Goal: Transaction & Acquisition: Purchase product/service

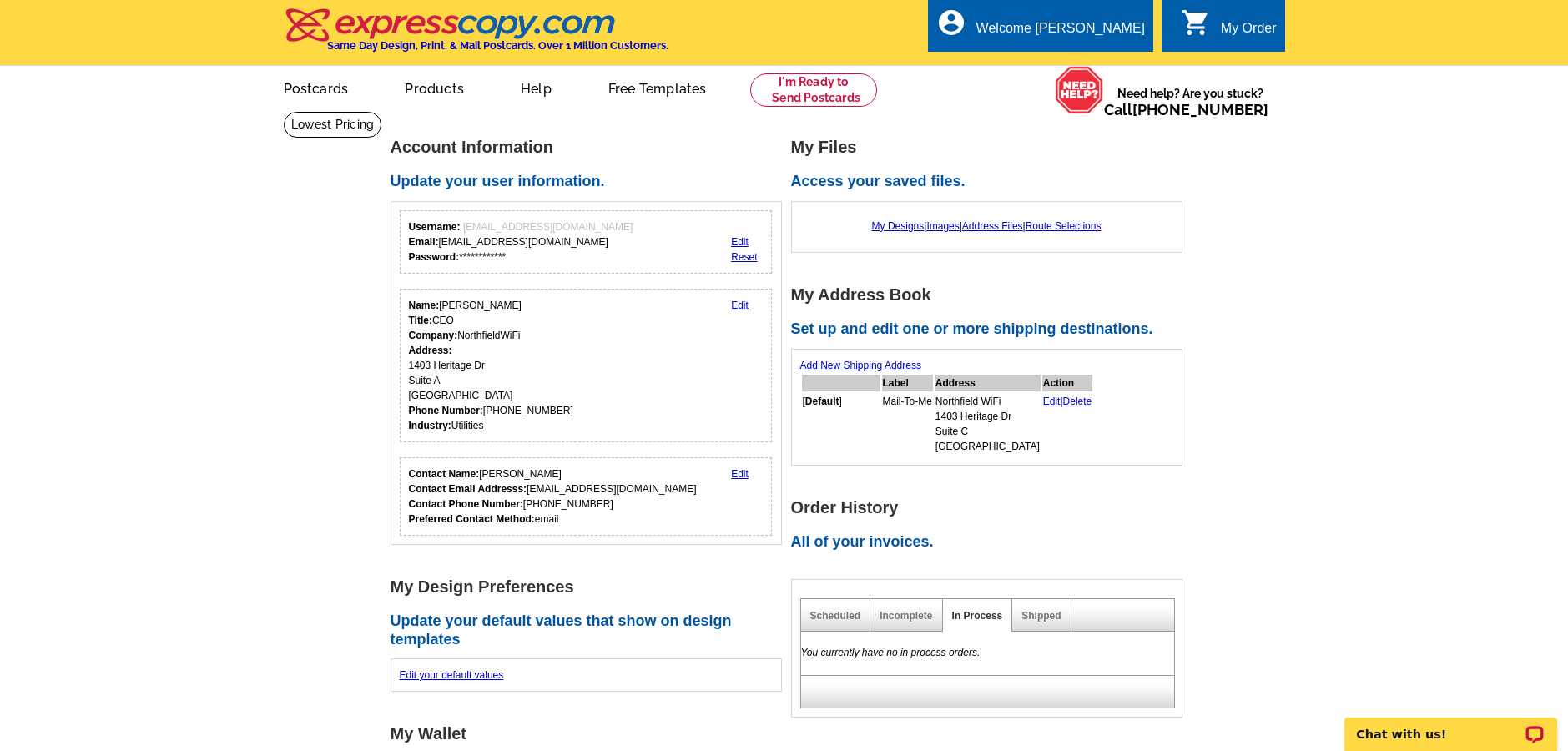
click at [1225, 27] on div "My Order" at bounding box center [1248, 33] width 56 height 23
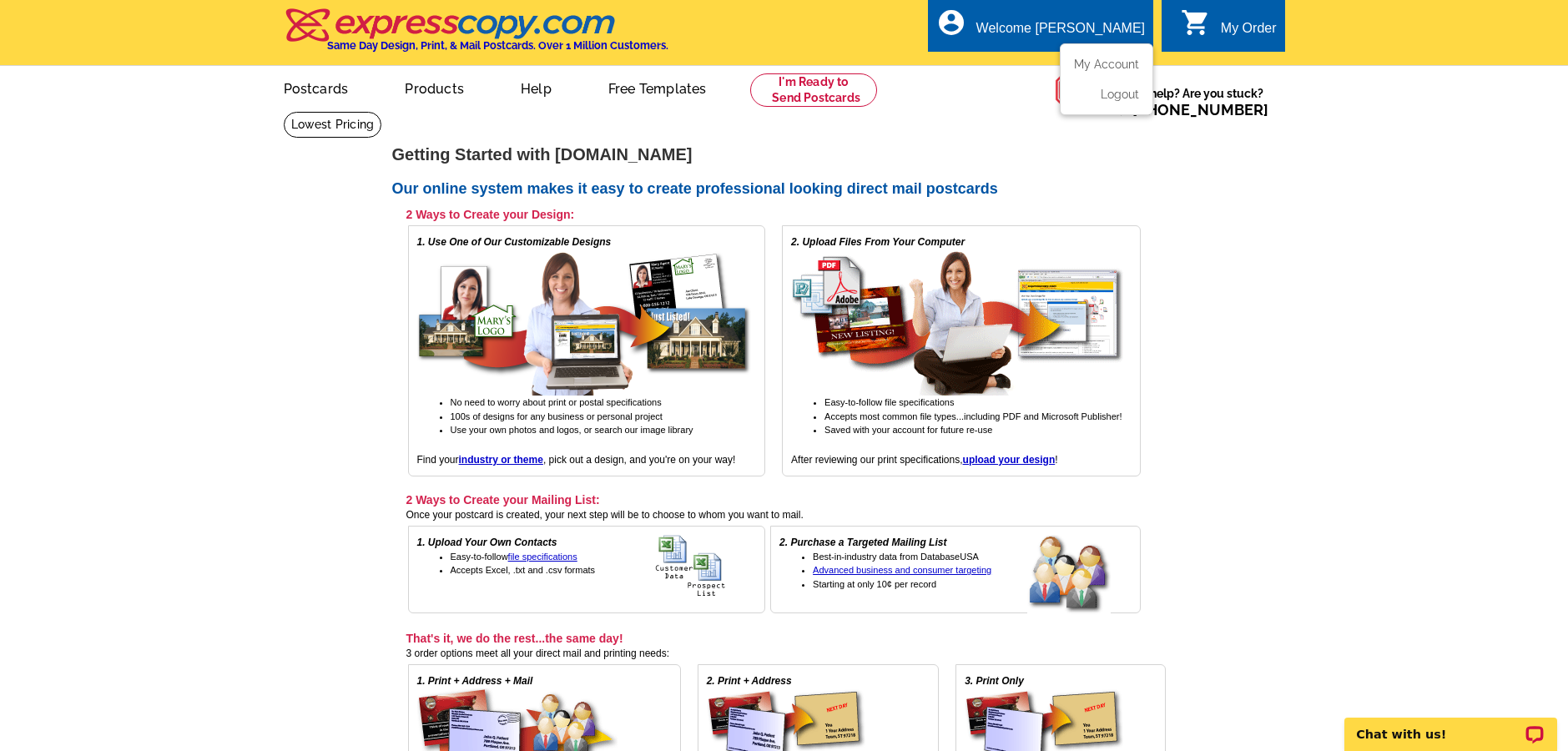
click at [1082, 34] on div "Welcome [PERSON_NAME]" at bounding box center [1060, 33] width 169 height 23
click at [1088, 57] on link "My Account" at bounding box center [1103, 64] width 72 height 15
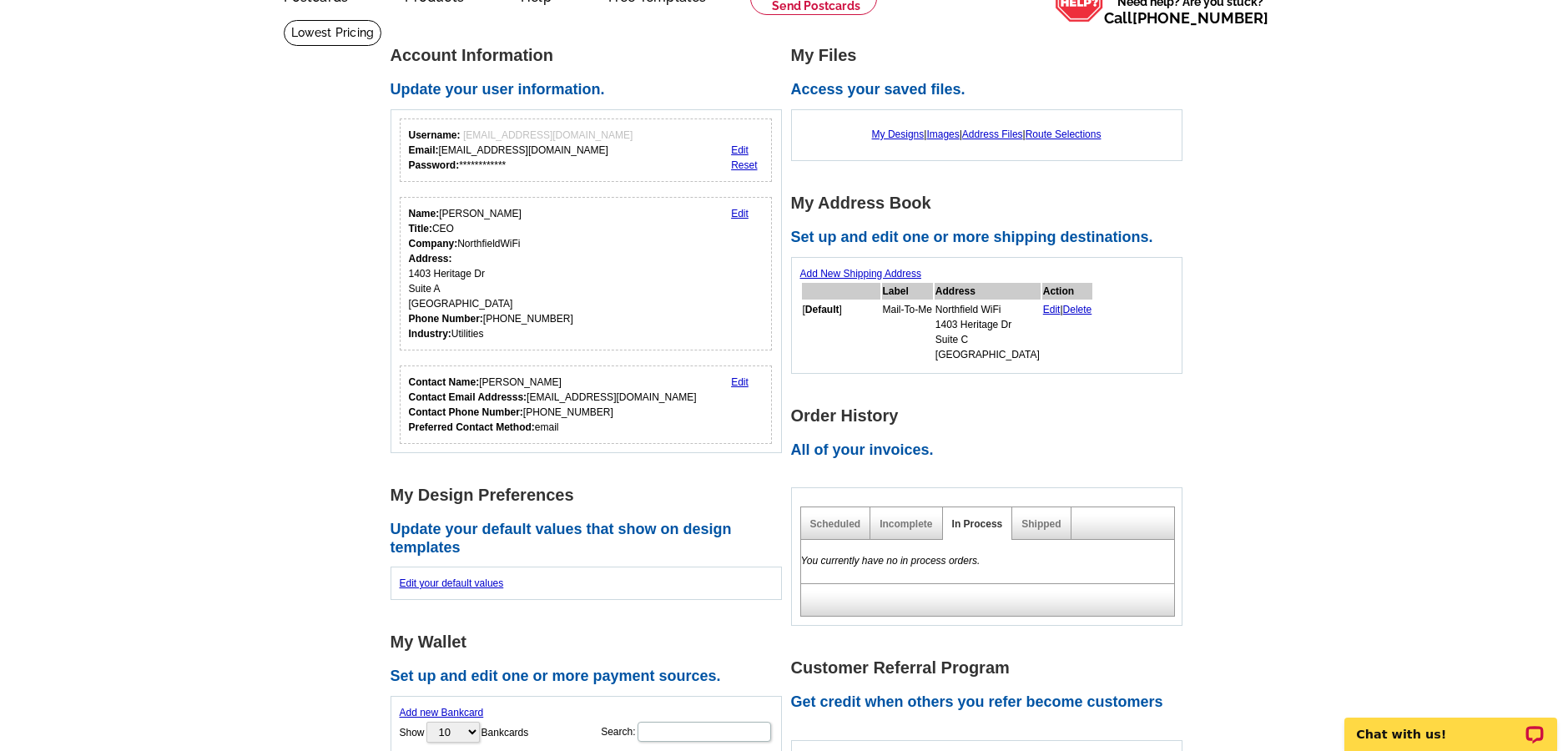
scroll to position [88, 0]
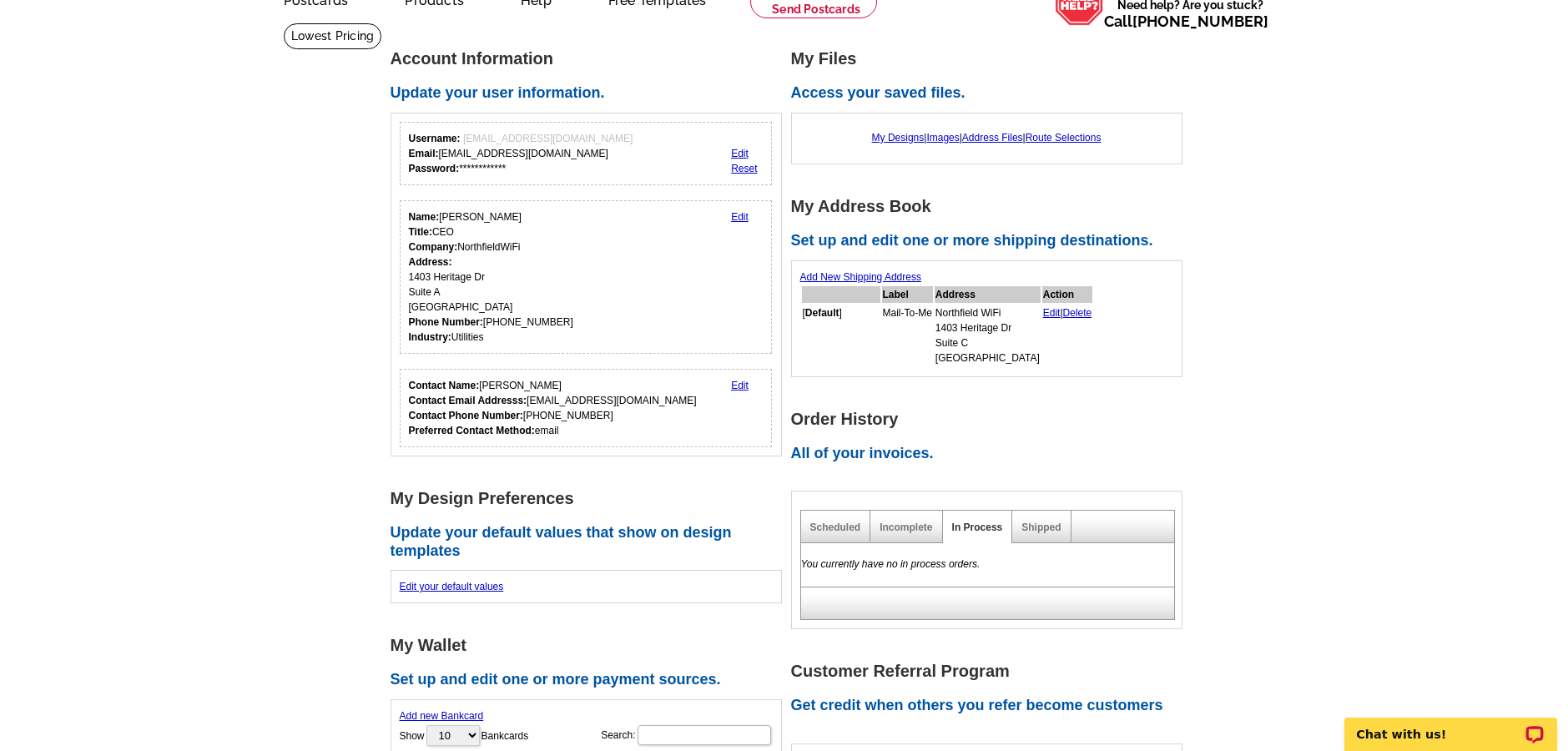
click at [889, 125] on div "My Designs | Images | Address Files | Route Selections" at bounding box center [986, 138] width 373 height 32
click at [881, 134] on link "My Designs" at bounding box center [899, 137] width 53 height 11
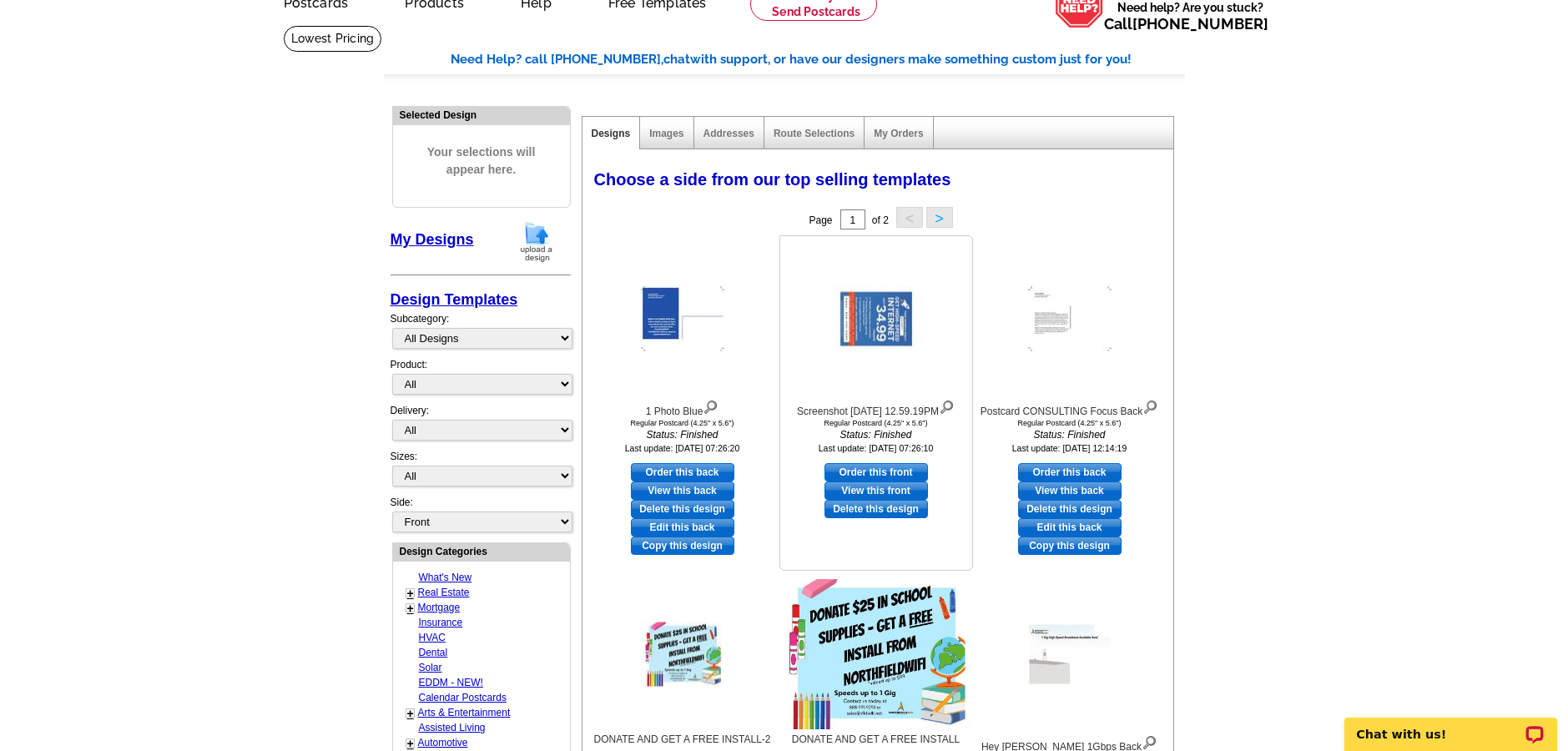
scroll to position [16, 0]
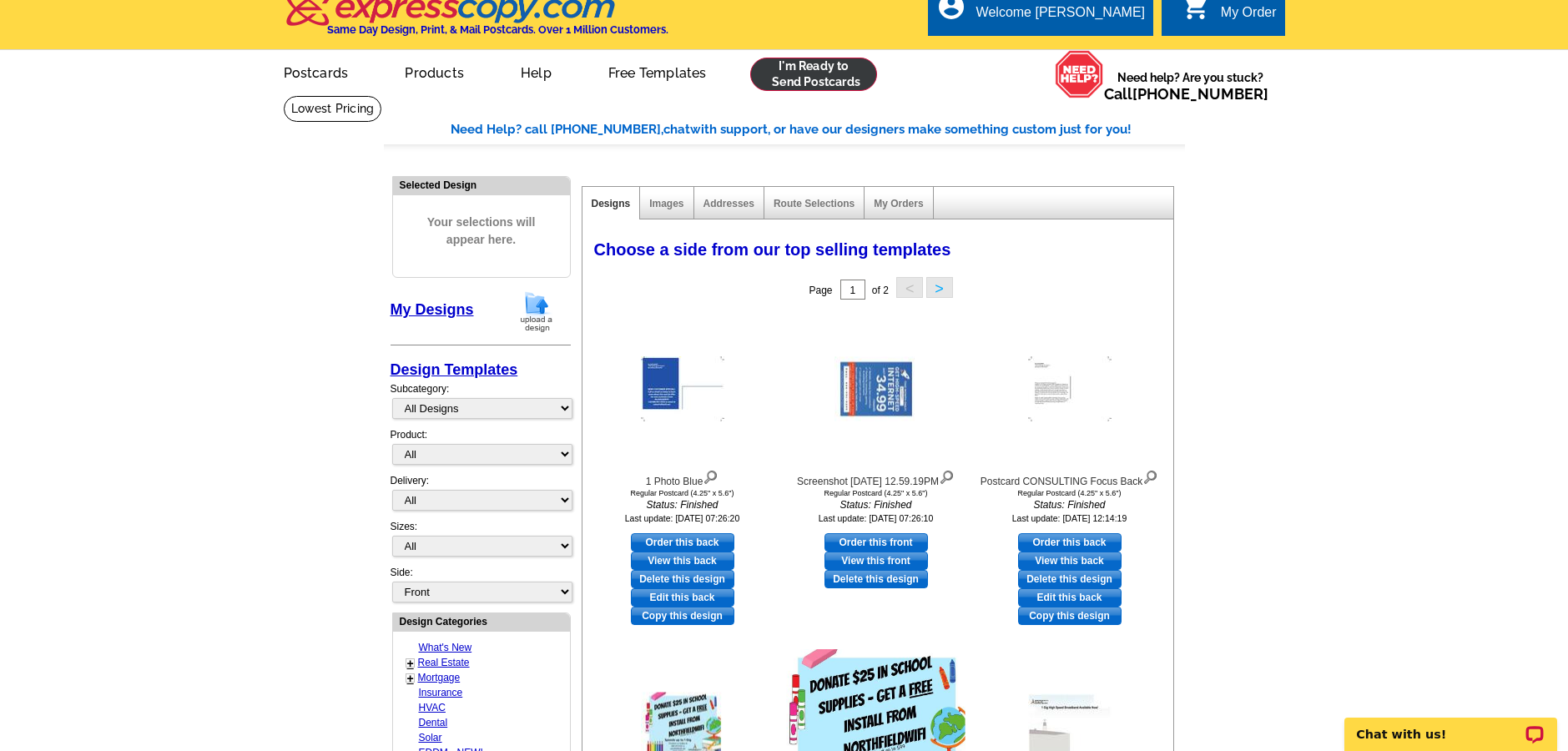
click at [818, 81] on link at bounding box center [814, 74] width 128 height 34
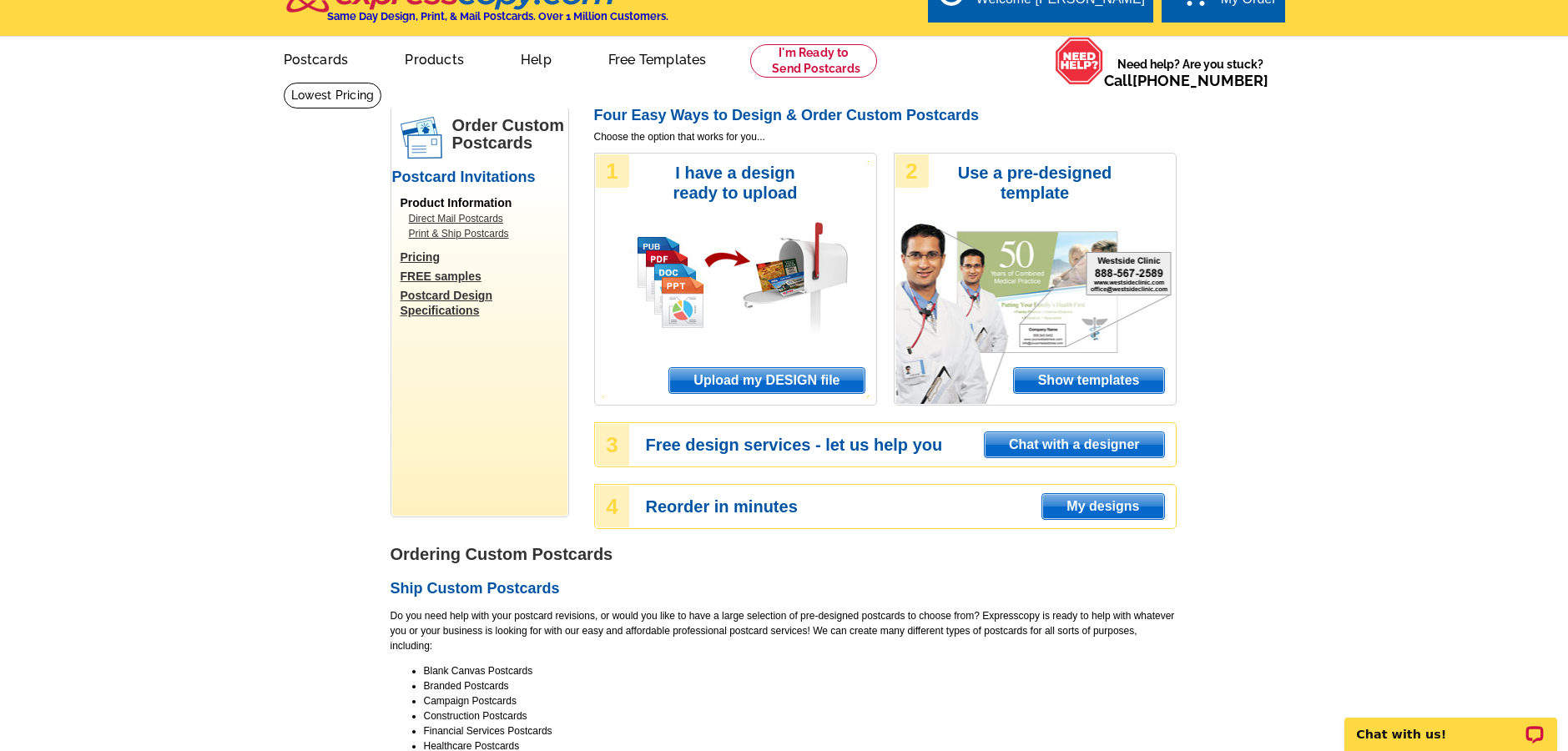
scroll to position [105, 0]
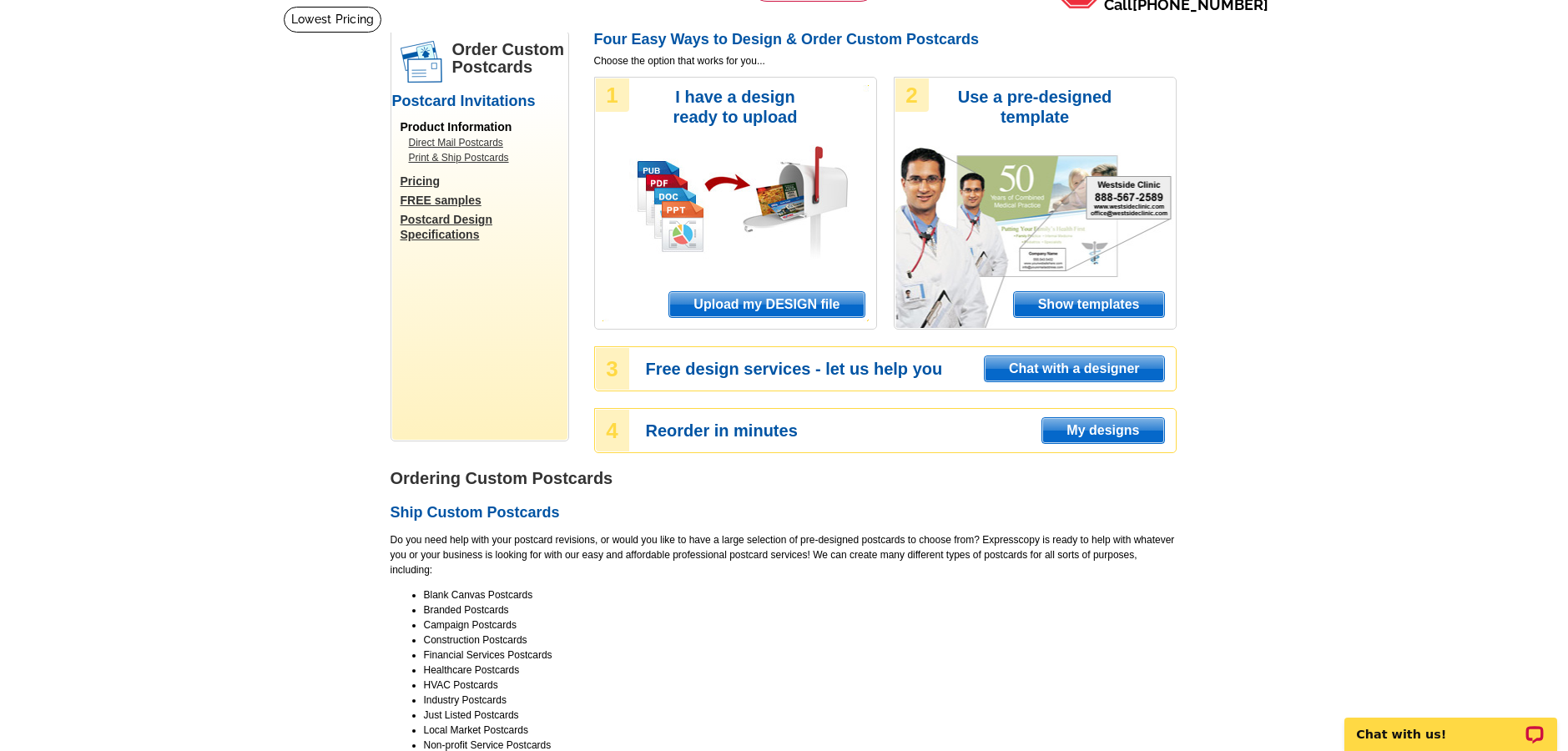
click at [1067, 423] on span "My designs" at bounding box center [1102, 431] width 121 height 25
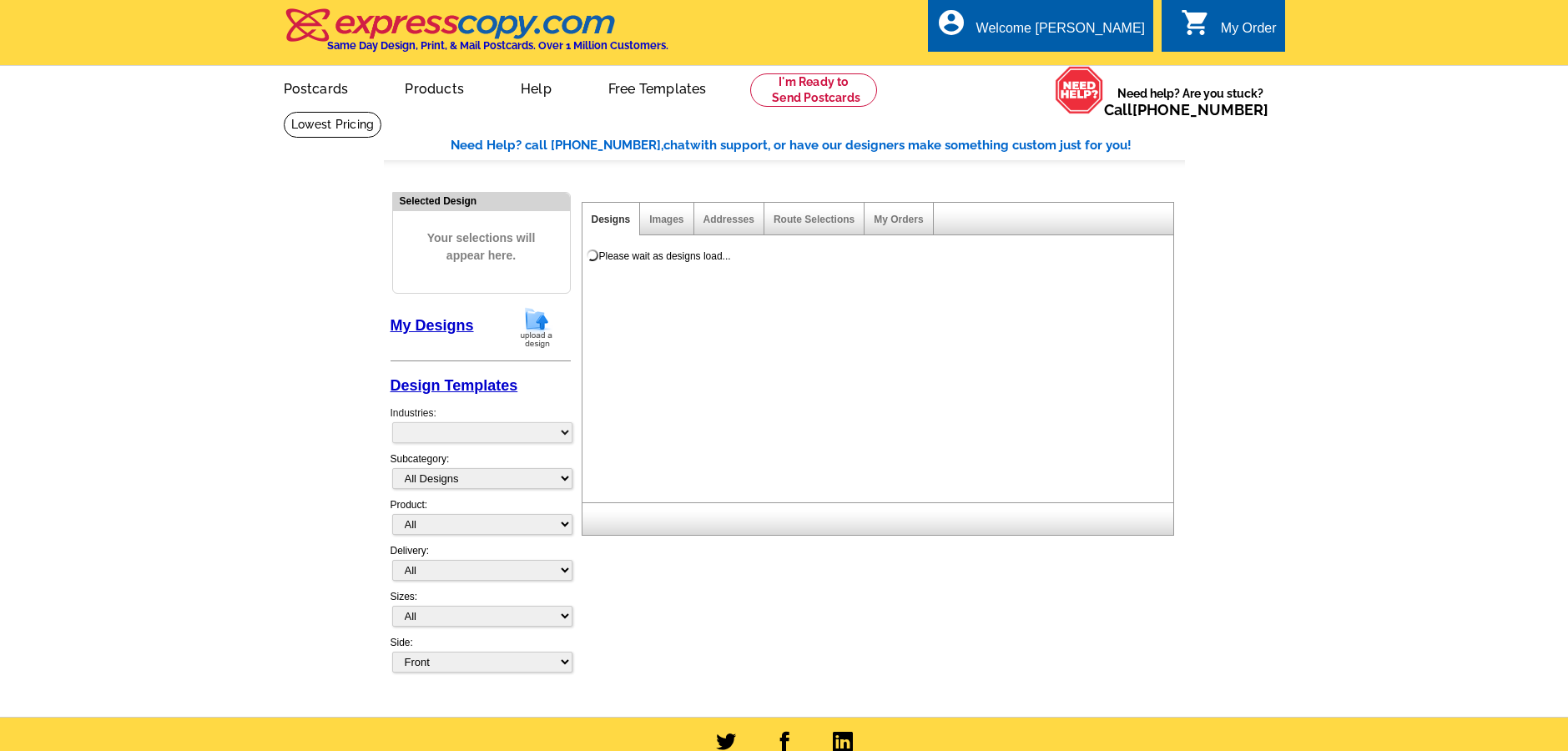
select select "785"
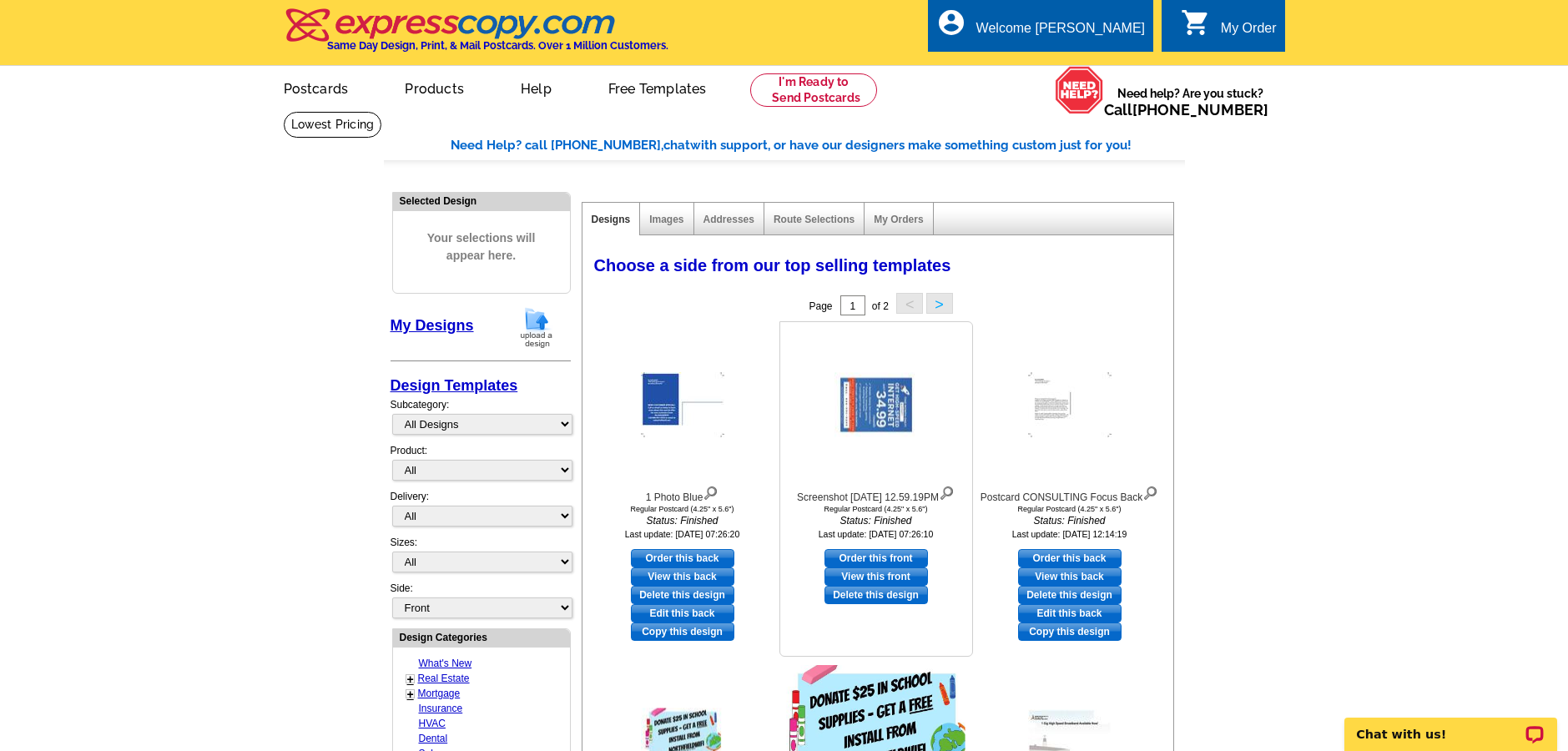
click at [861, 567] on link "Order this front" at bounding box center [876, 558] width 103 height 19
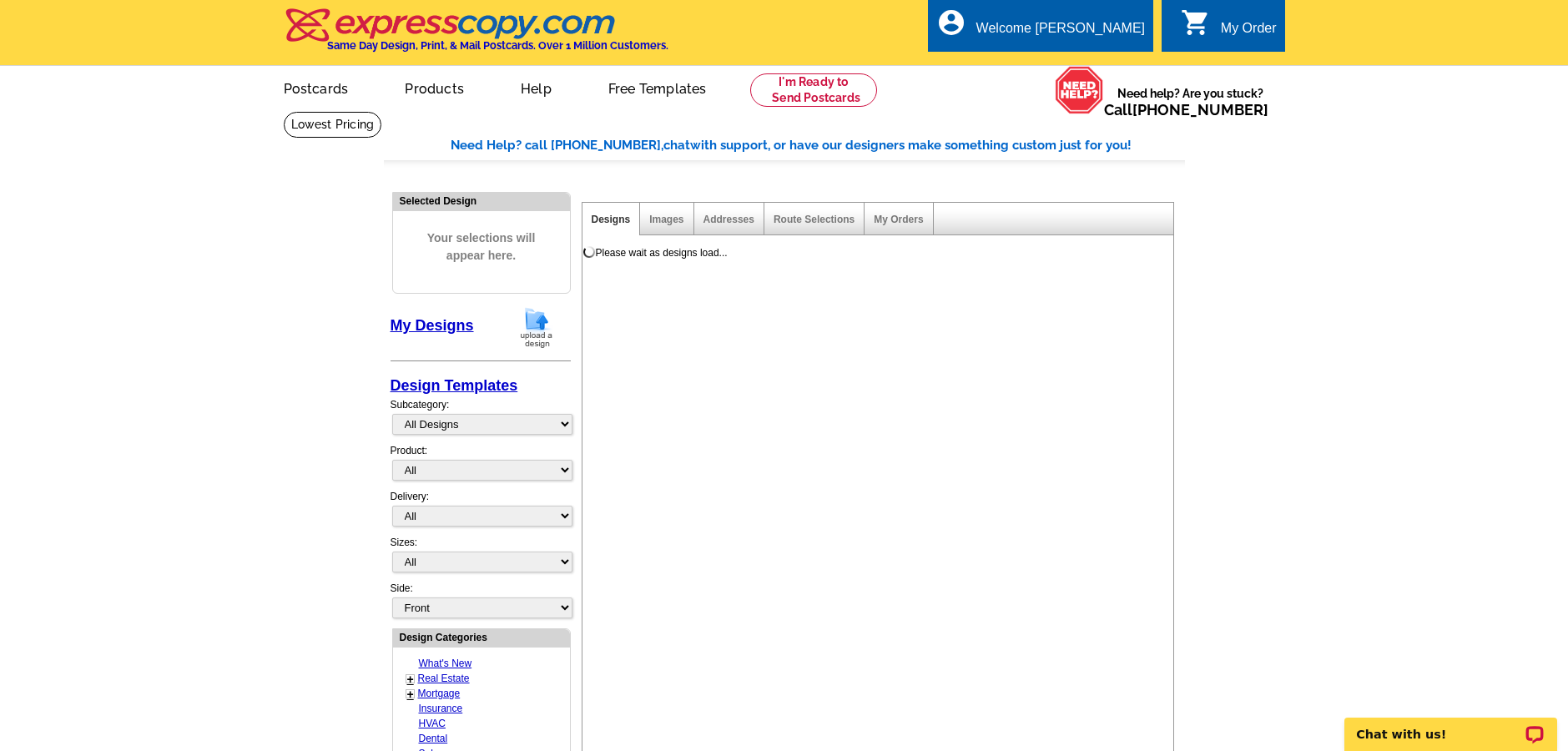
select select "1"
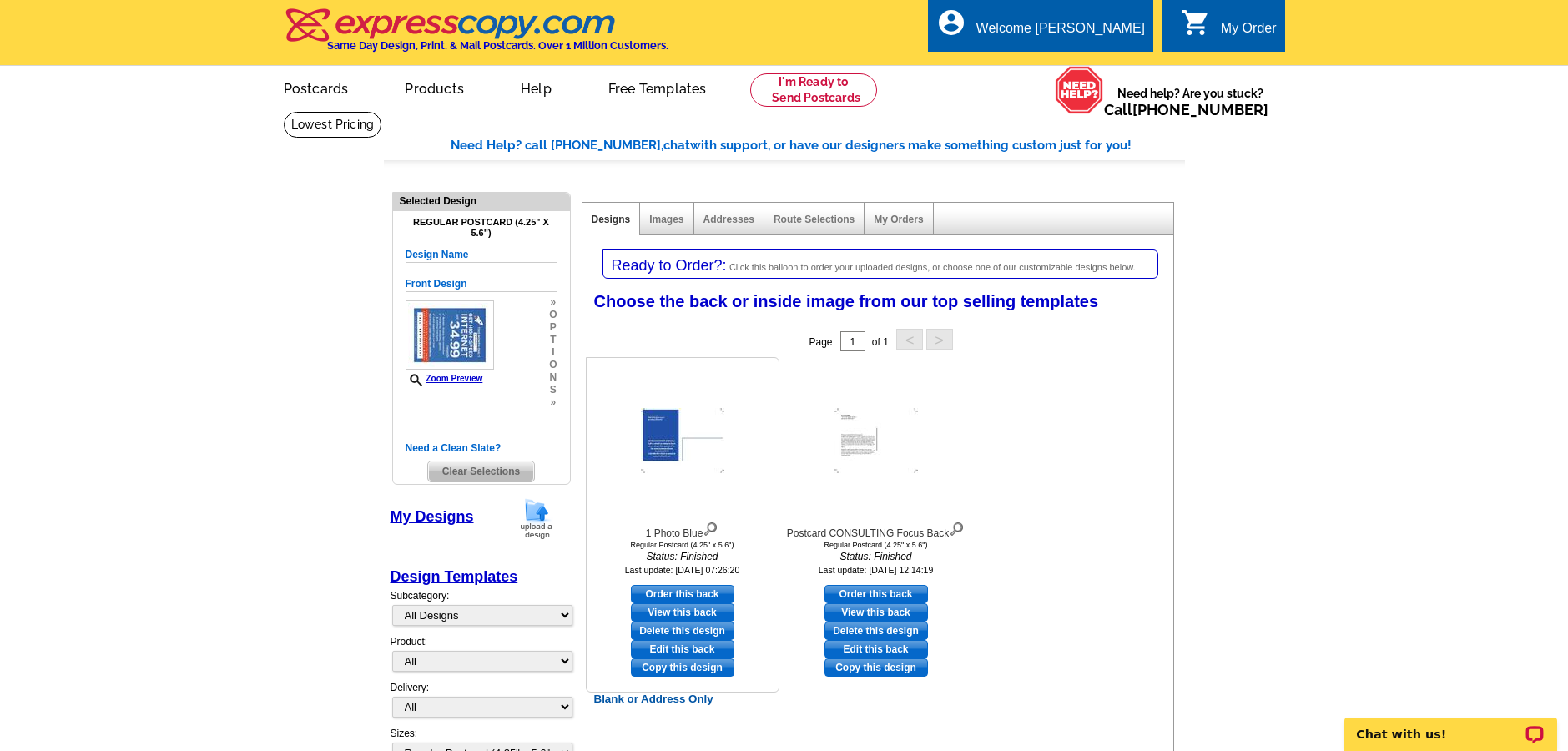
click at [691, 589] on link "Order this back" at bounding box center [682, 594] width 103 height 19
select select "front"
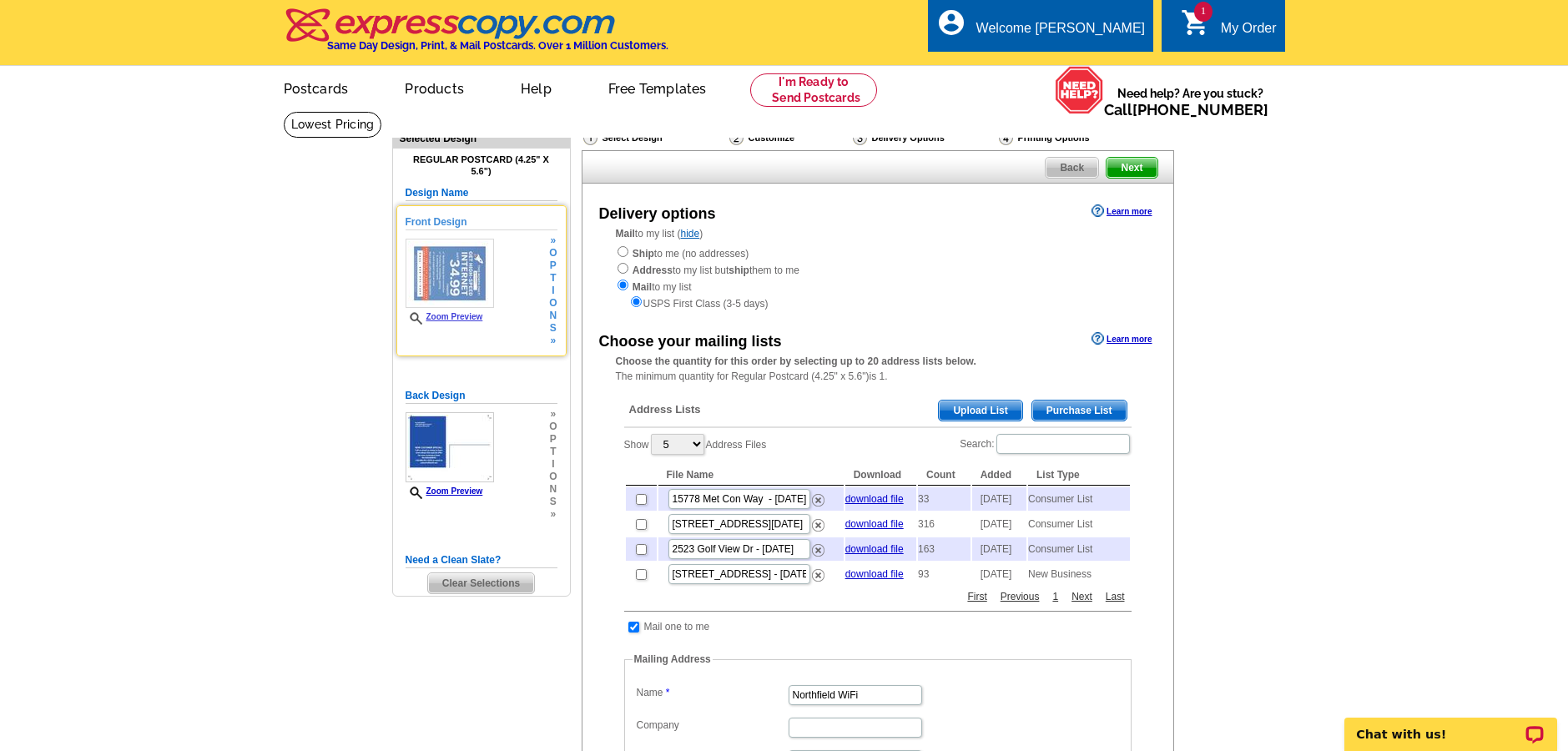
click at [556, 287] on span "i" at bounding box center [553, 290] width 8 height 12
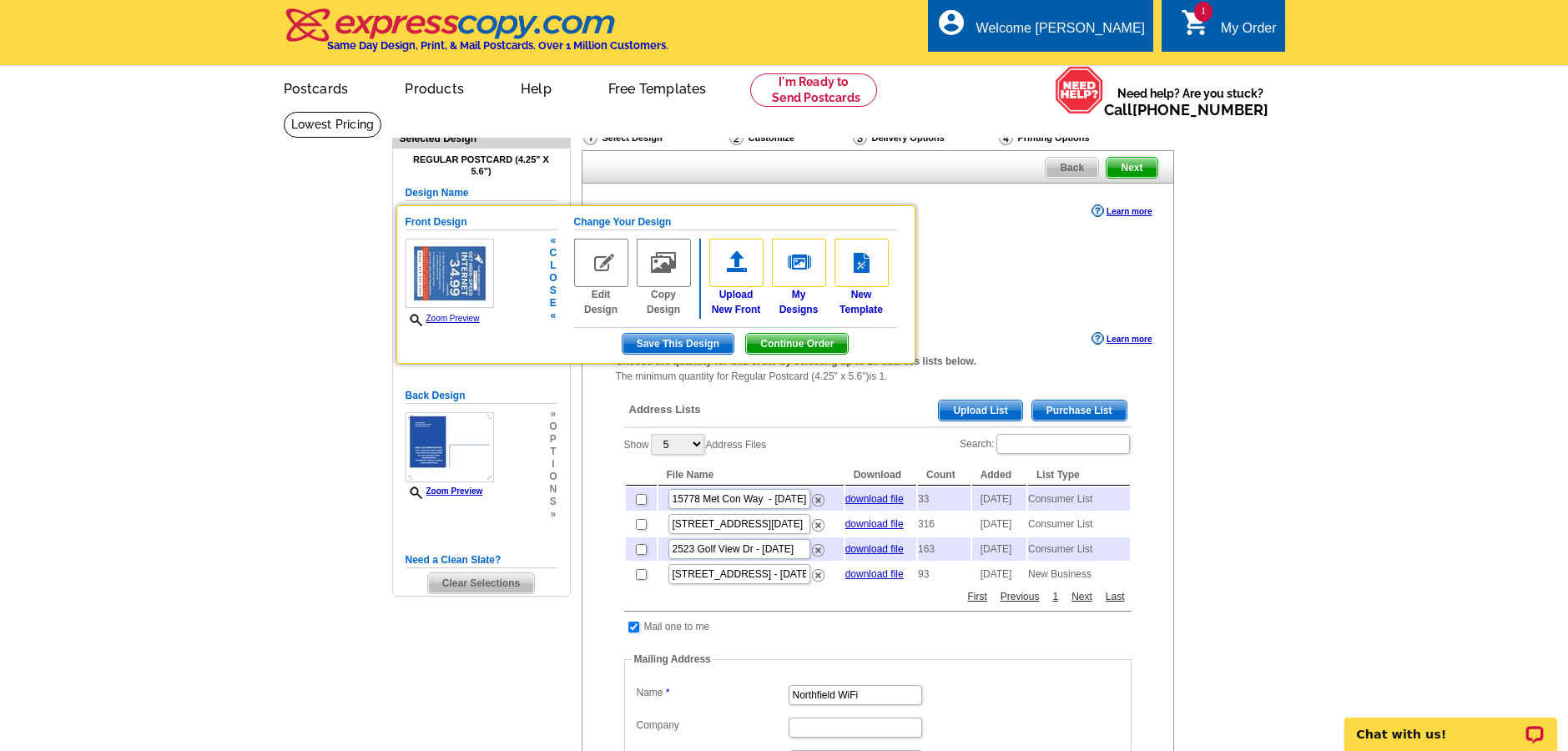
click at [600, 271] on img at bounding box center [600, 262] width 54 height 49
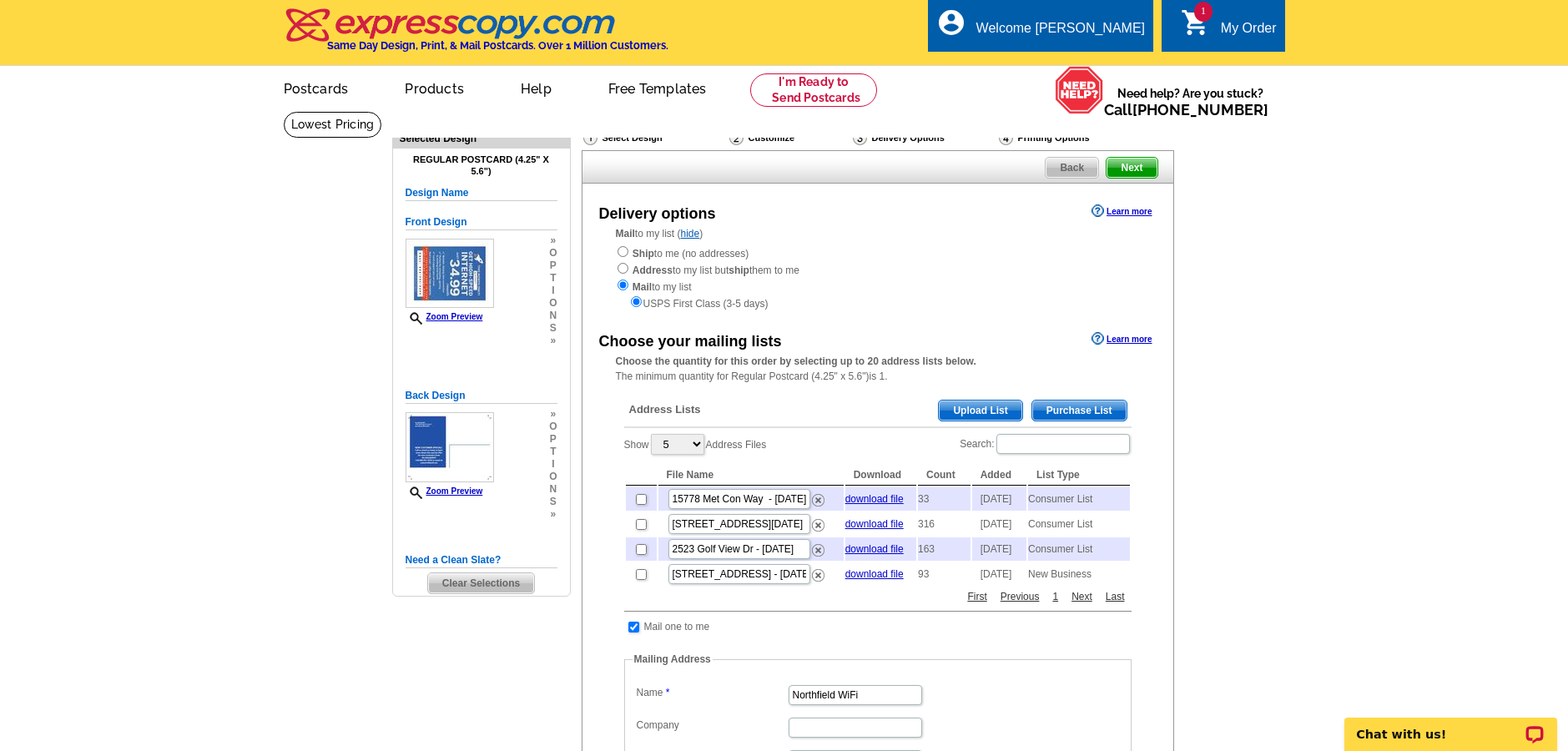
click at [550, 278] on span "t" at bounding box center [553, 278] width 8 height 12
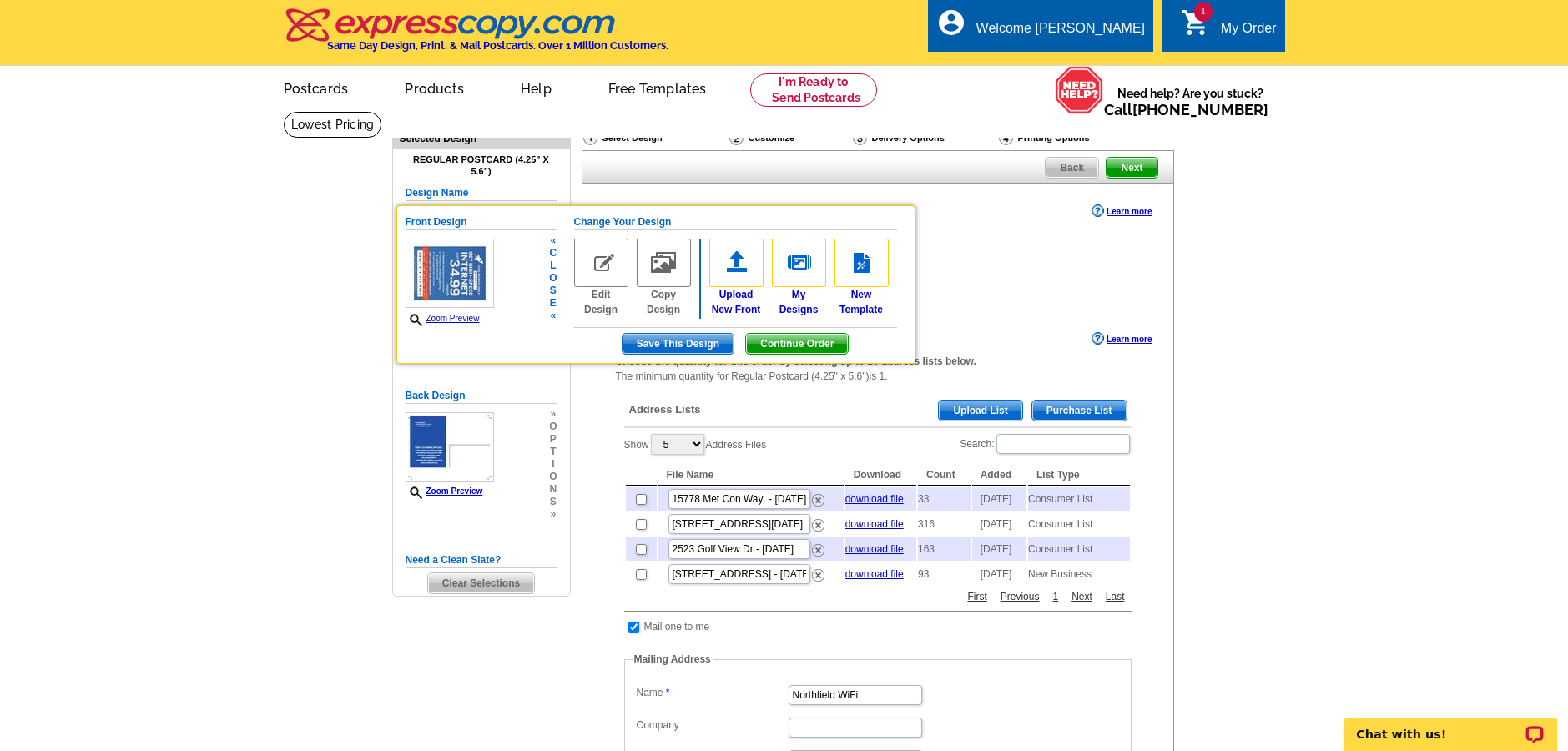
click at [586, 274] on img at bounding box center [600, 262] width 54 height 49
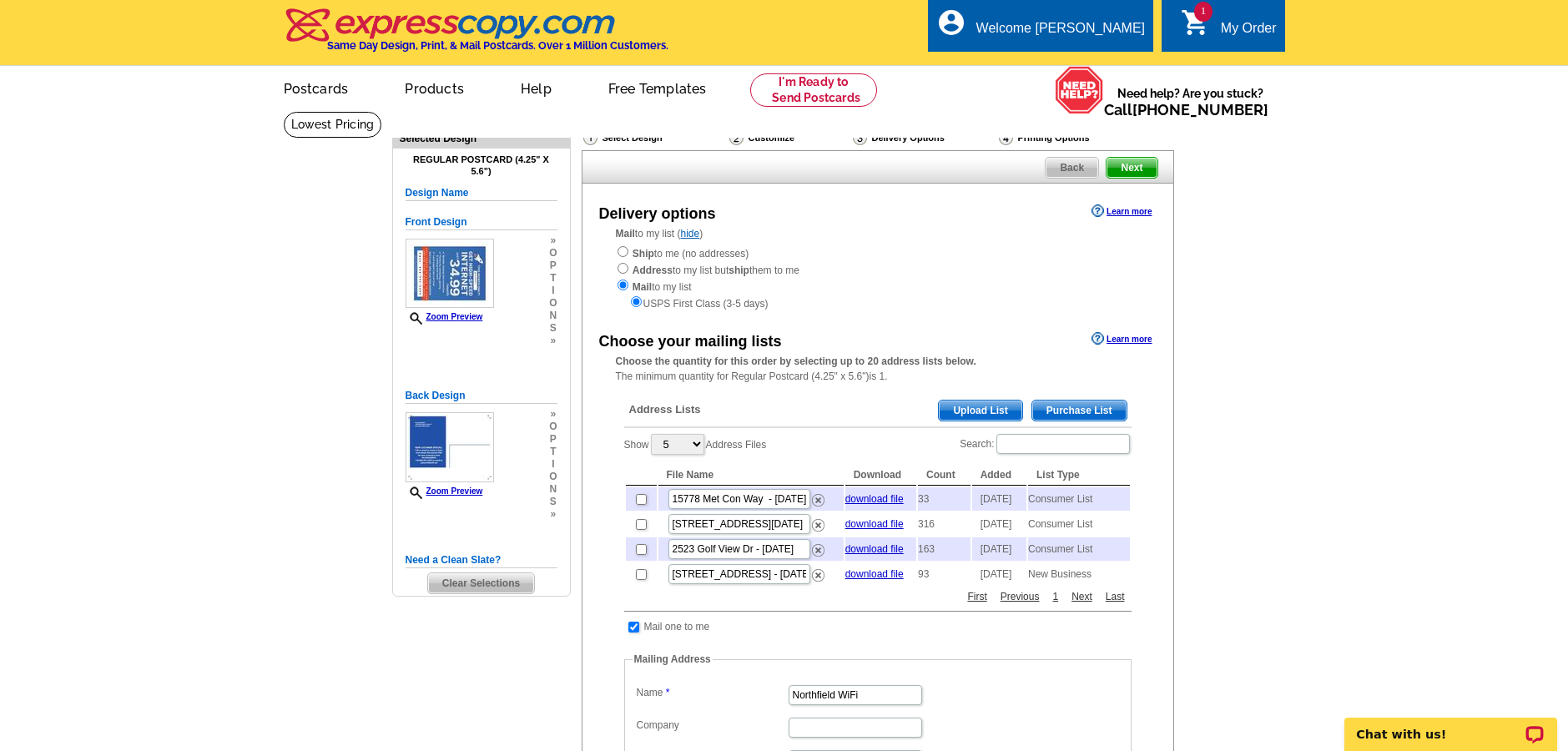
click at [559, 278] on div "Regular Postcard (4.25" x 5.6") Design Name Front Design Zoom Preview » o p t i…" at bounding box center [481, 372] width 177 height 447
click at [547, 282] on div "» o p t i o n s »" at bounding box center [550, 291] width 11 height 113
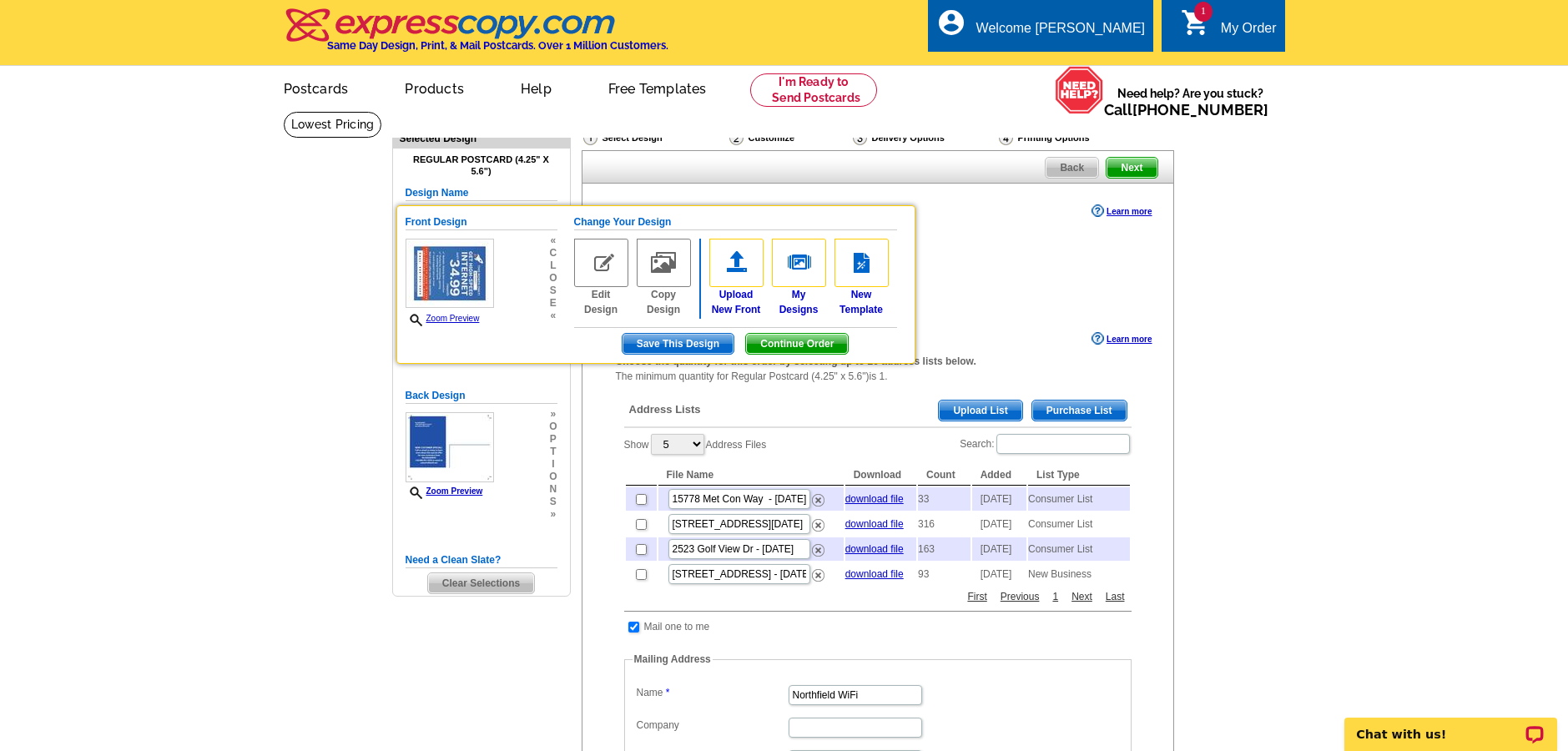
click at [608, 266] on img at bounding box center [600, 262] width 54 height 49
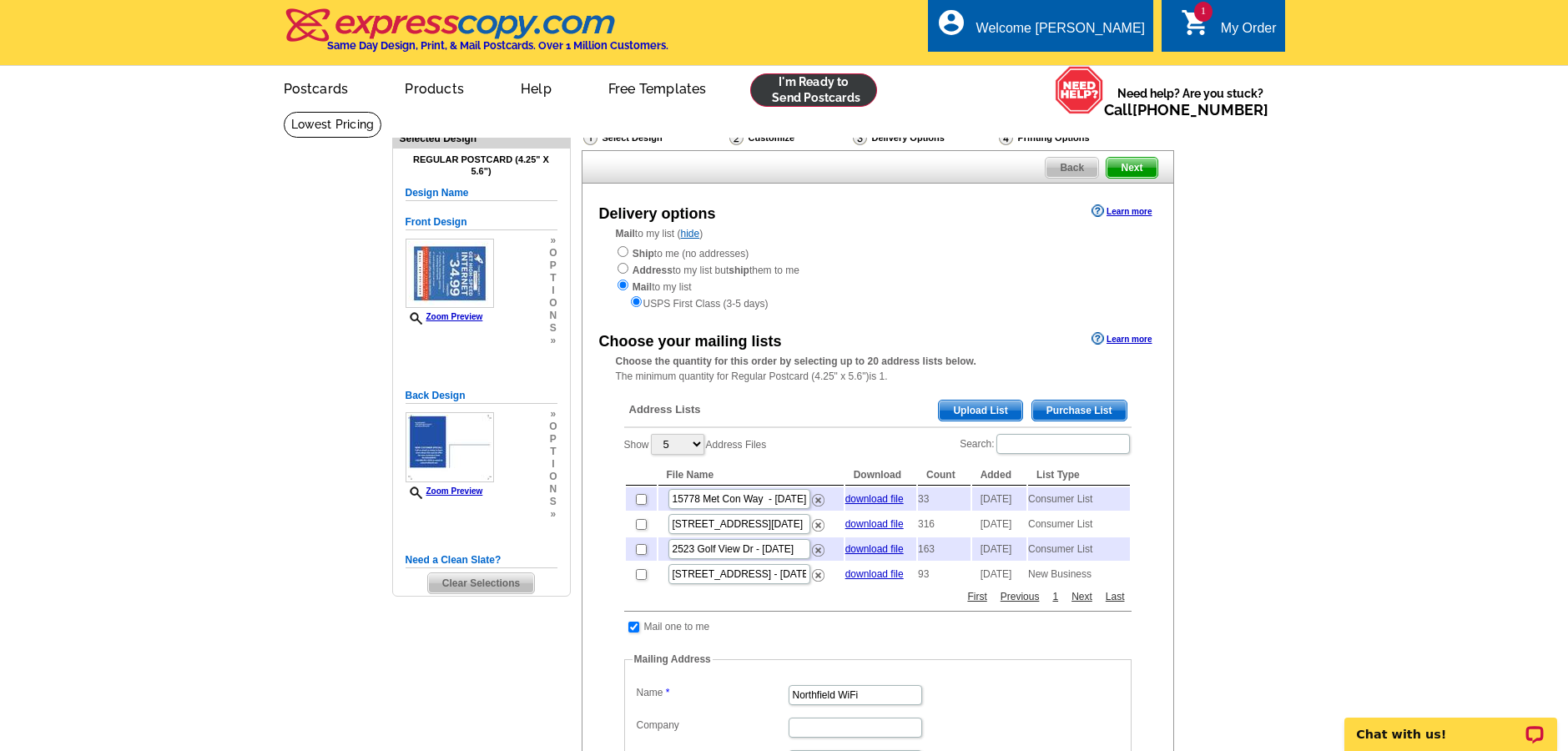
click at [813, 86] on link at bounding box center [814, 90] width 128 height 34
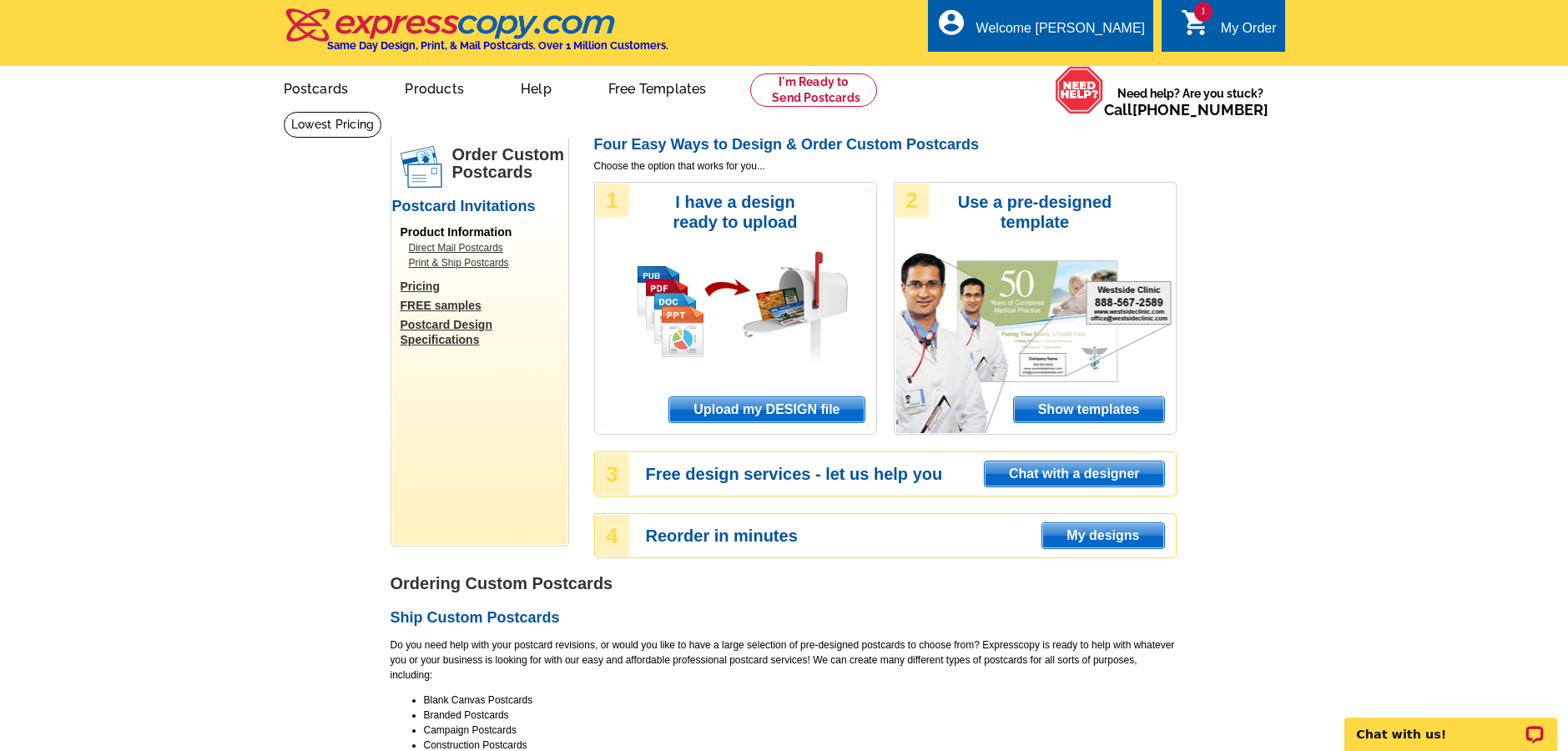
click at [758, 414] on span "Upload my DESIGN file" at bounding box center [766, 409] width 194 height 25
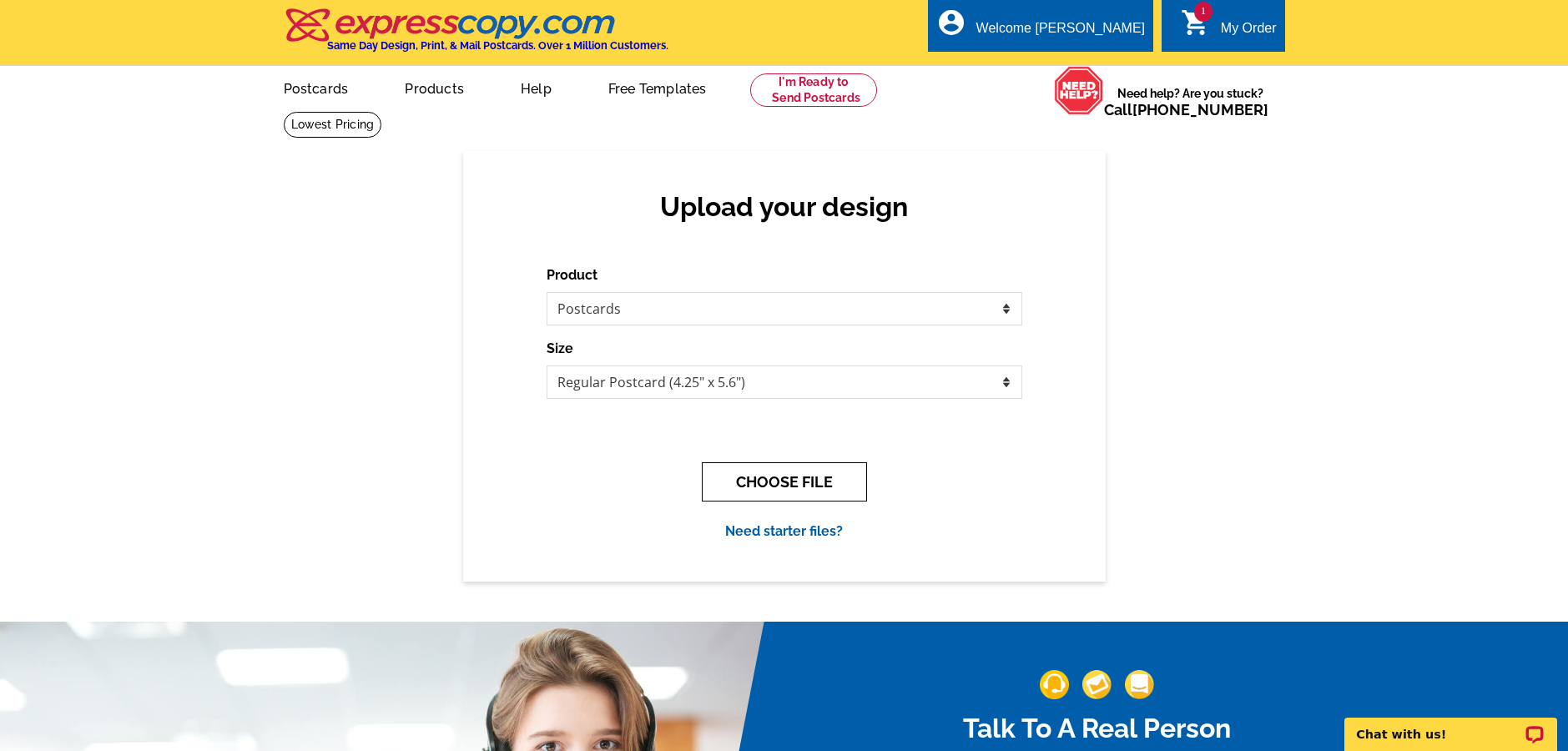
click at [765, 478] on button "CHOOSE FILE" at bounding box center [784, 482] width 165 height 39
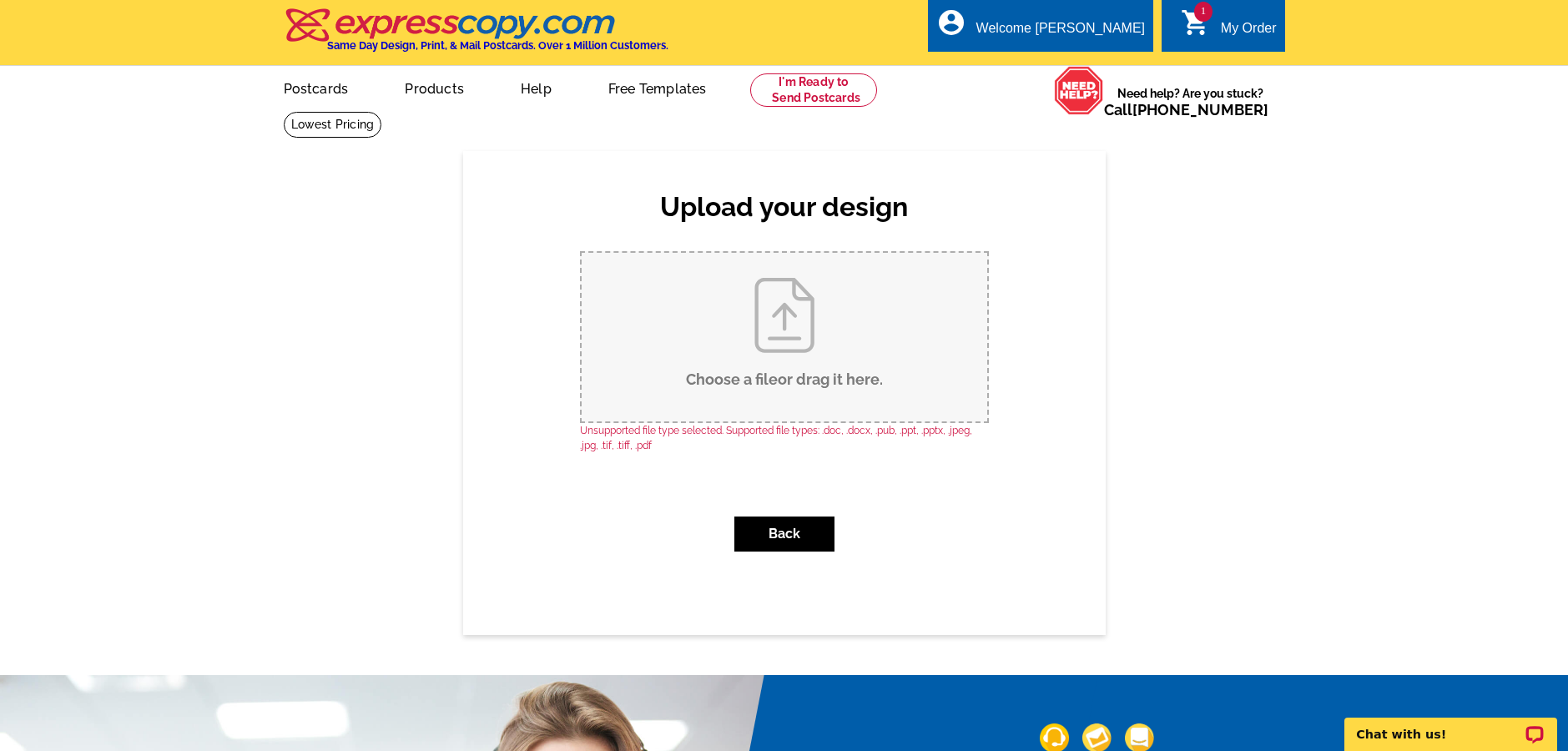
drag, startPoint x: 13, startPoint y: 312, endPoint x: 608, endPoint y: 340, distance: 595.7
click at [608, 340] on input "Choose a file or drag it here ." at bounding box center [784, 336] width 405 height 169
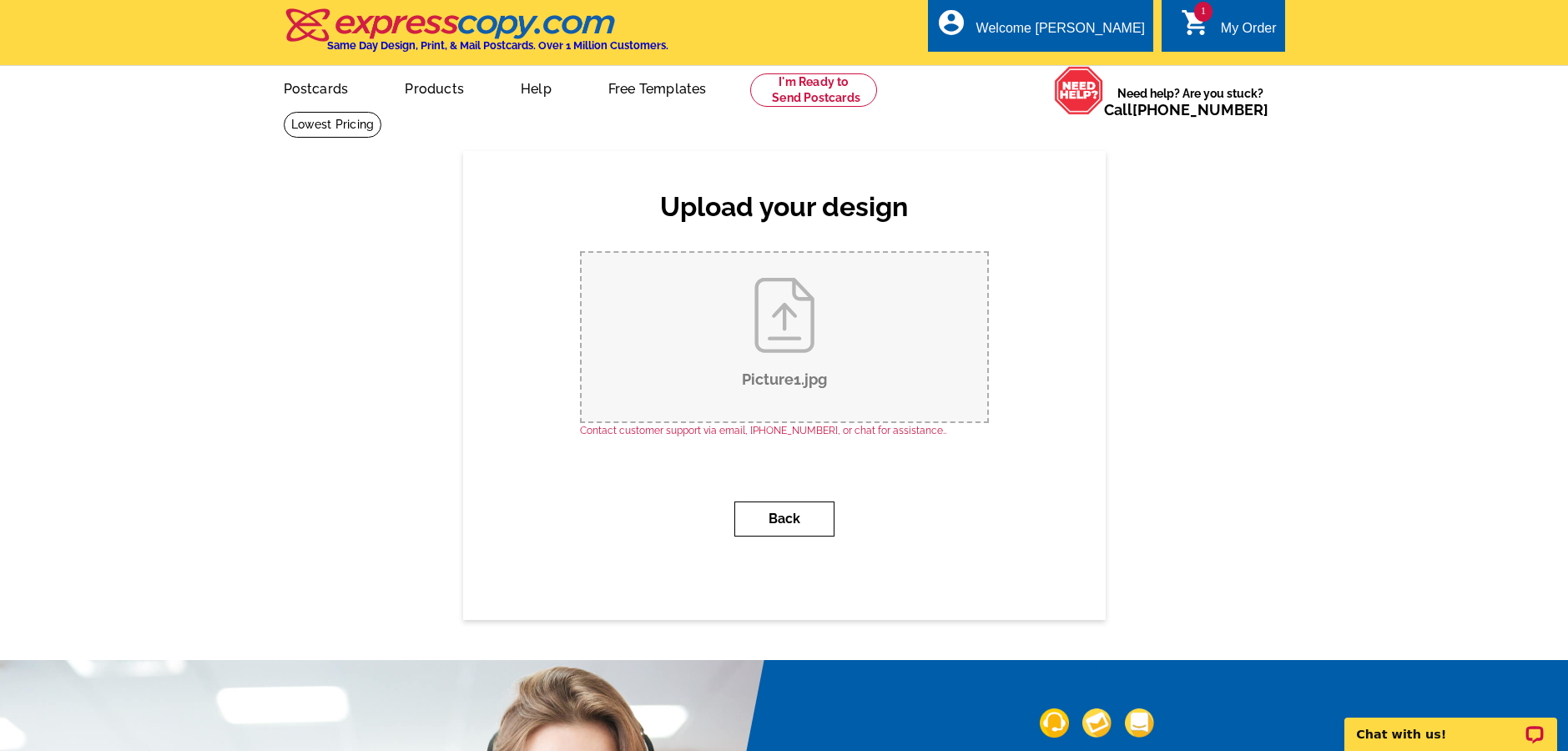
click at [773, 505] on button "Back" at bounding box center [784, 519] width 100 height 35
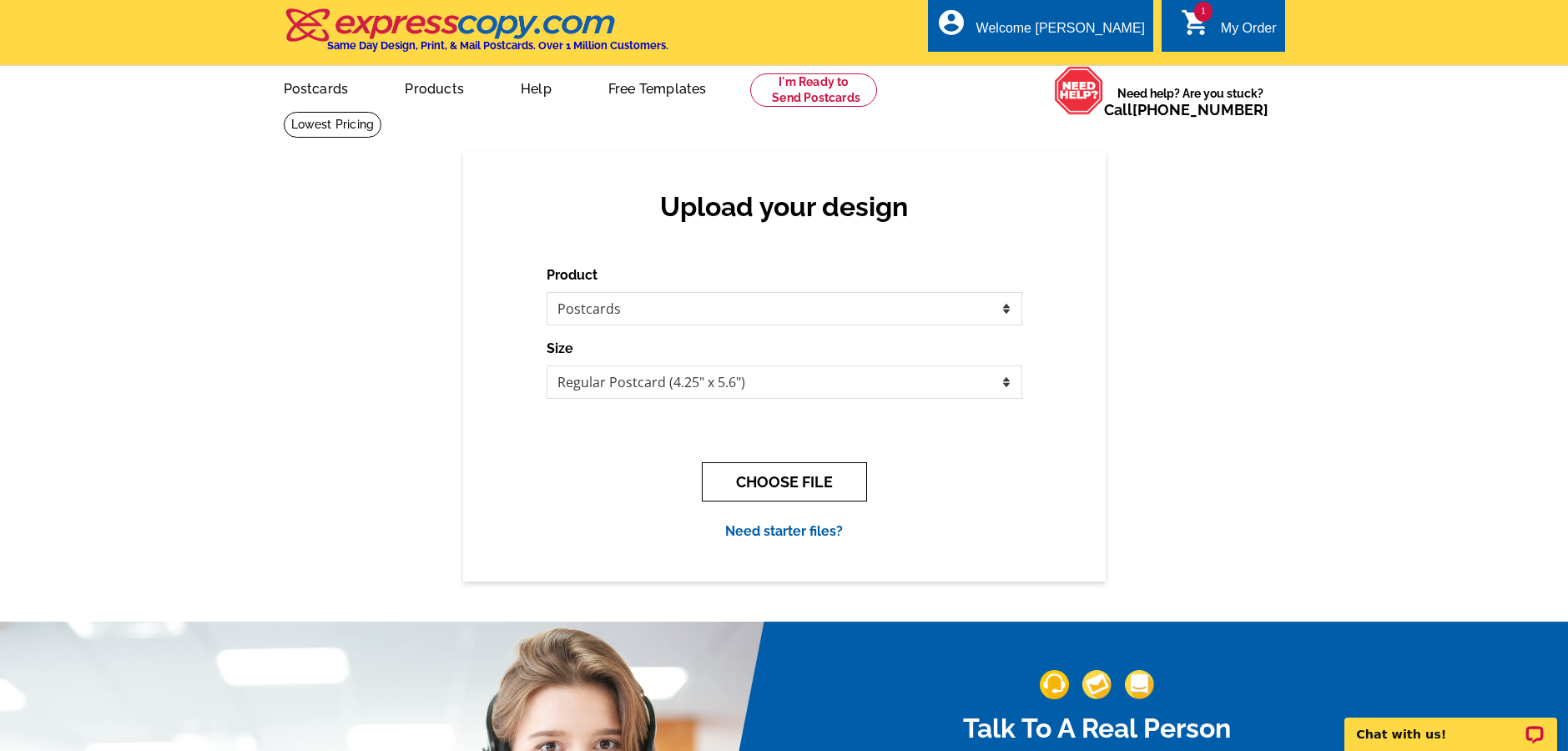
click at [776, 486] on button "CHOOSE FILE" at bounding box center [784, 482] width 165 height 39
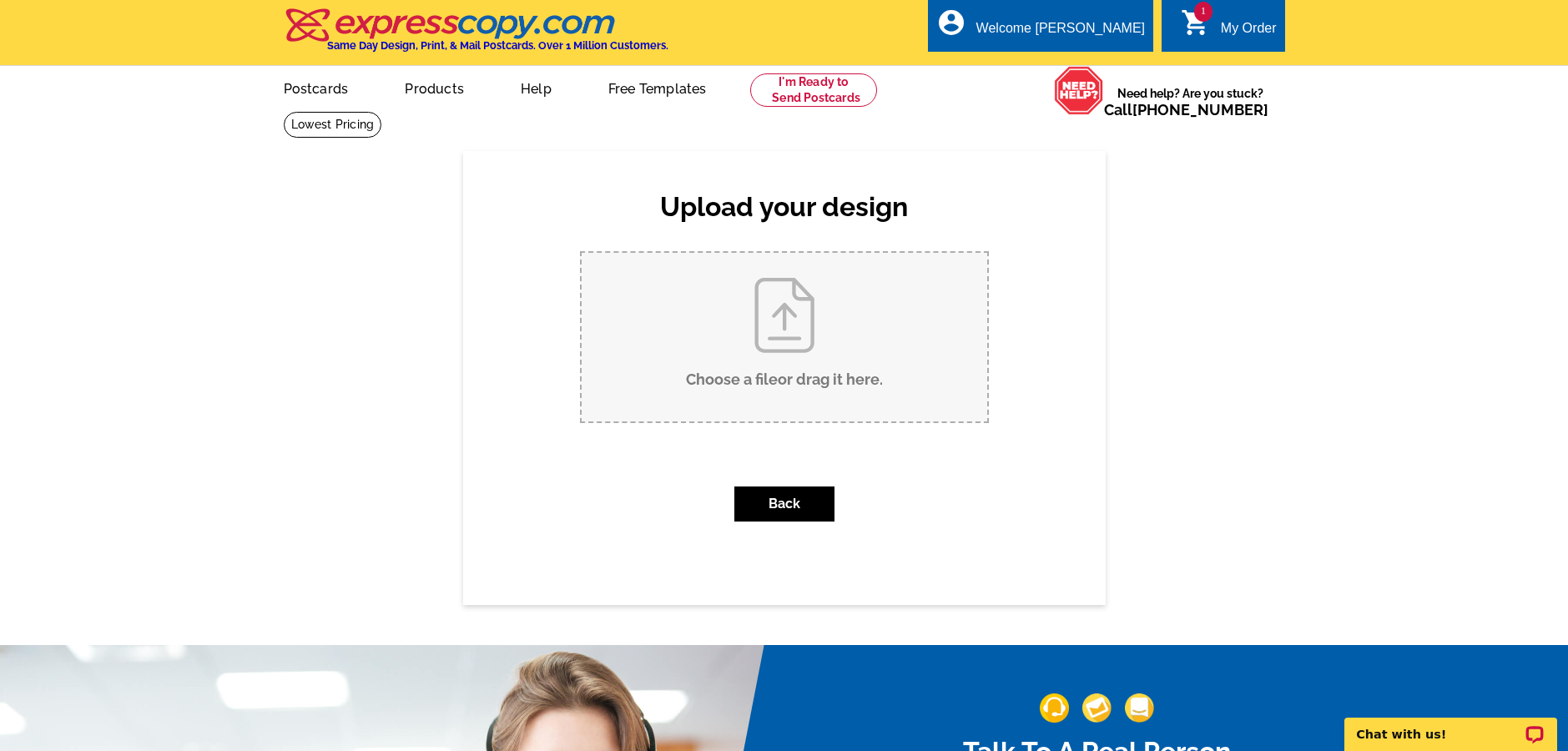
click at [798, 365] on input "Choose a file or drag it here ." at bounding box center [784, 336] width 405 height 169
type input "C:\fakepath\Picture1.jpeg"
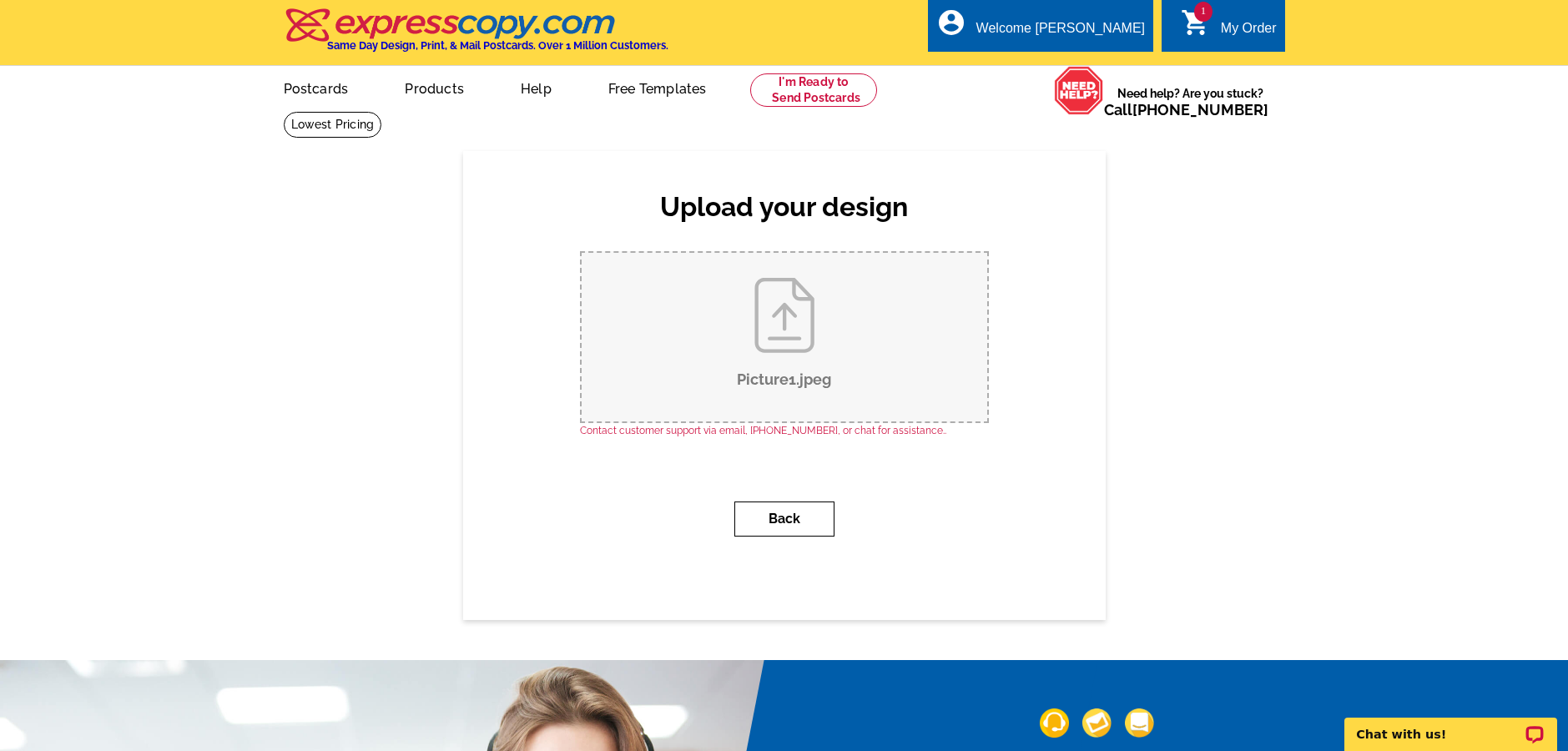
click at [776, 516] on button "Back" at bounding box center [784, 519] width 100 height 35
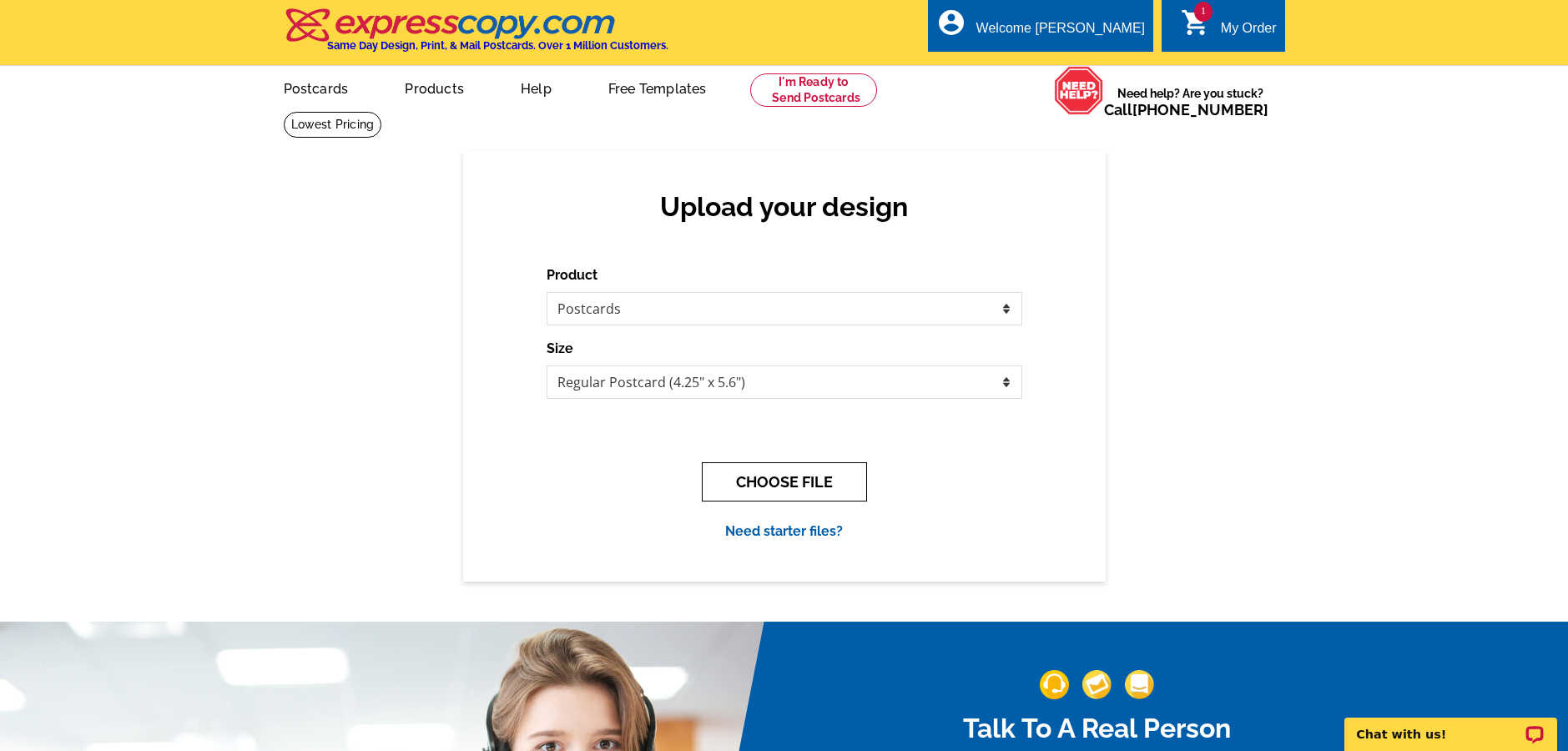
click at [773, 473] on button "CHOOSE FILE" at bounding box center [784, 482] width 165 height 39
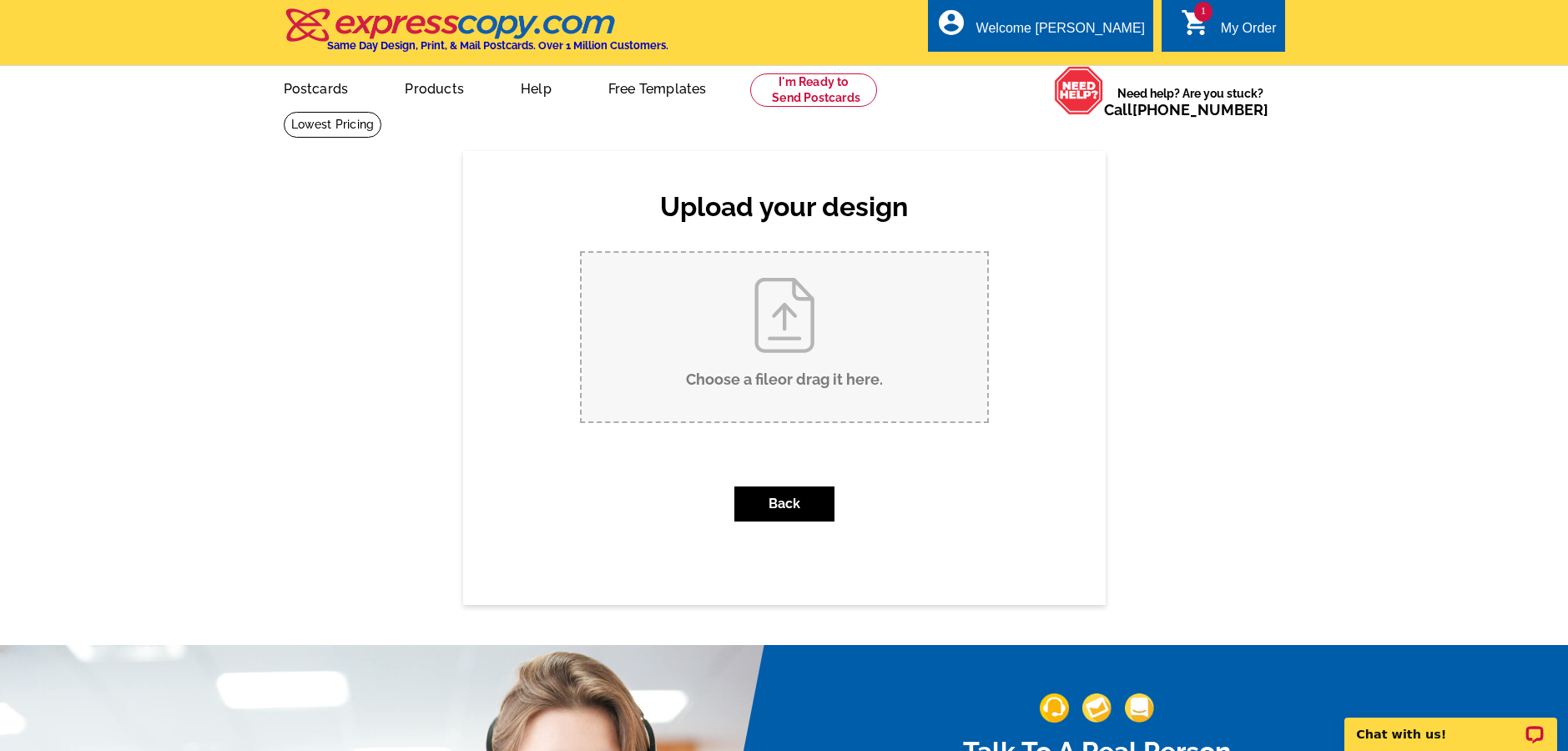
click at [763, 378] on input "Choose a file or drag it here ." at bounding box center [784, 336] width 405 height 169
type input "C:\fakepath\Picture1.jpeg.zip"
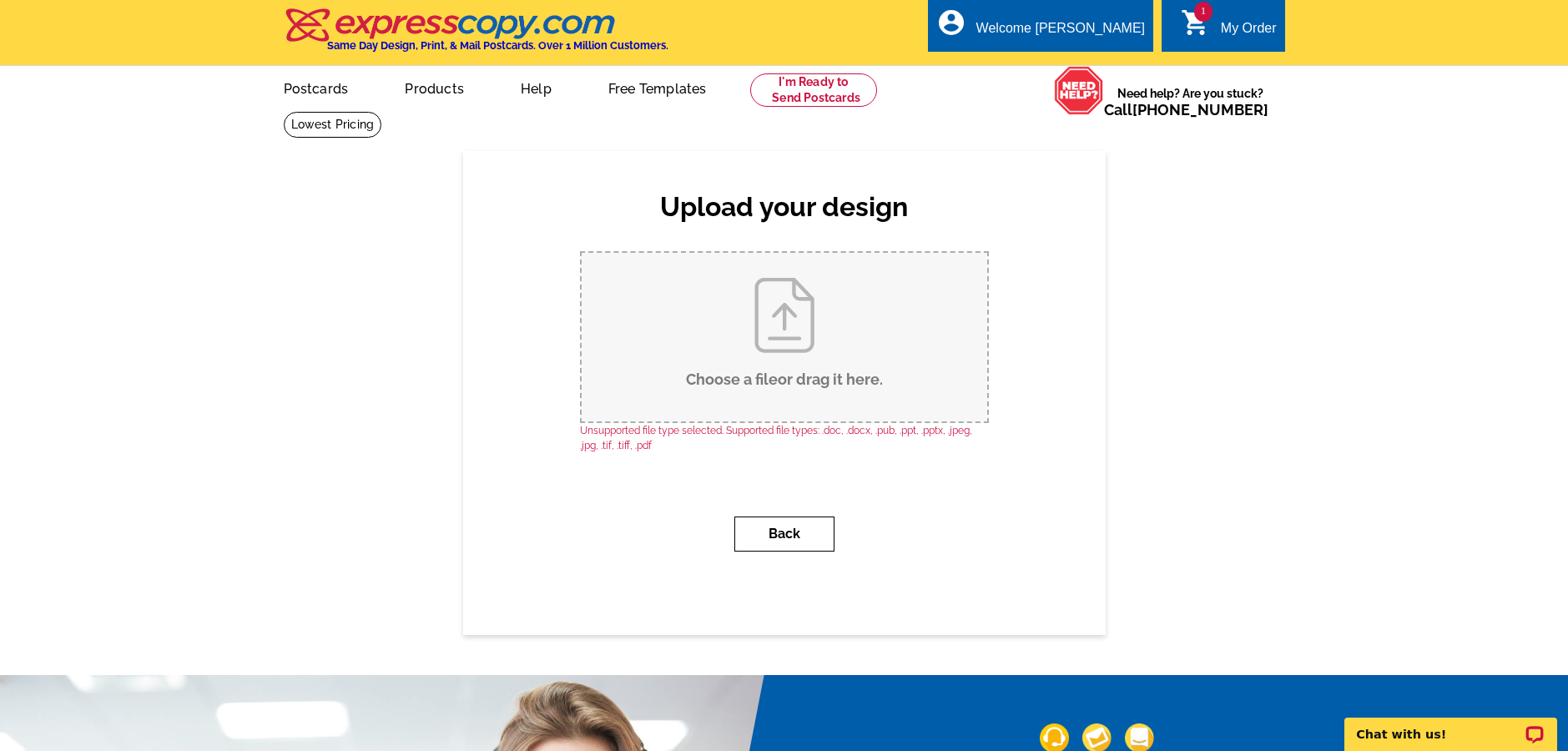
click at [782, 539] on button "Back" at bounding box center [784, 534] width 100 height 35
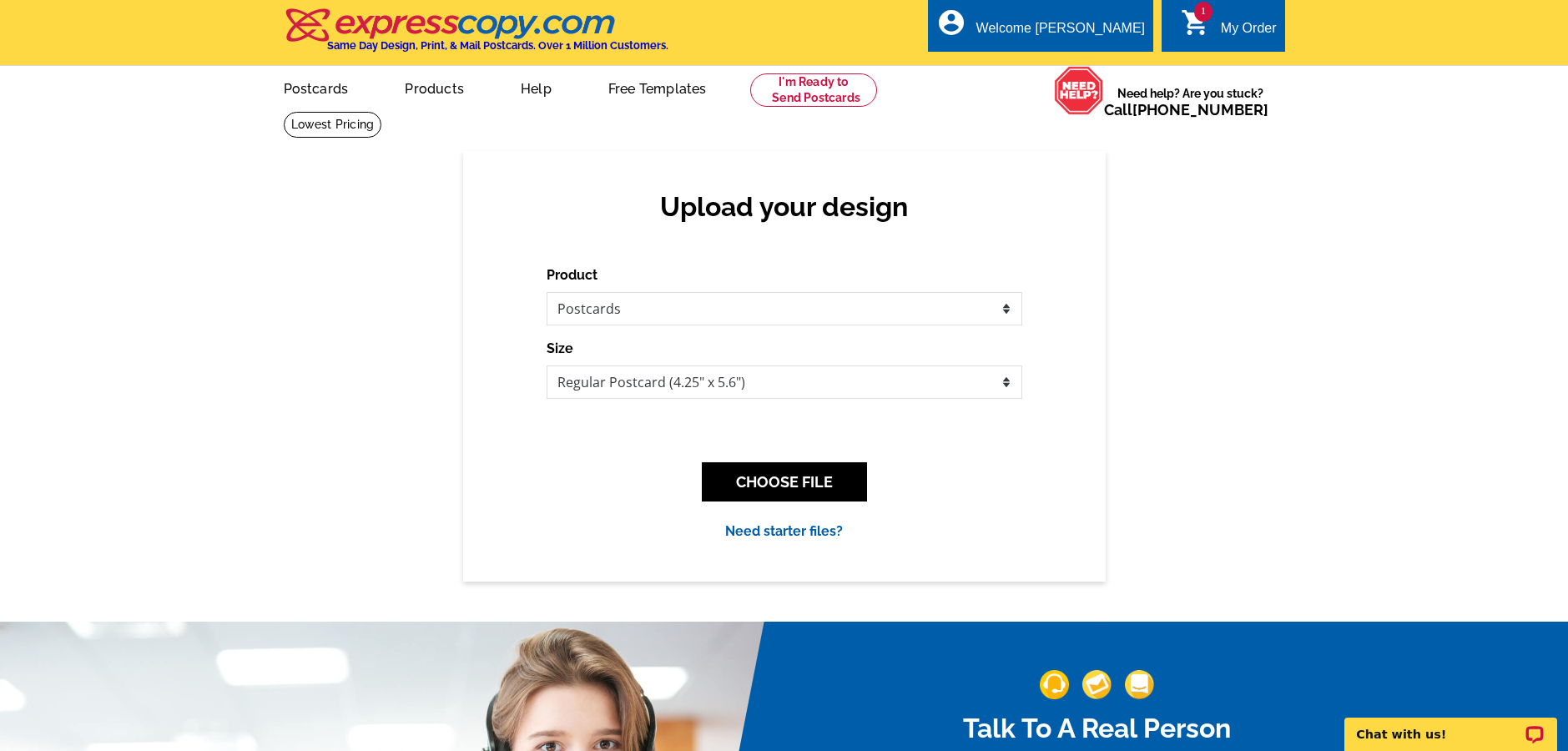
click at [758, 463] on button "CHOOSE FILE" at bounding box center [784, 482] width 165 height 39
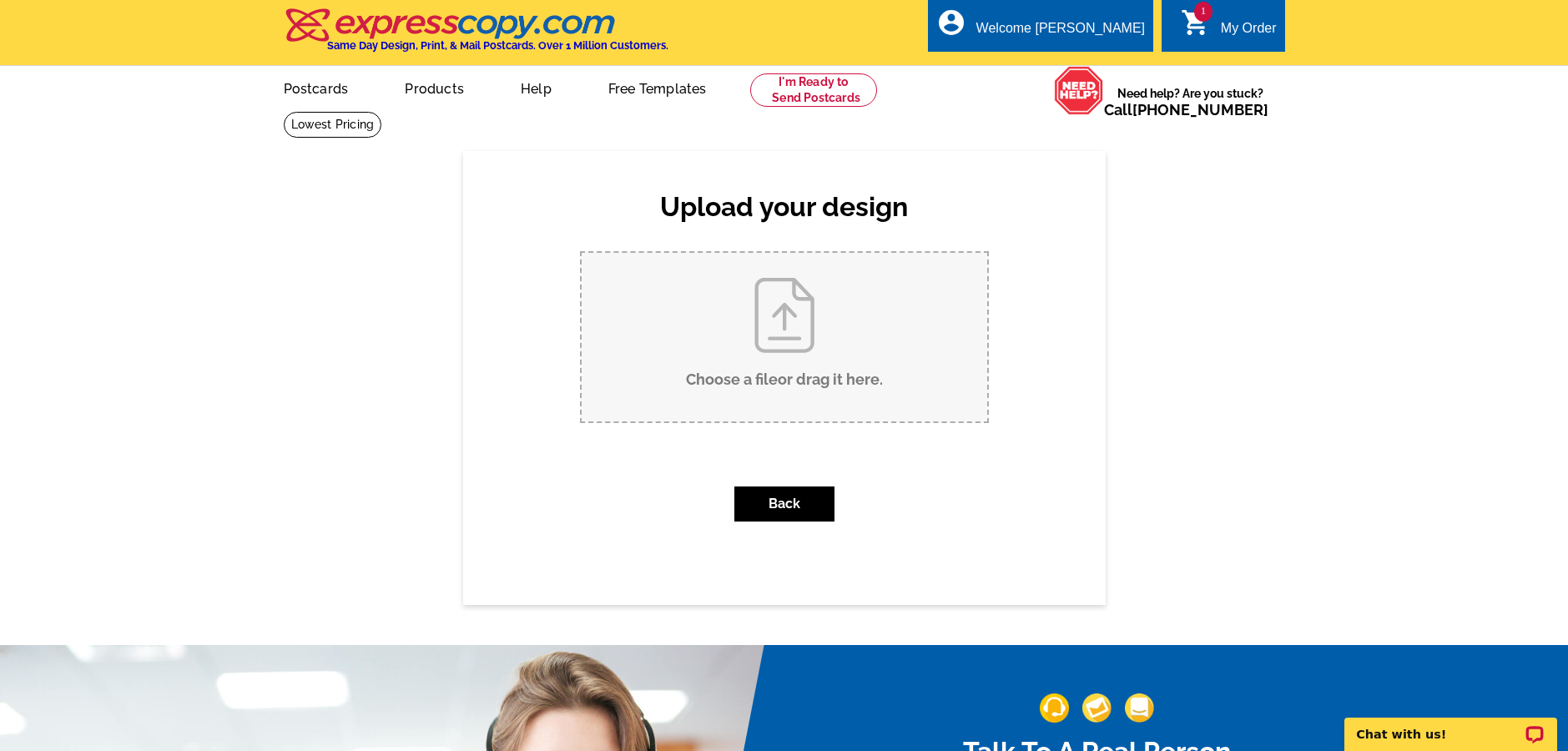
click at [752, 357] on input "Choose a file or drag it here ." at bounding box center [784, 336] width 405 height 169
type input "C:\fakepath\Picture1 copy.pdf"
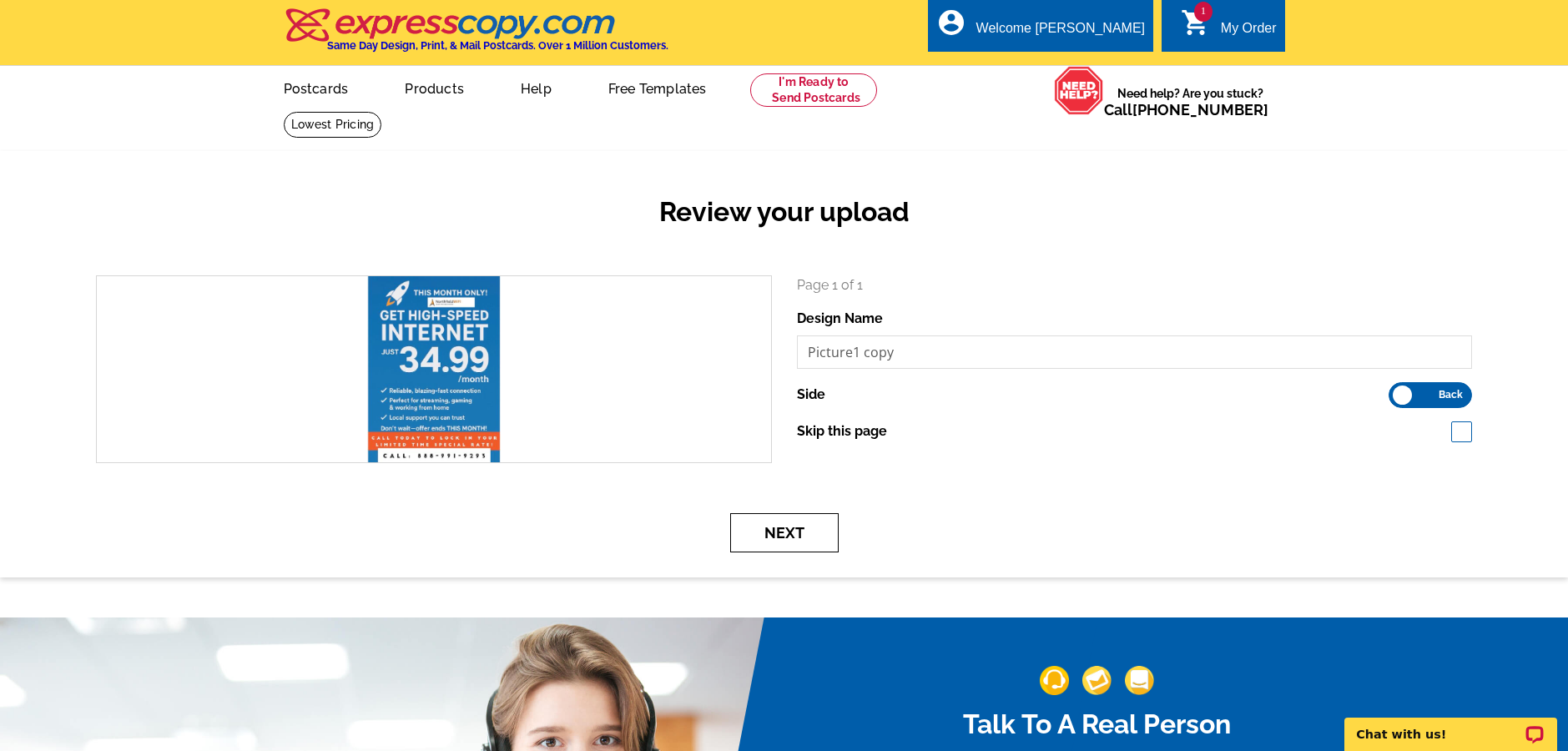
click at [798, 532] on button "Next" at bounding box center [784, 532] width 109 height 39
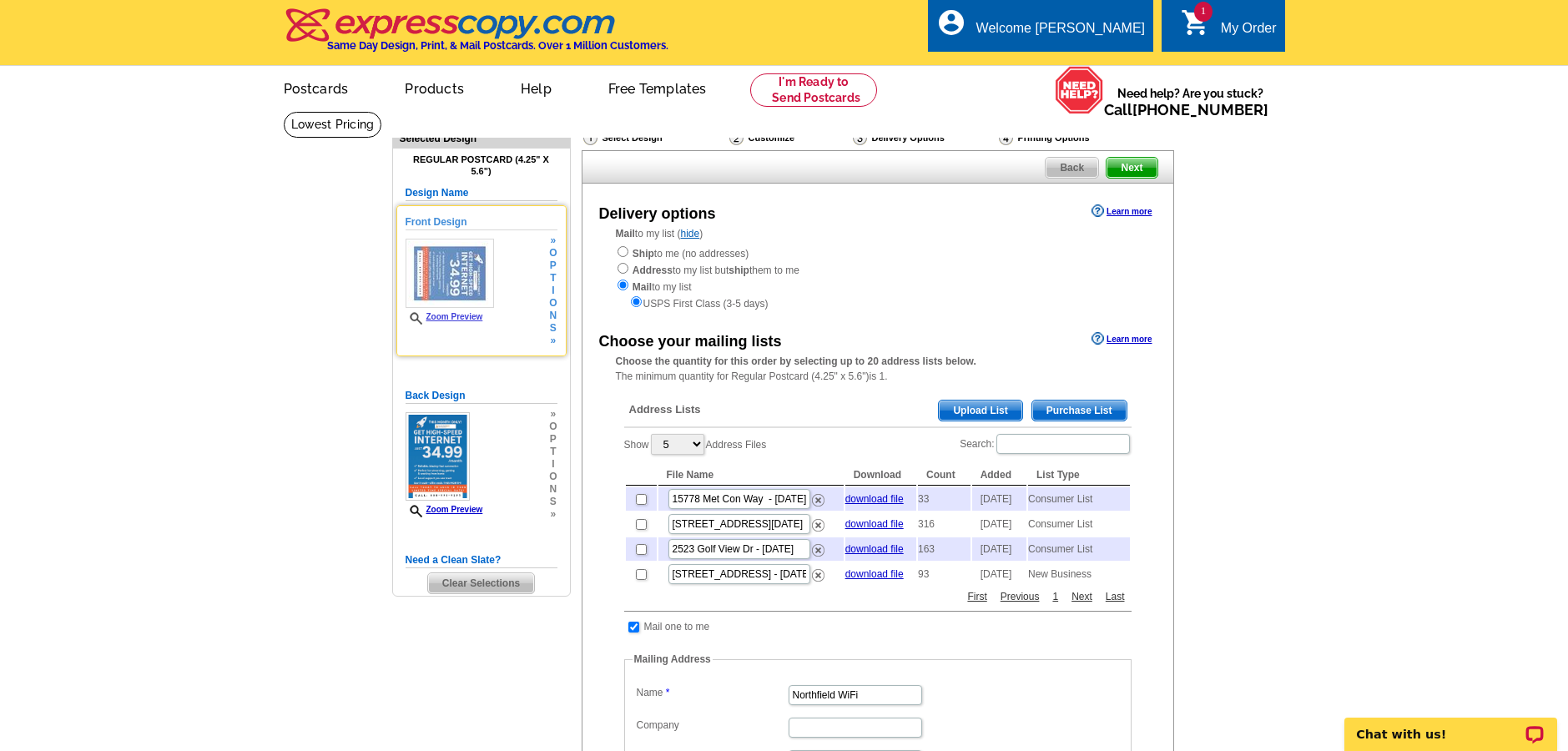
click at [457, 318] on link "Zoom Preview" at bounding box center [444, 316] width 78 height 9
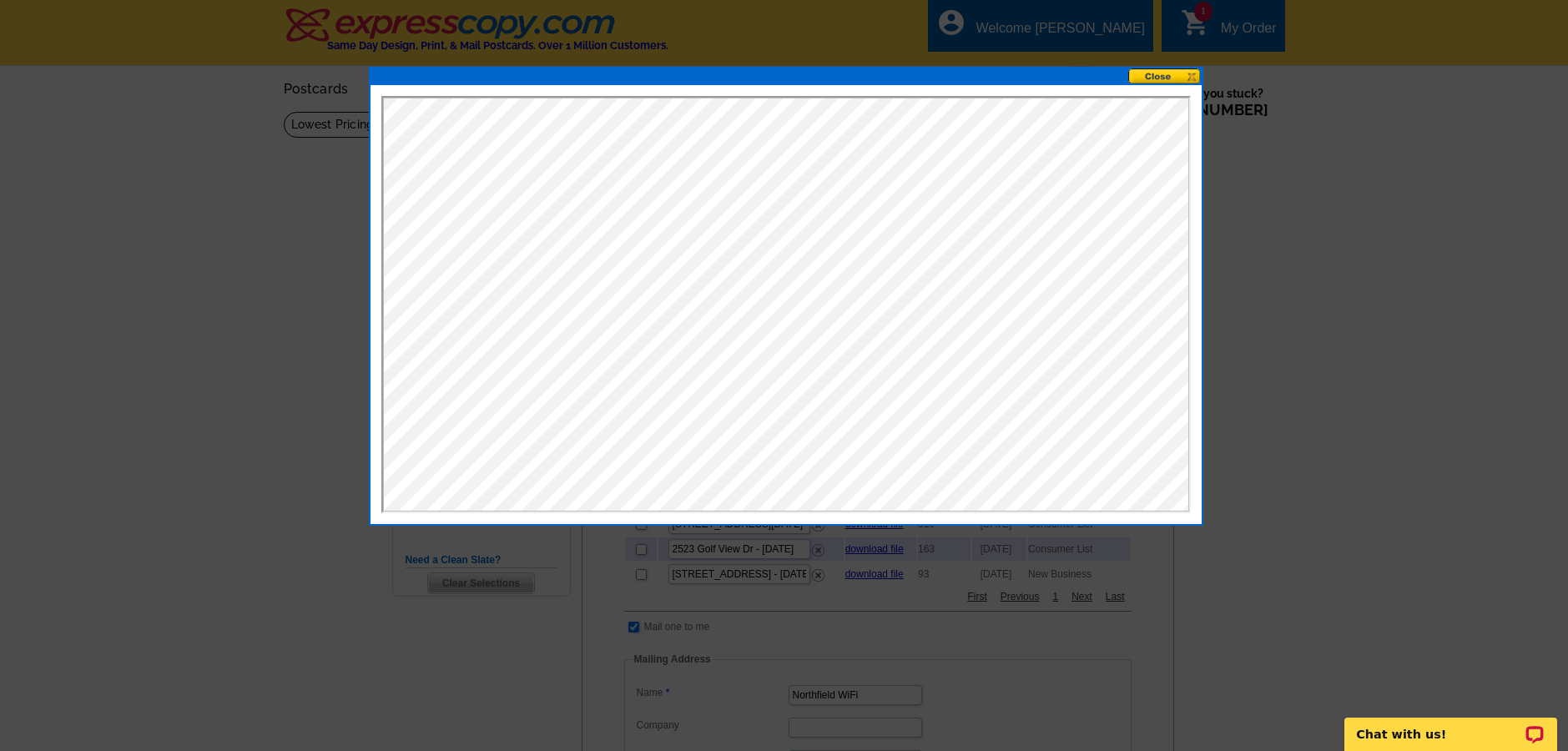
click at [1165, 80] on button at bounding box center [1165, 77] width 73 height 16
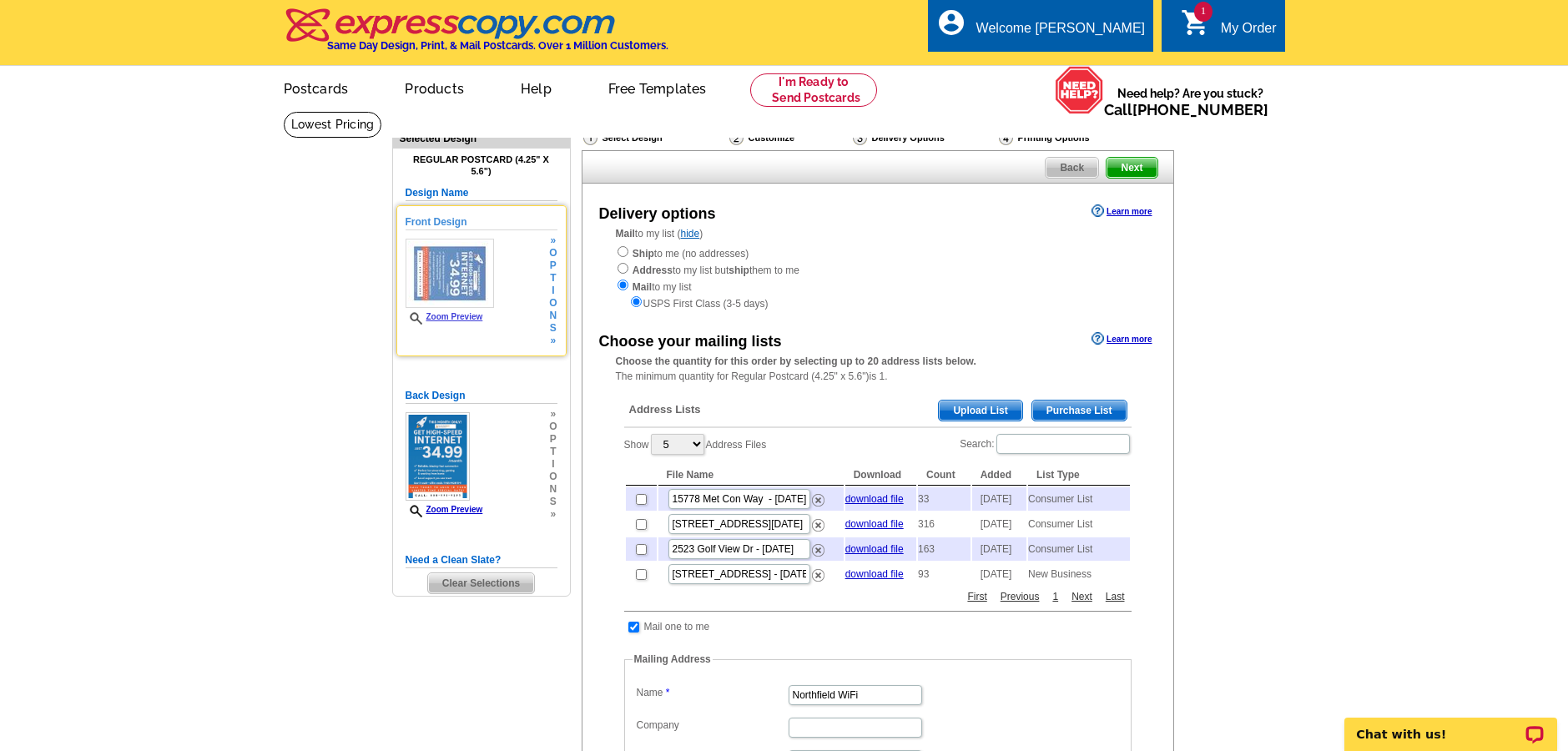
click at [550, 304] on span "o" at bounding box center [553, 303] width 8 height 12
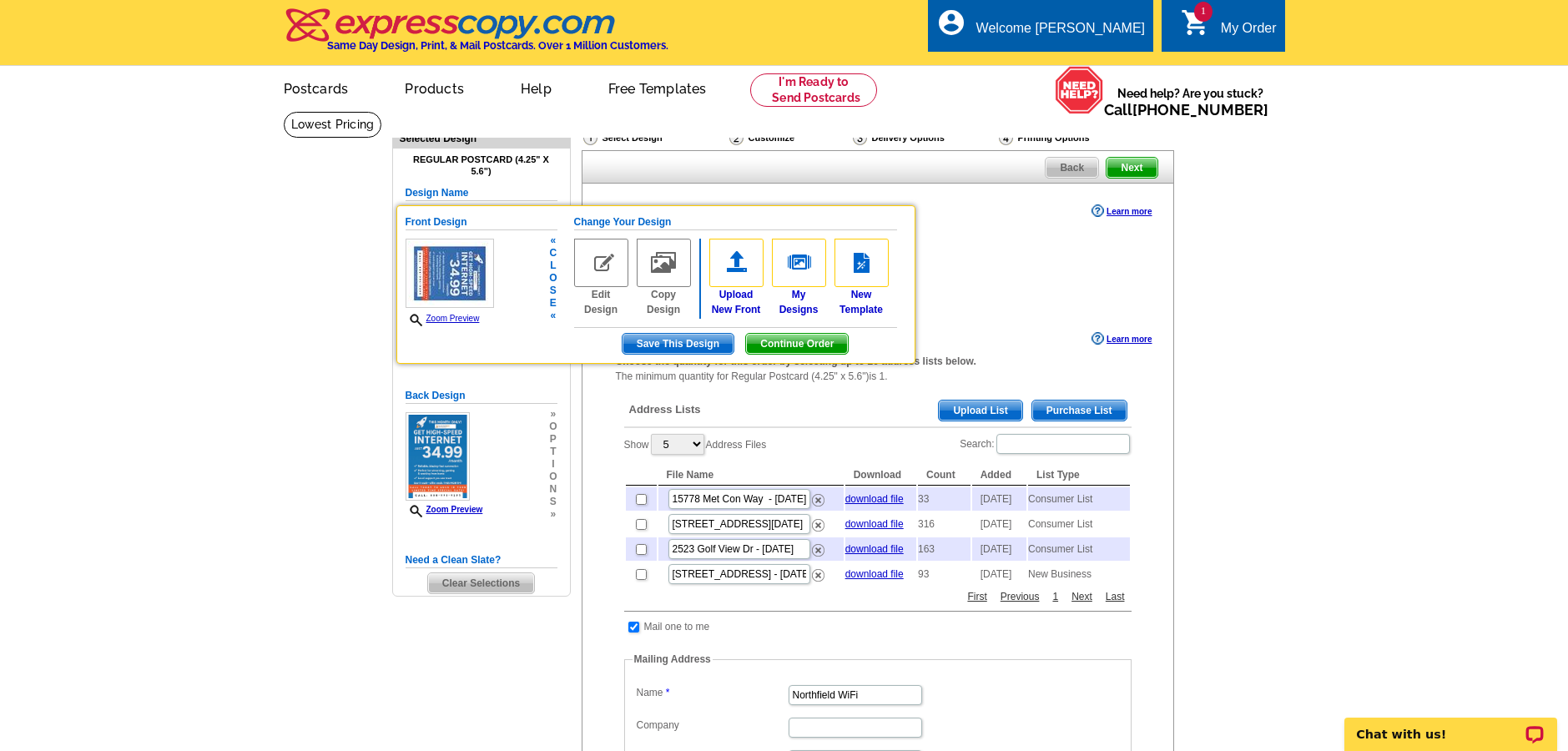
click at [608, 282] on img at bounding box center [600, 262] width 54 height 49
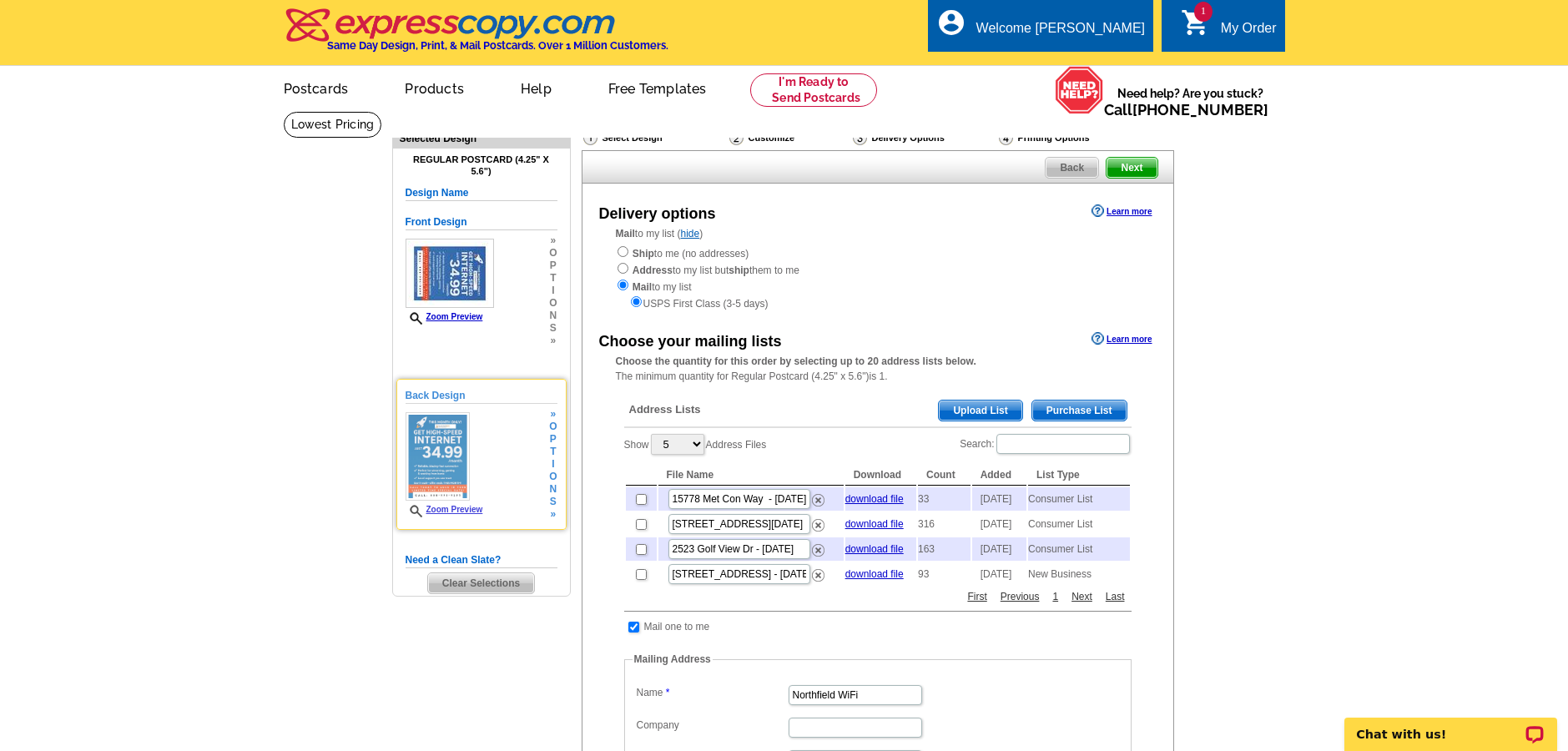
click at [512, 465] on div "Back Design Zoom Preview » o p t i o n s »" at bounding box center [481, 454] width 152 height 132
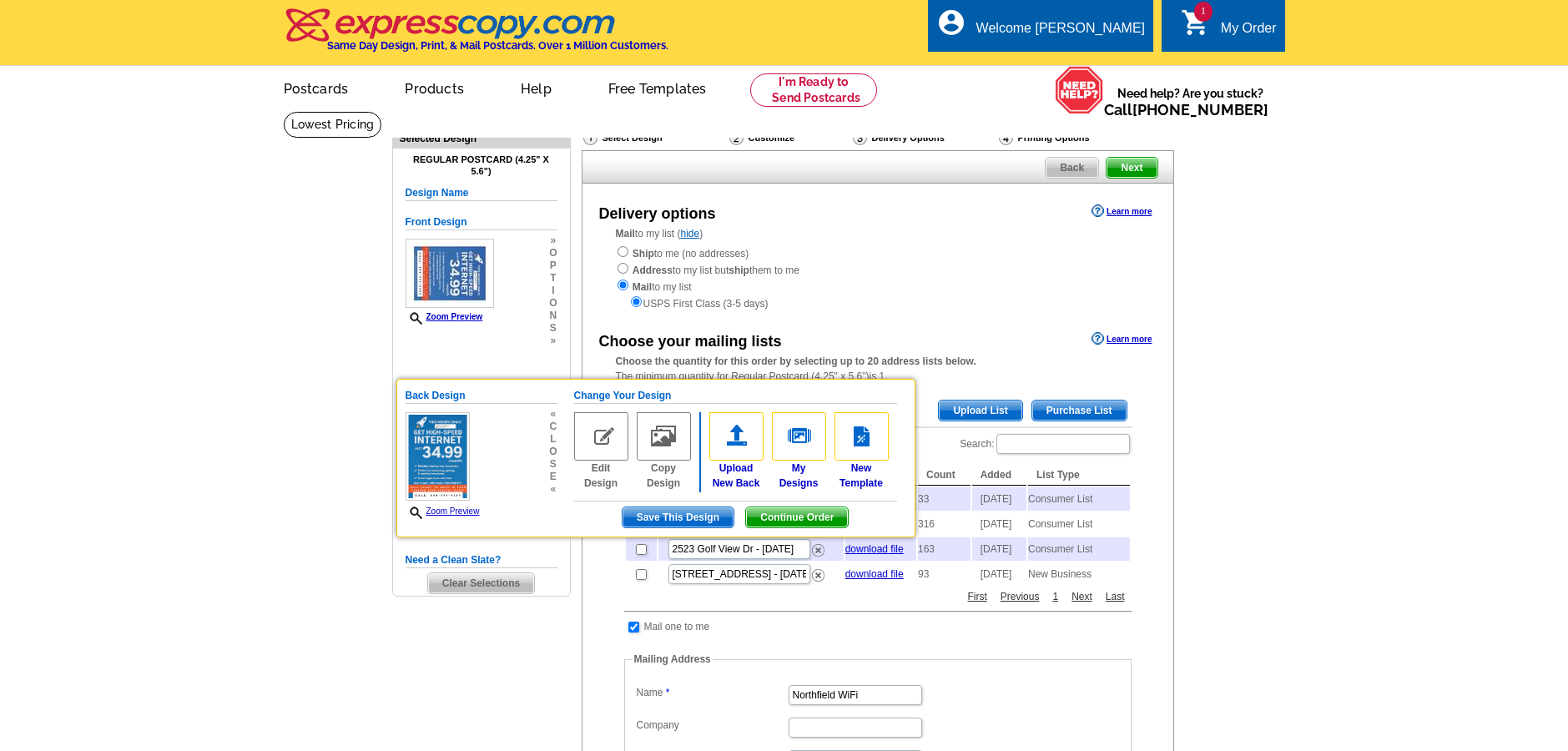
click at [467, 277] on img at bounding box center [449, 273] width 88 height 69
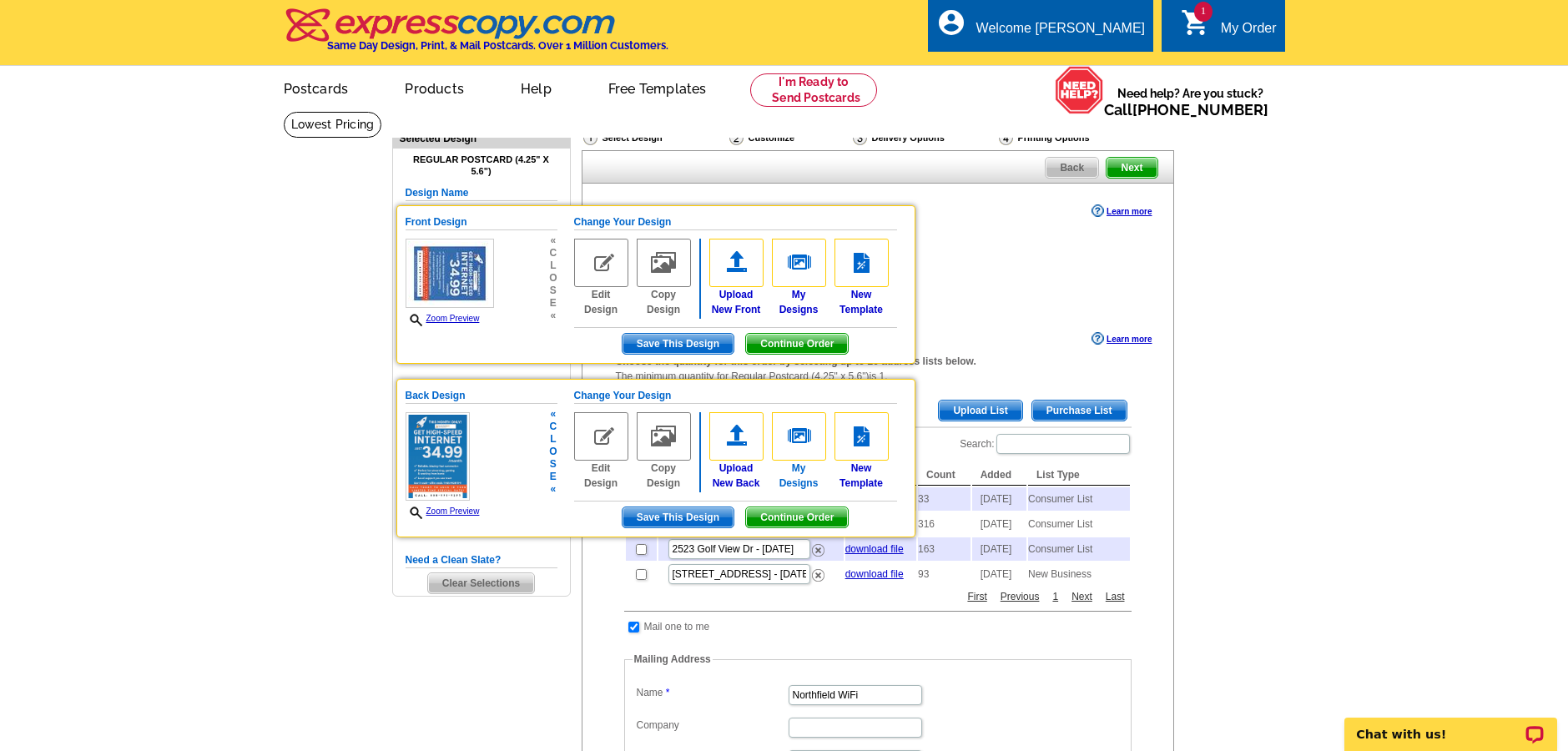
click at [799, 438] on img at bounding box center [798, 436] width 54 height 49
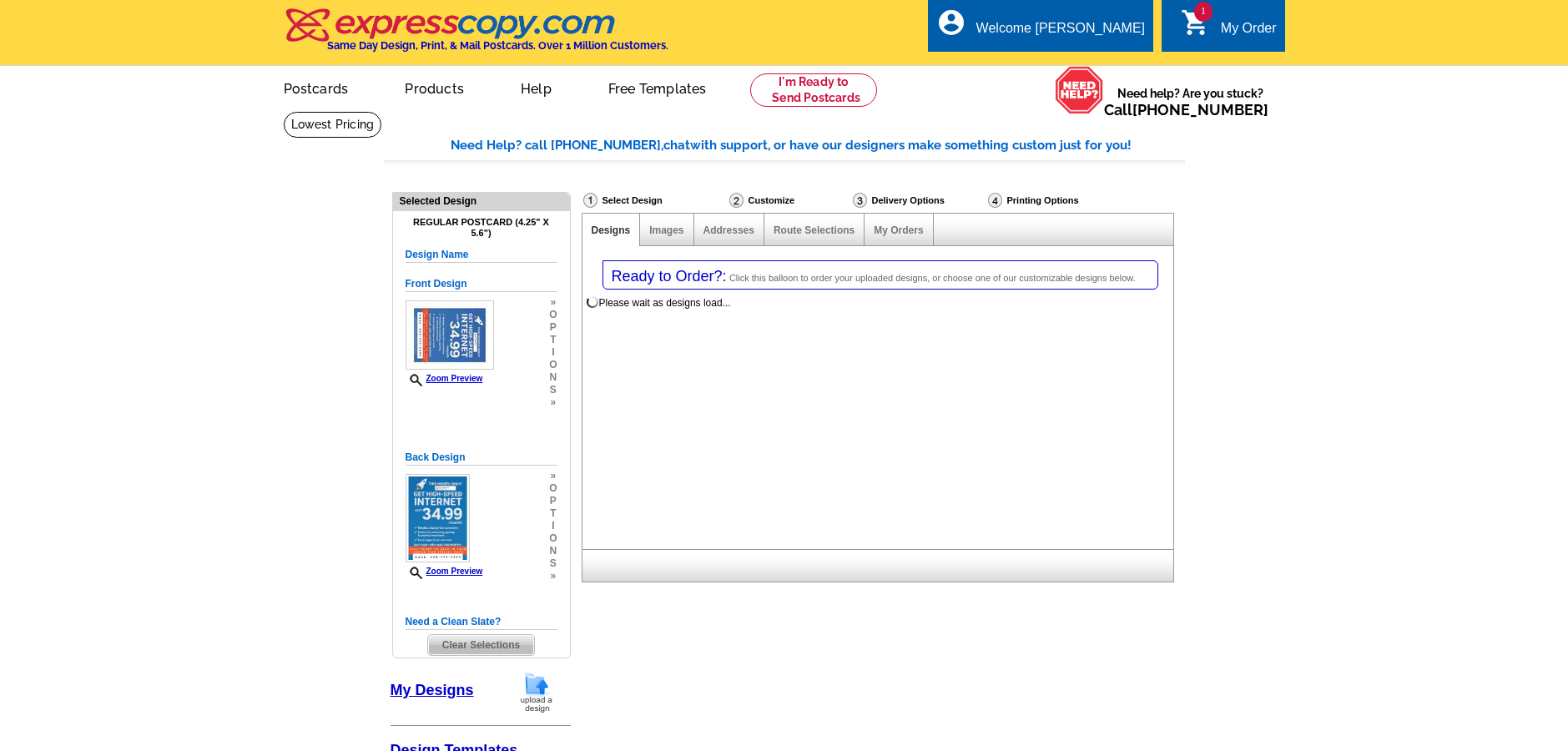
select select "1"
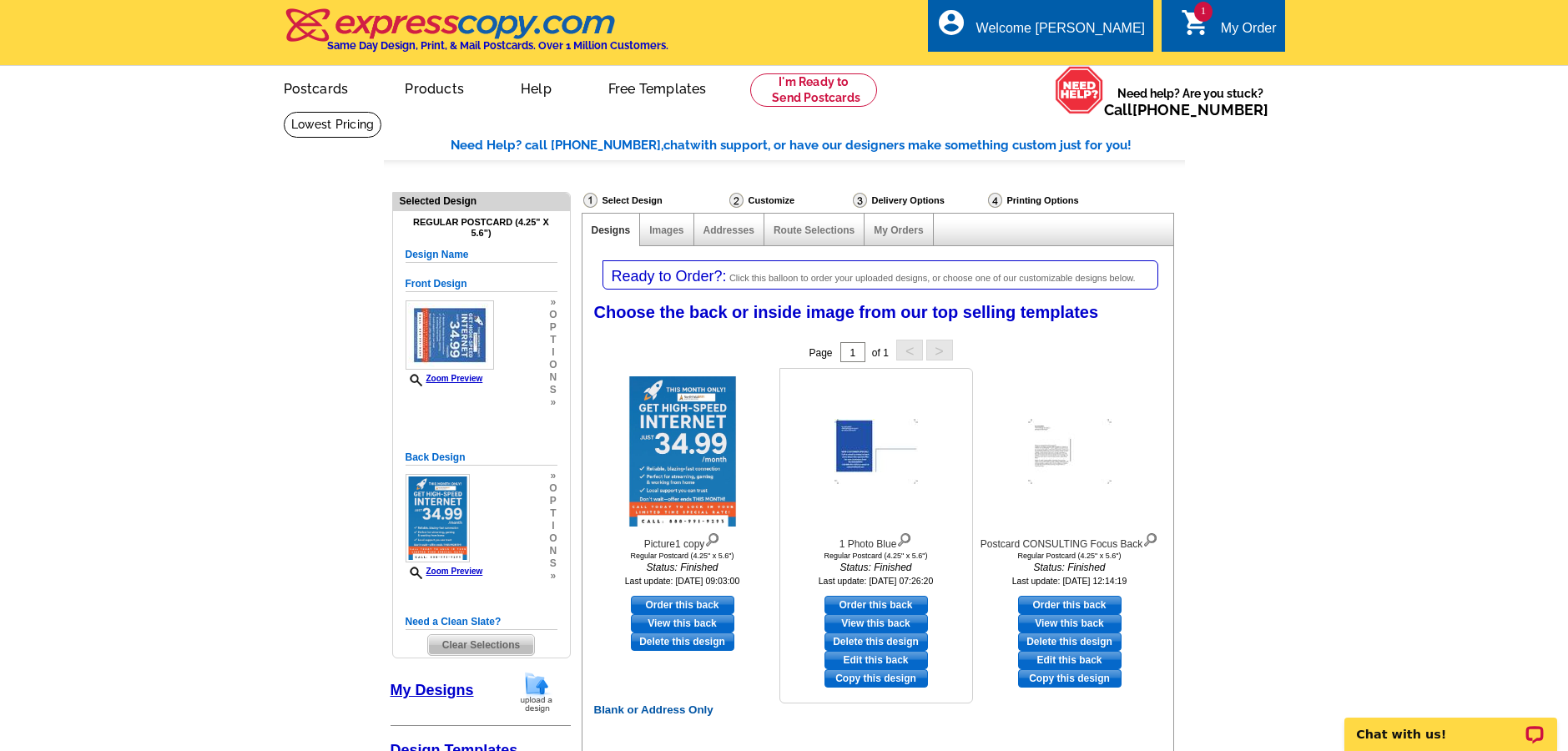
click at [844, 449] on img at bounding box center [876, 451] width 84 height 65
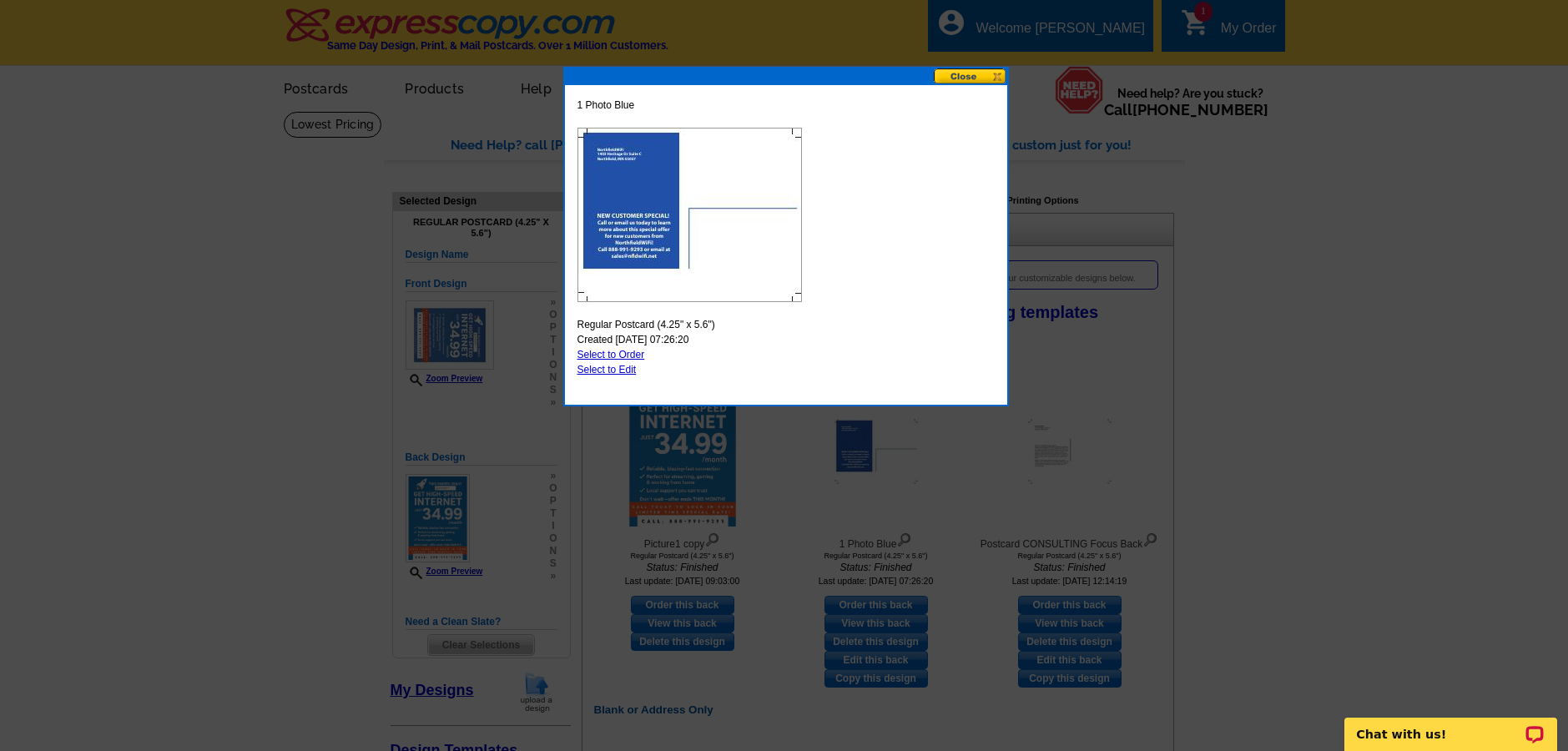
click at [618, 367] on link "Select to Edit" at bounding box center [607, 369] width 59 height 11
select select "front"
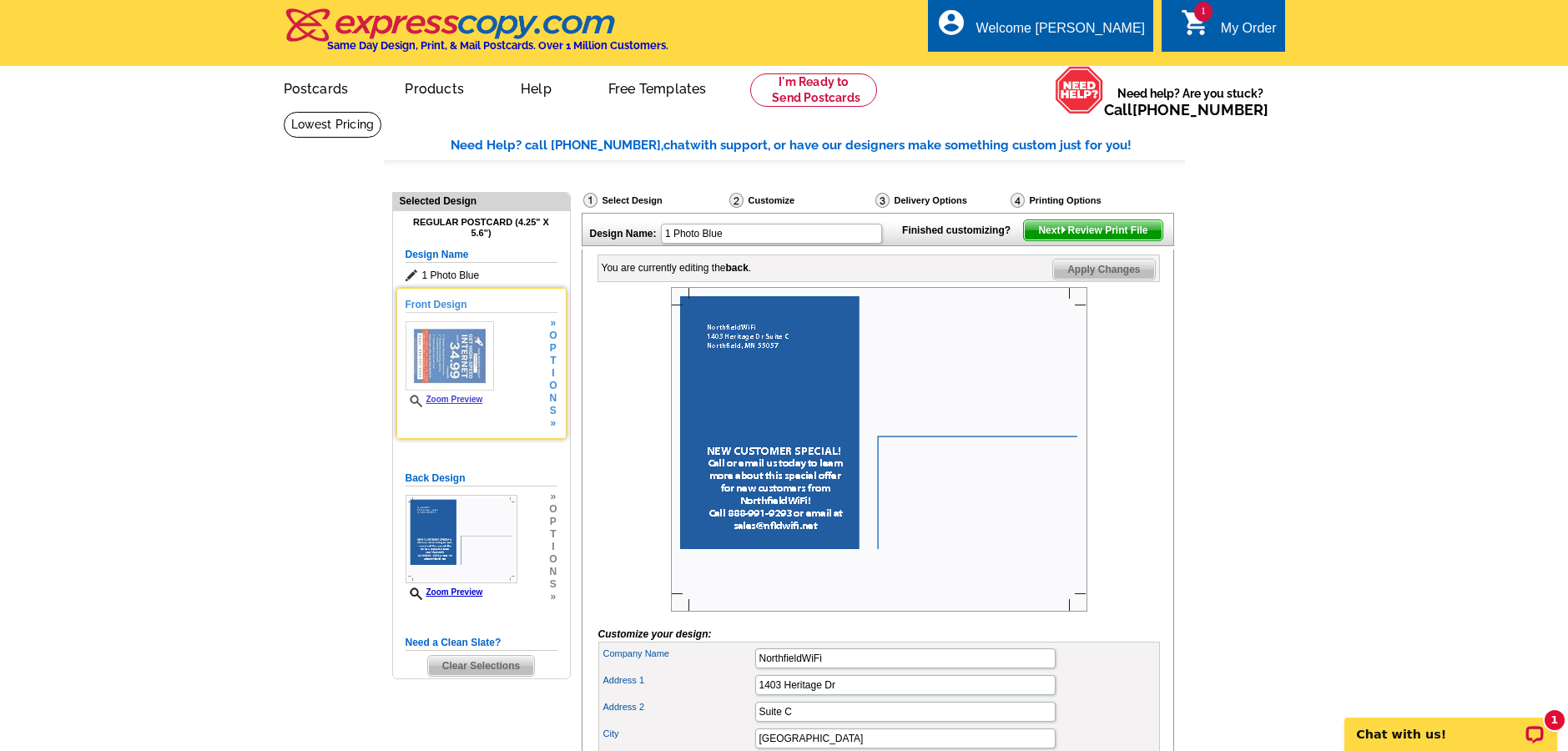
click at [429, 360] on img at bounding box center [449, 356] width 88 height 69
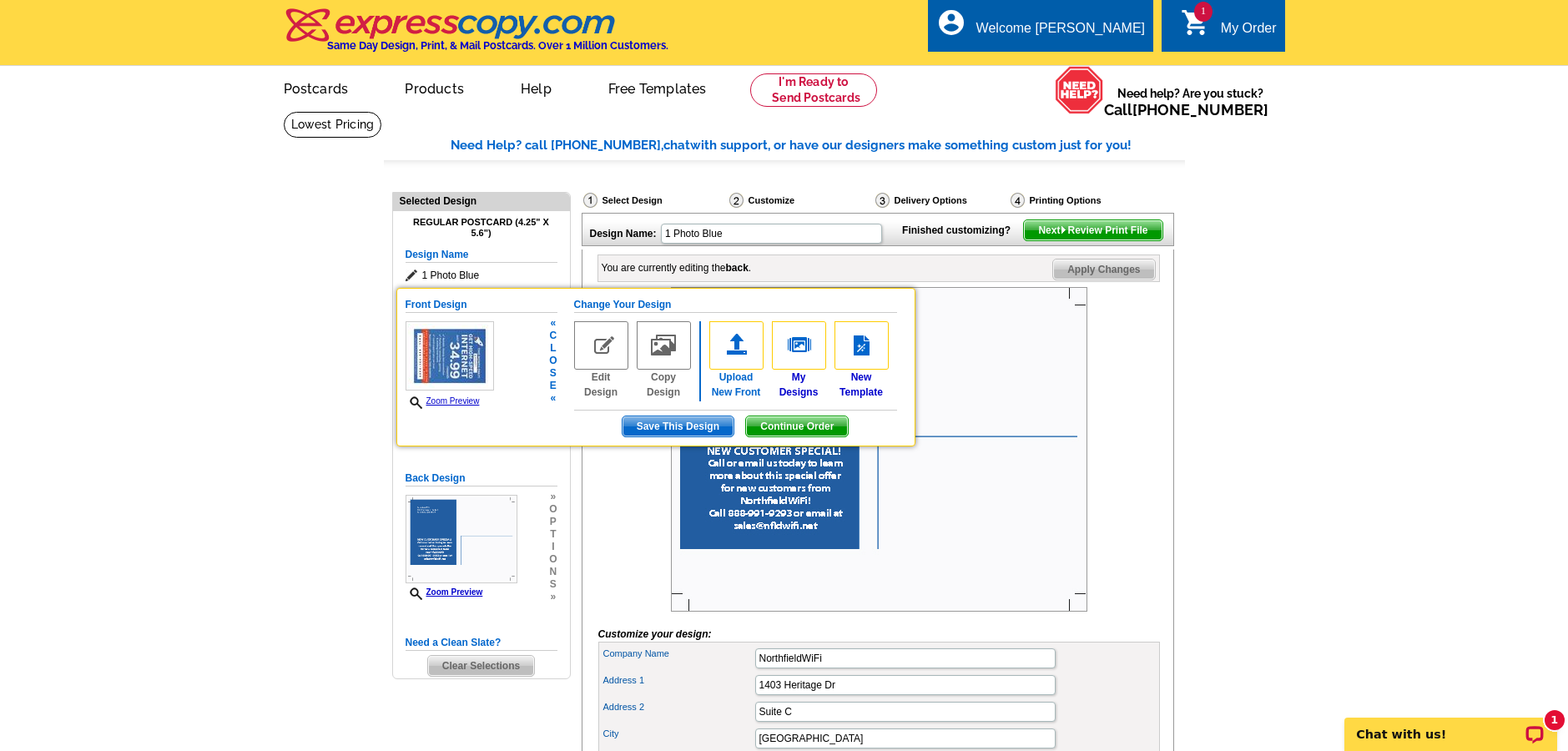
click at [738, 338] on img at bounding box center [735, 345] width 54 height 49
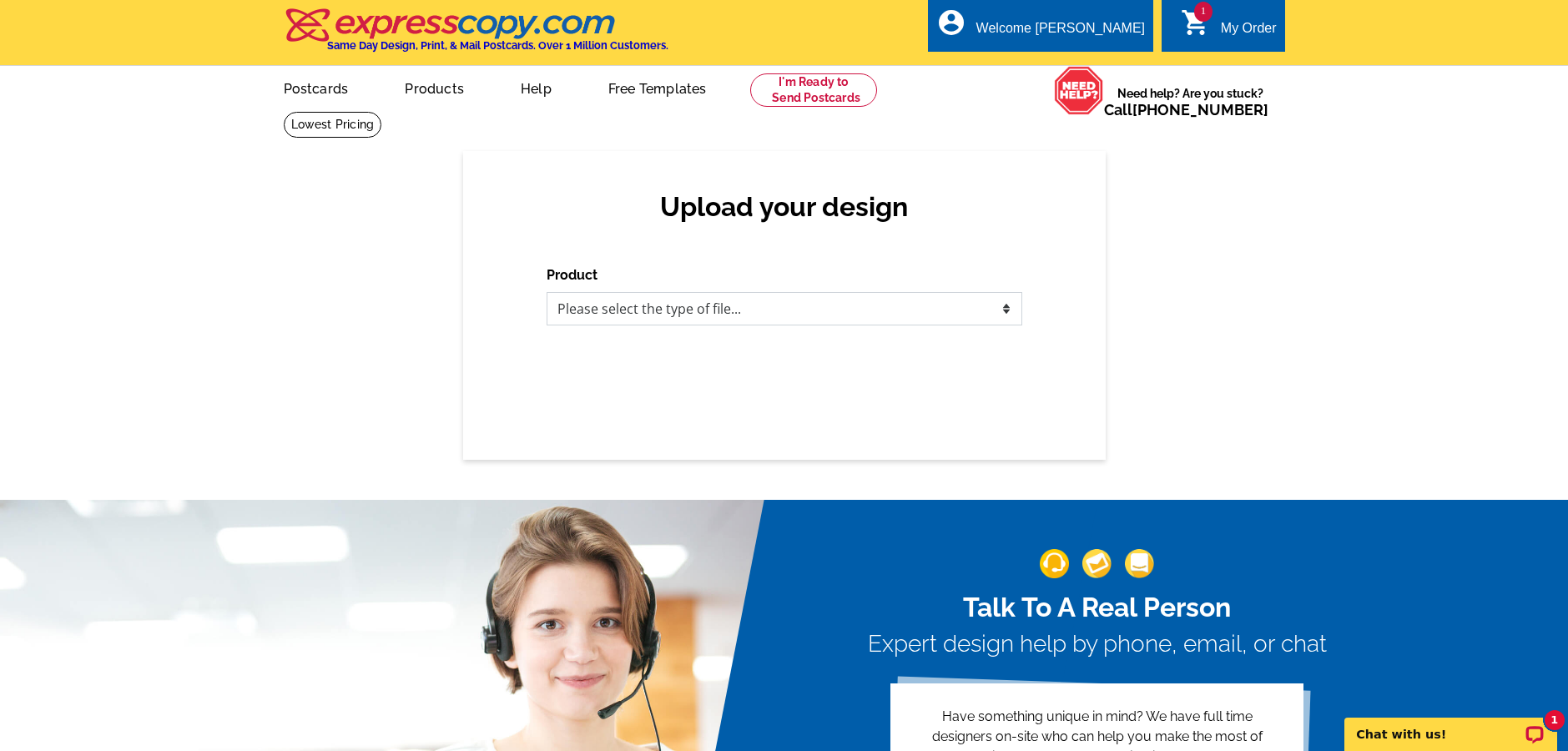
select select "1"
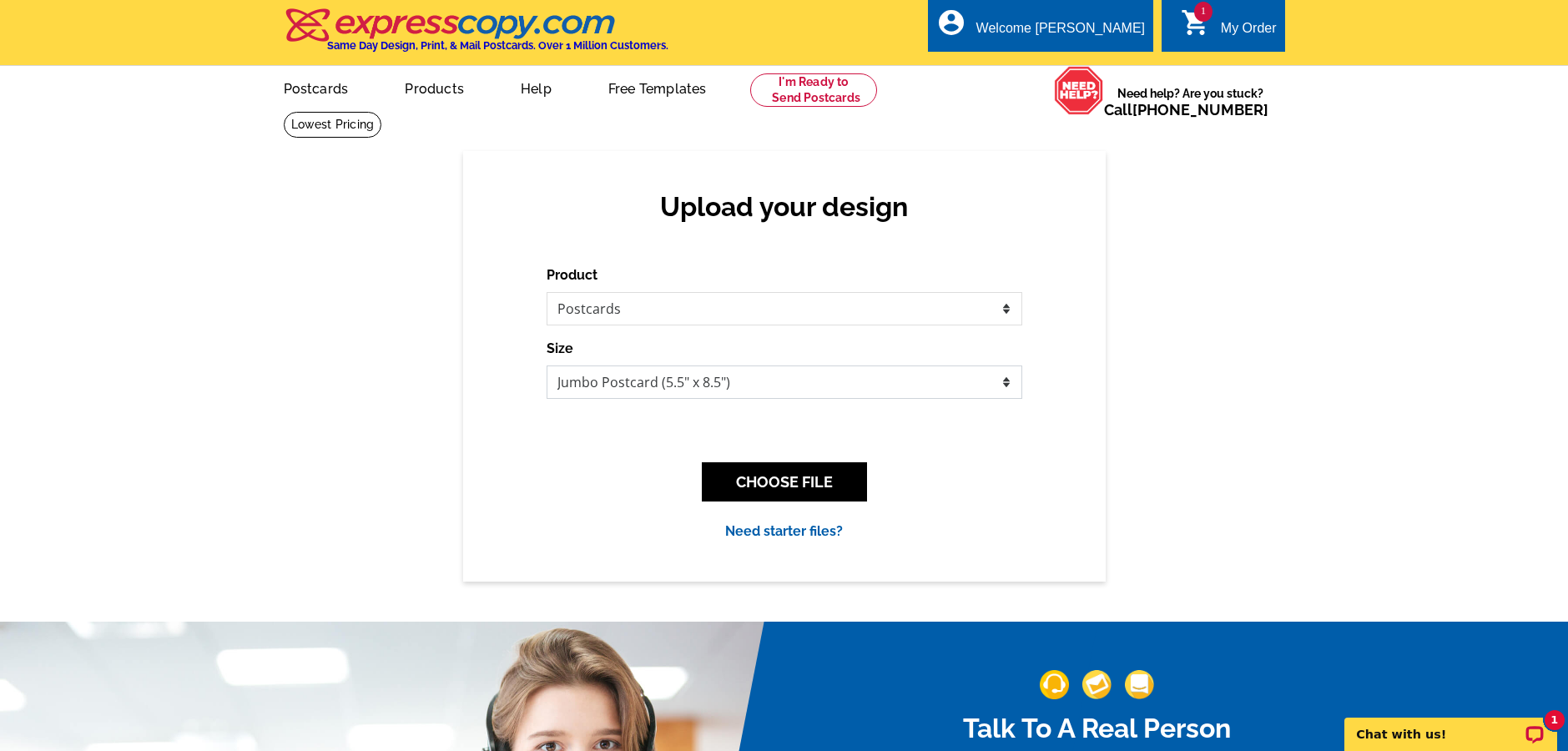
select select "1"
click at [755, 477] on button "CHOOSE FILE" at bounding box center [784, 482] width 165 height 39
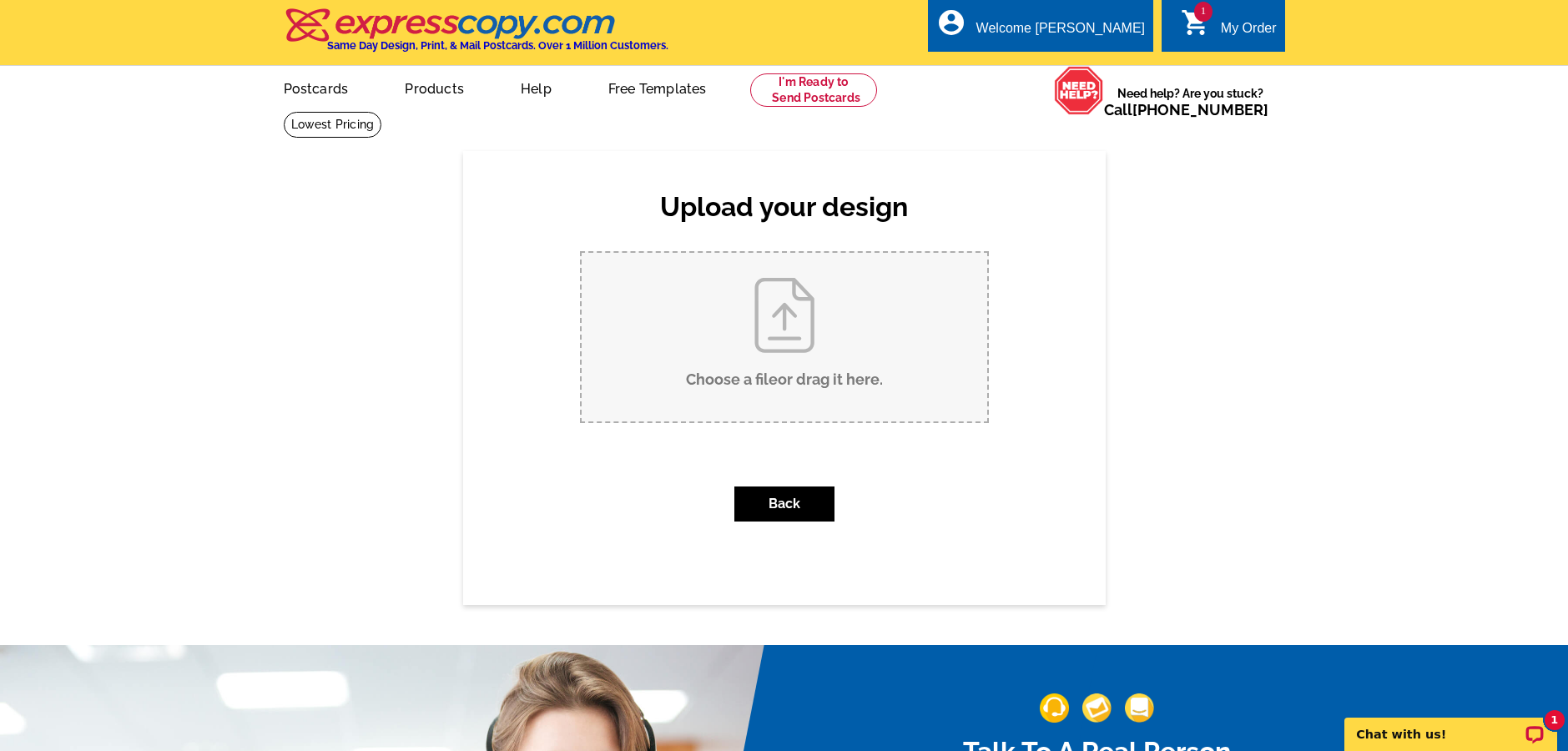
click at [758, 390] on input "Choose a file or drag it here ." at bounding box center [784, 336] width 405 height 169
type input "C:\fakepath\Picture1 copy.pdf"
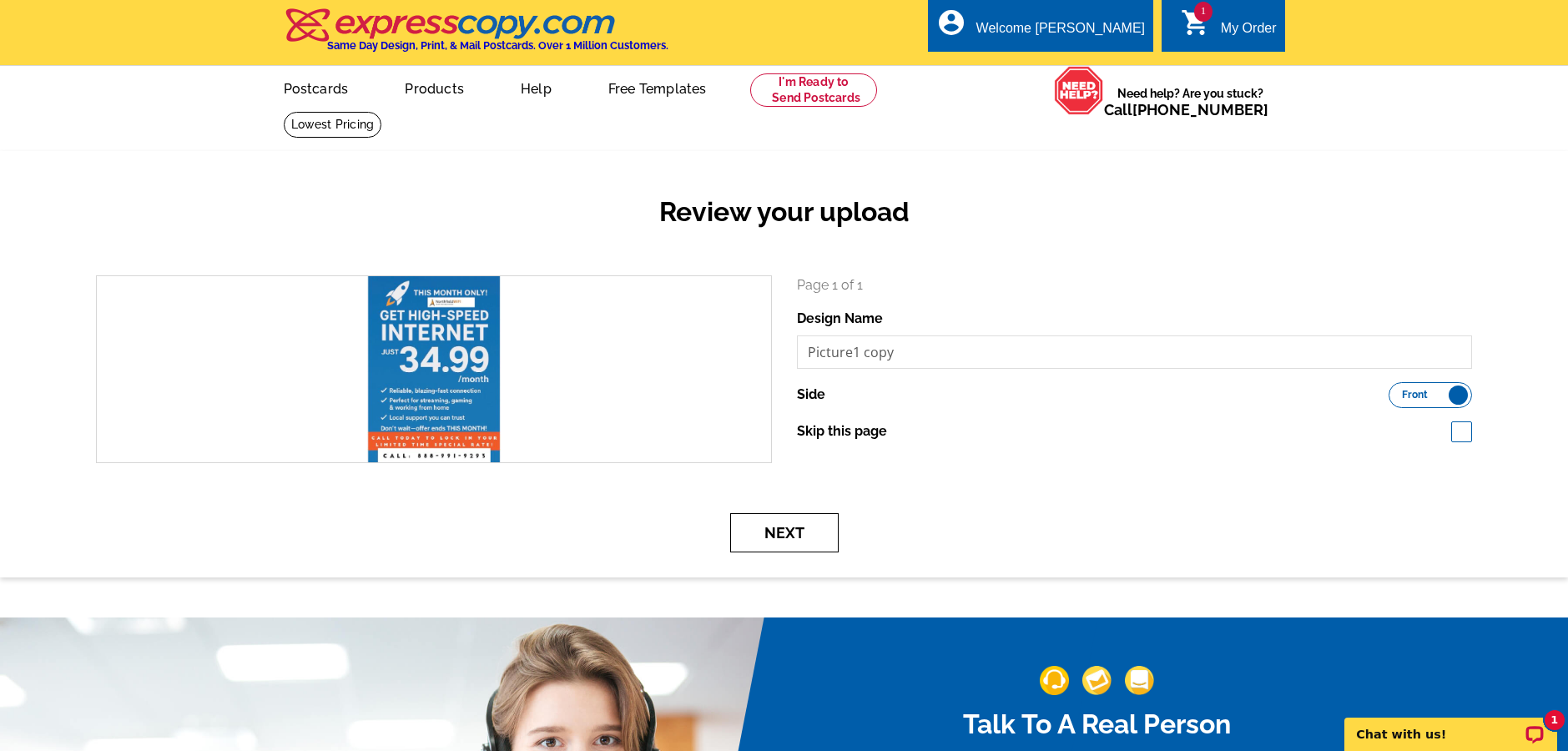
click at [808, 541] on button "Next" at bounding box center [784, 532] width 109 height 39
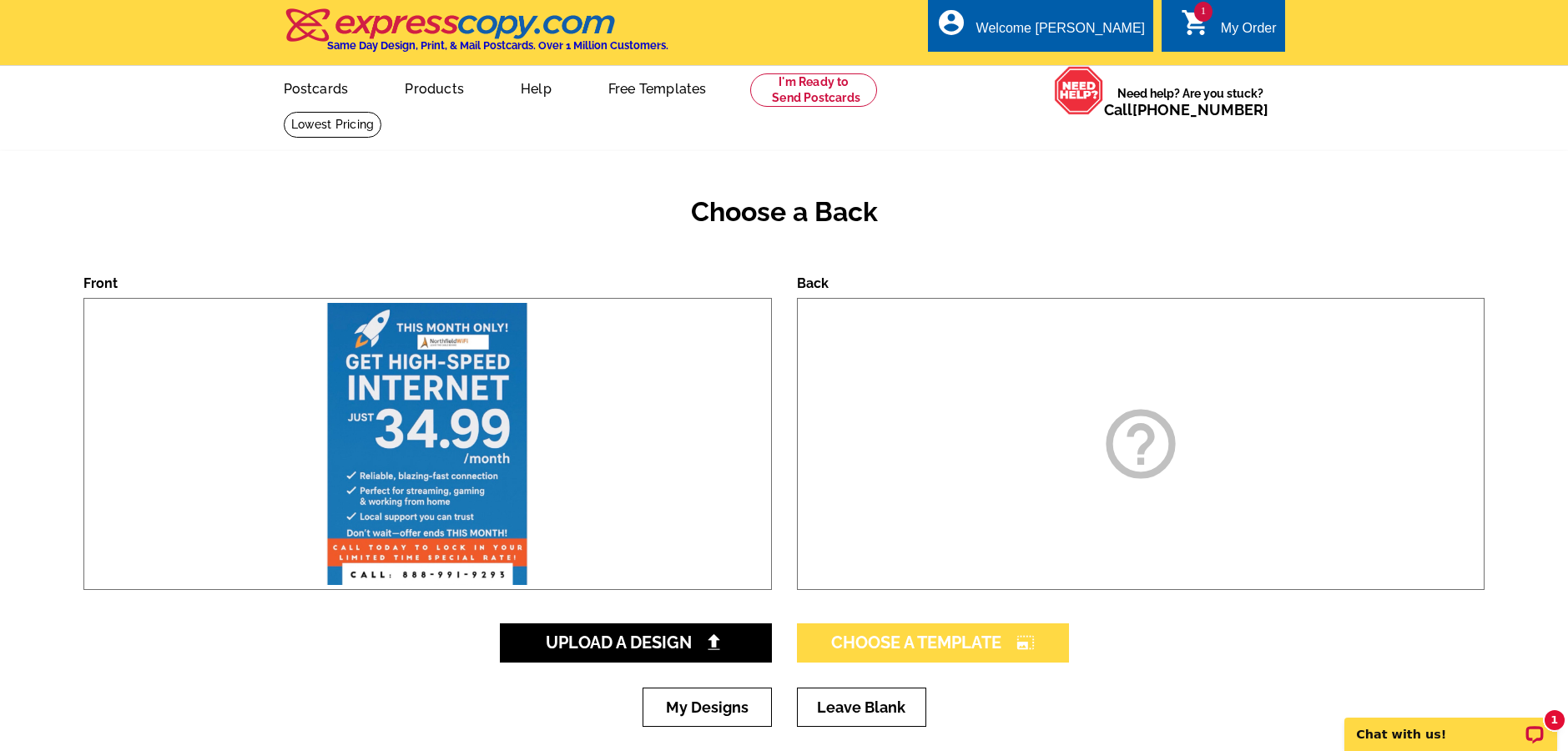
click at [972, 648] on span "Choose A Template photo_size_select_large" at bounding box center [932, 642] width 204 height 20
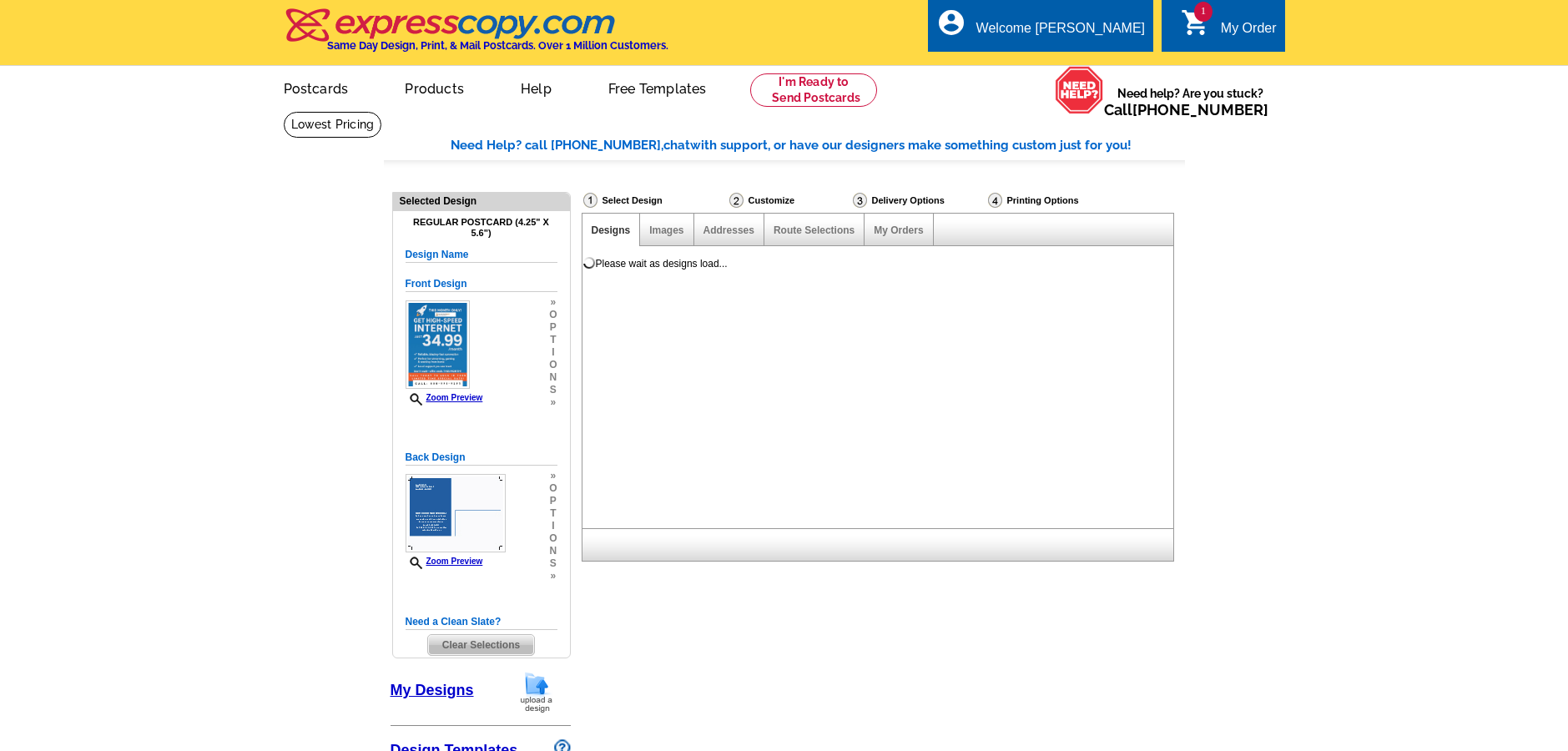
select select "1"
select select "back"
select select "785"
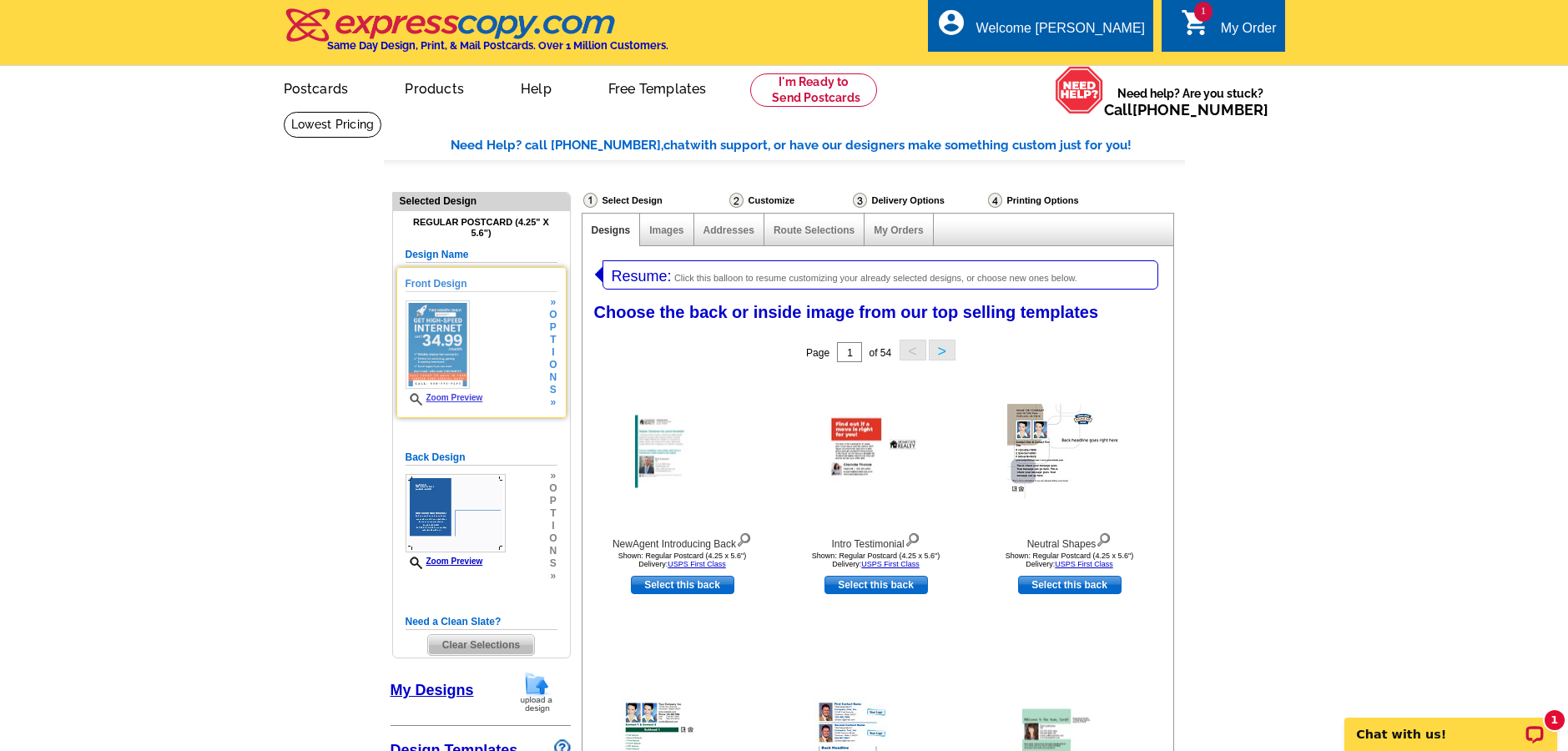
click at [464, 403] on span "Zoom Preview" at bounding box center [444, 399] width 78 height 12
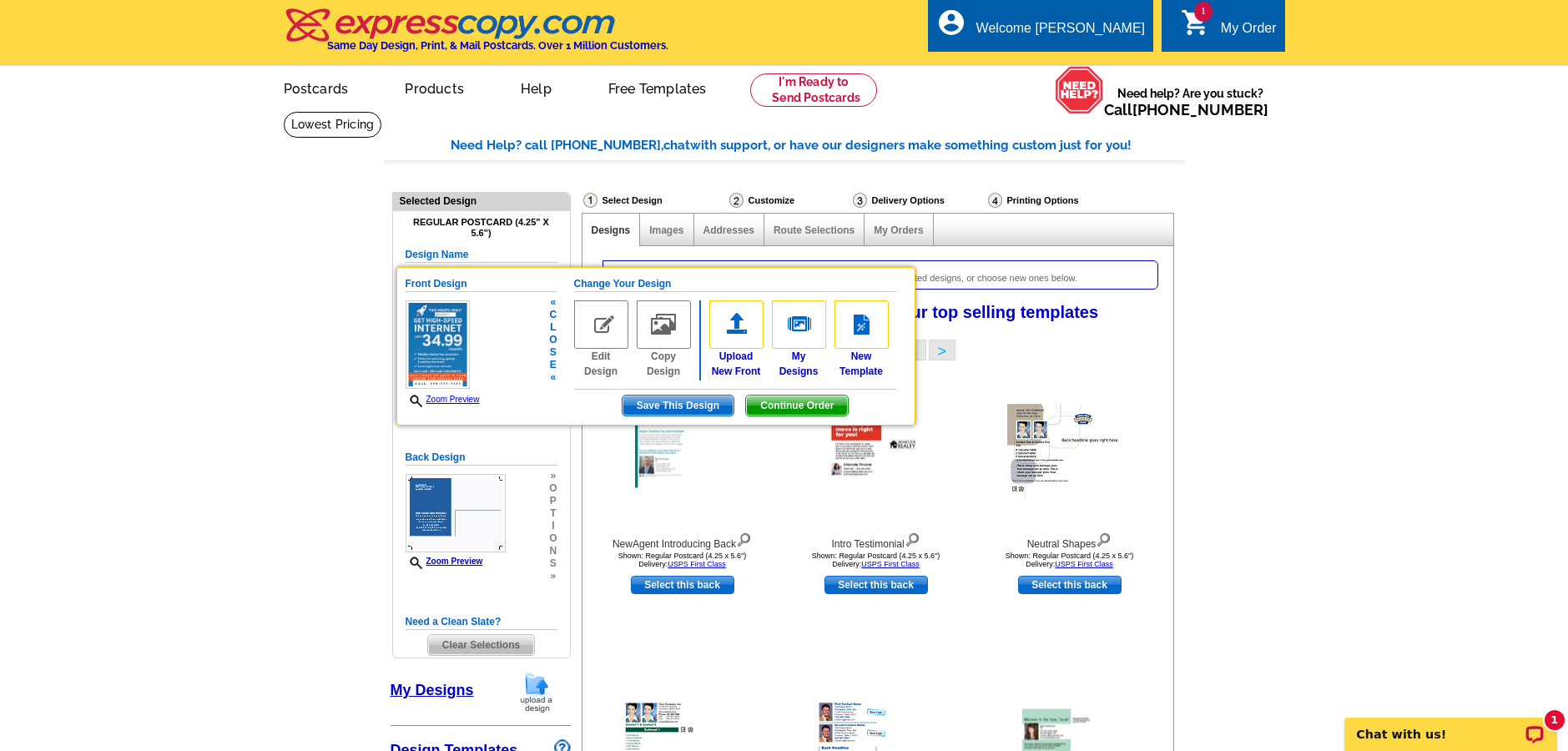
click at [474, 395] on link "Zoom Preview" at bounding box center [442, 399] width 74 height 9
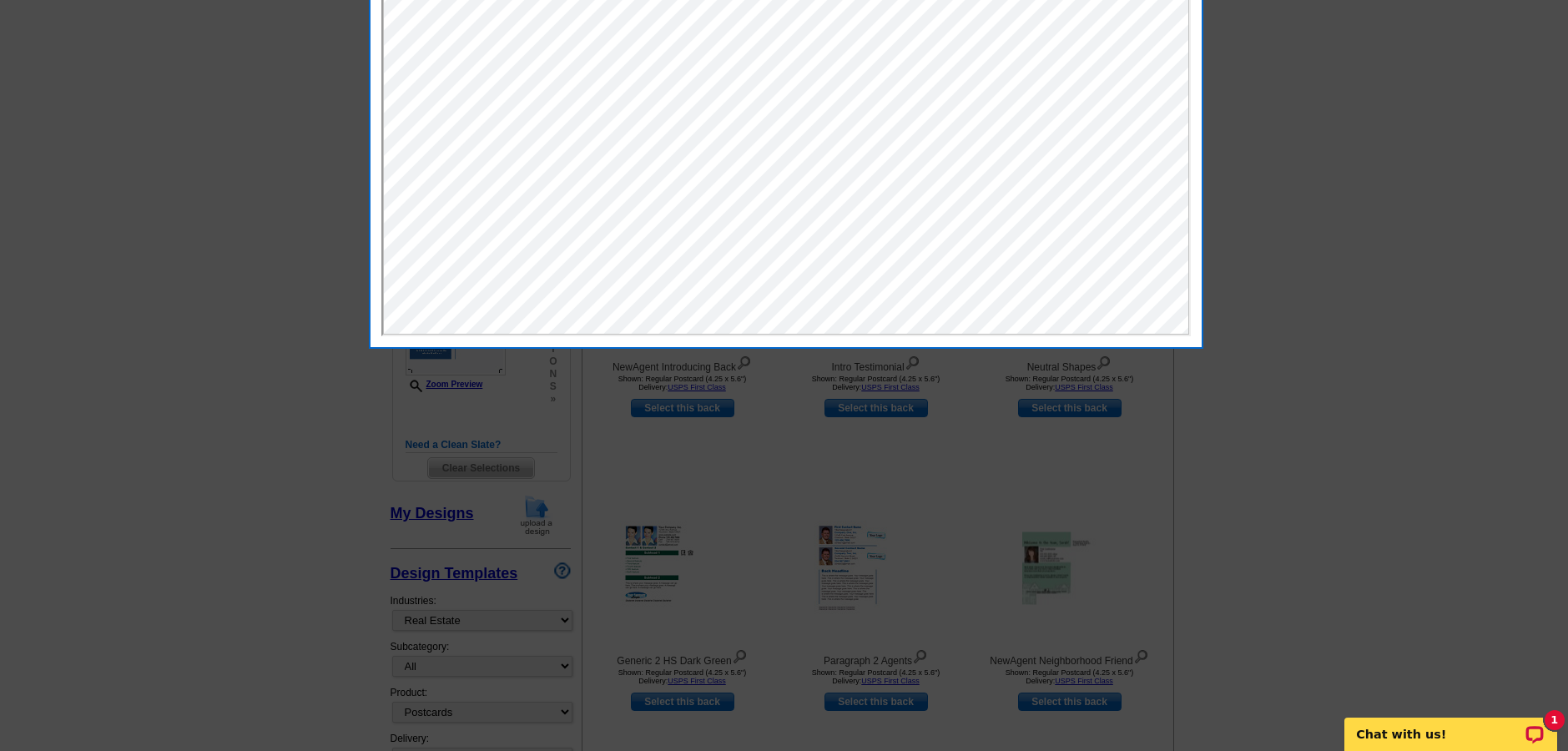
scroll to position [64, 0]
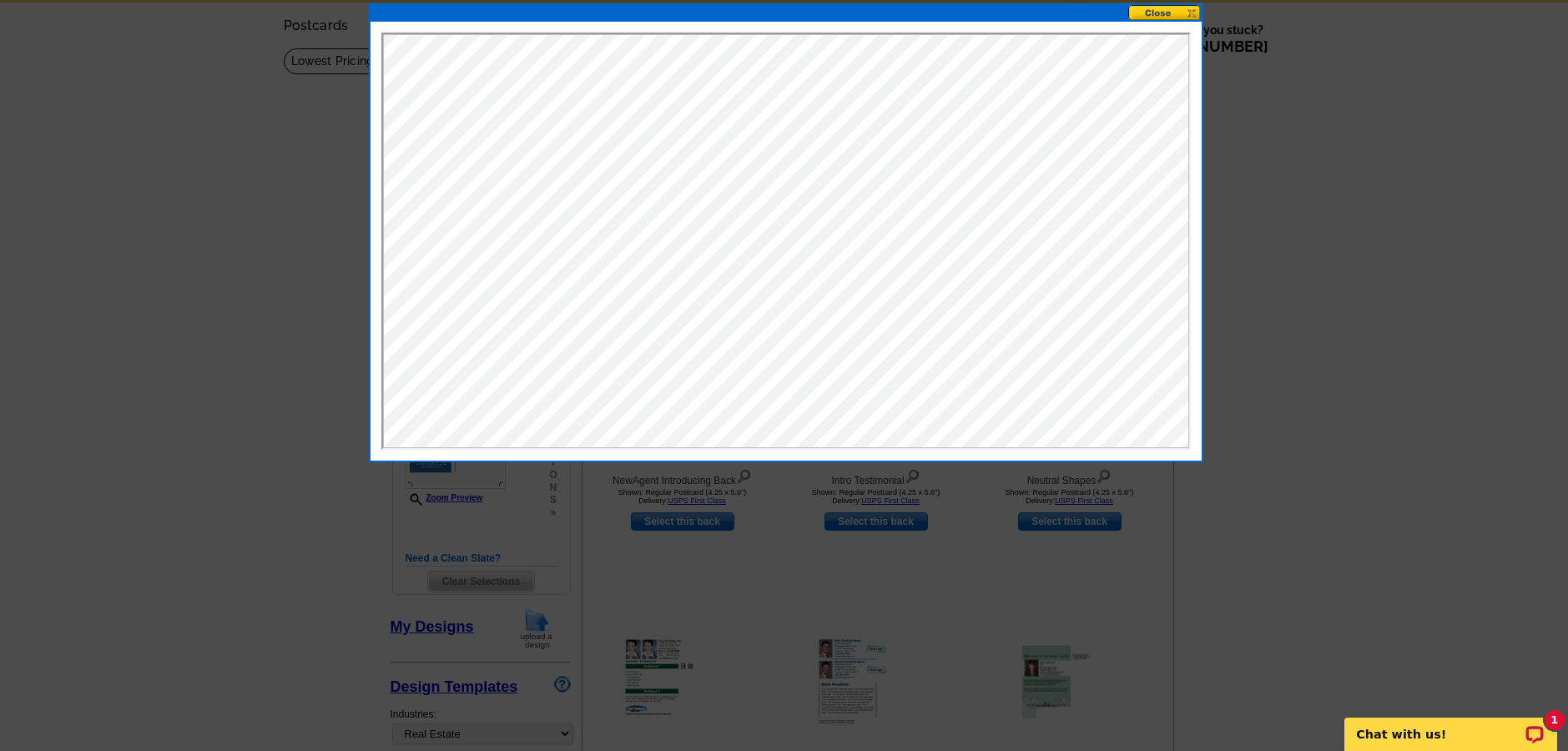
click at [1161, 12] on button at bounding box center [1165, 13] width 73 height 16
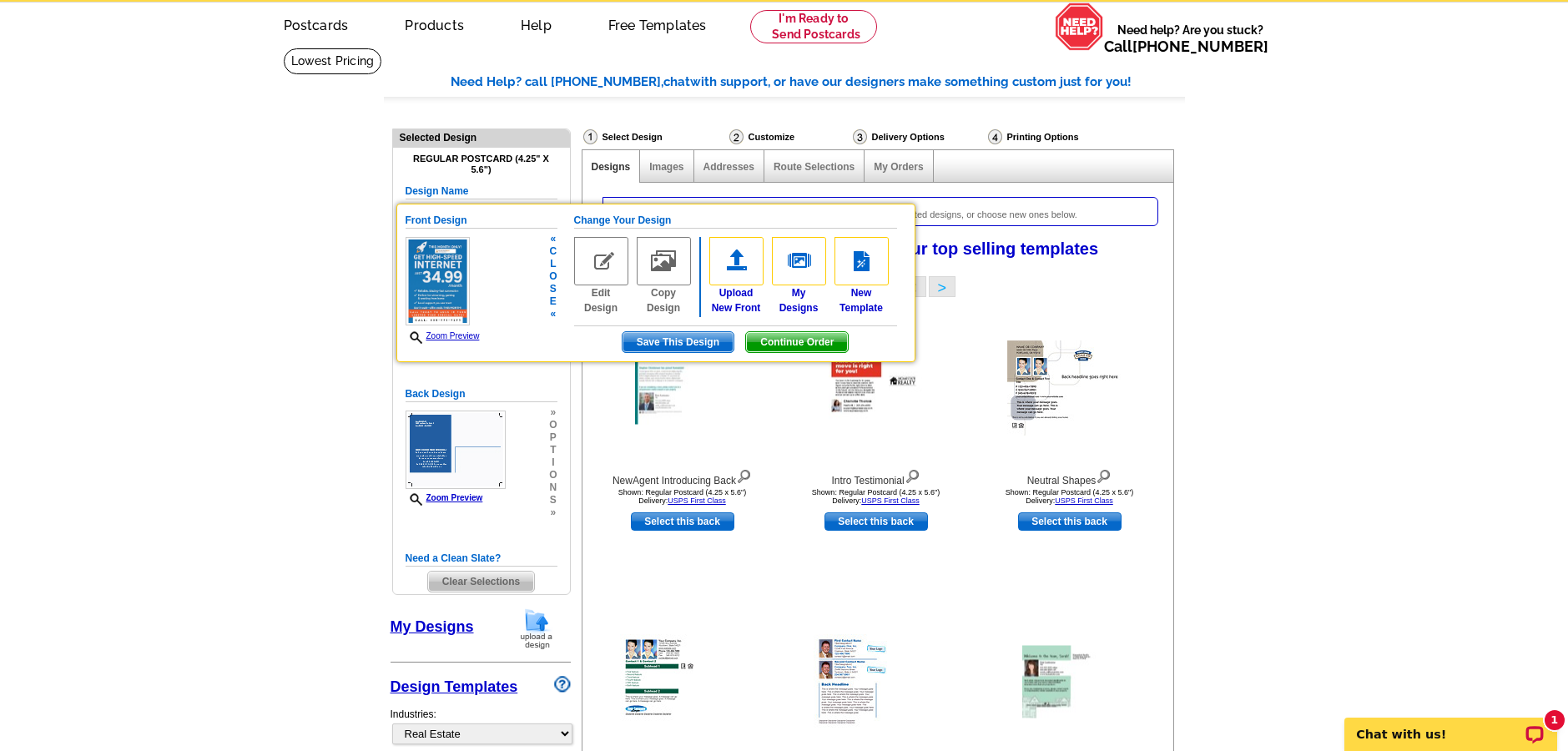
click at [712, 342] on span "Save This Design" at bounding box center [678, 342] width 111 height 20
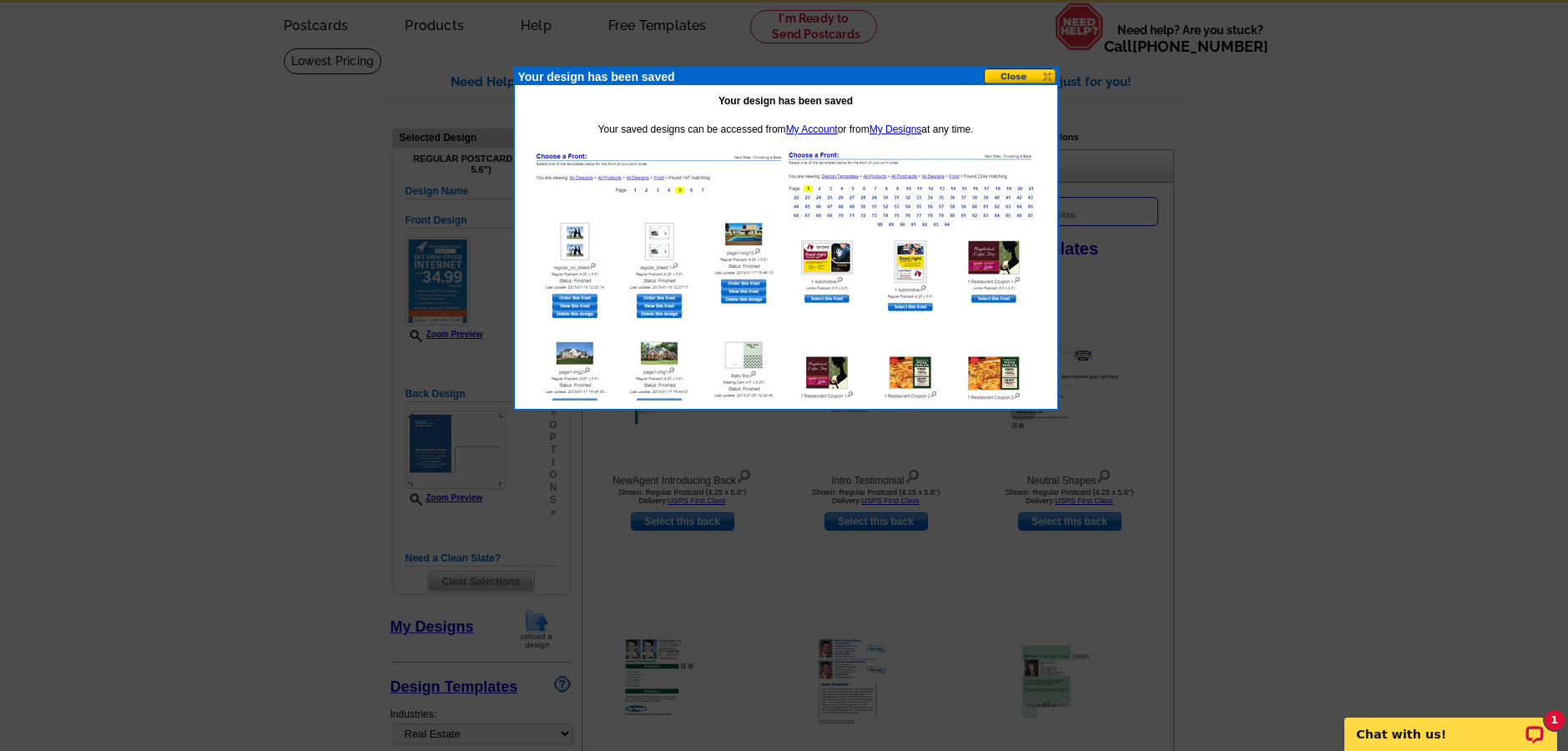
click at [999, 76] on button at bounding box center [1020, 77] width 73 height 16
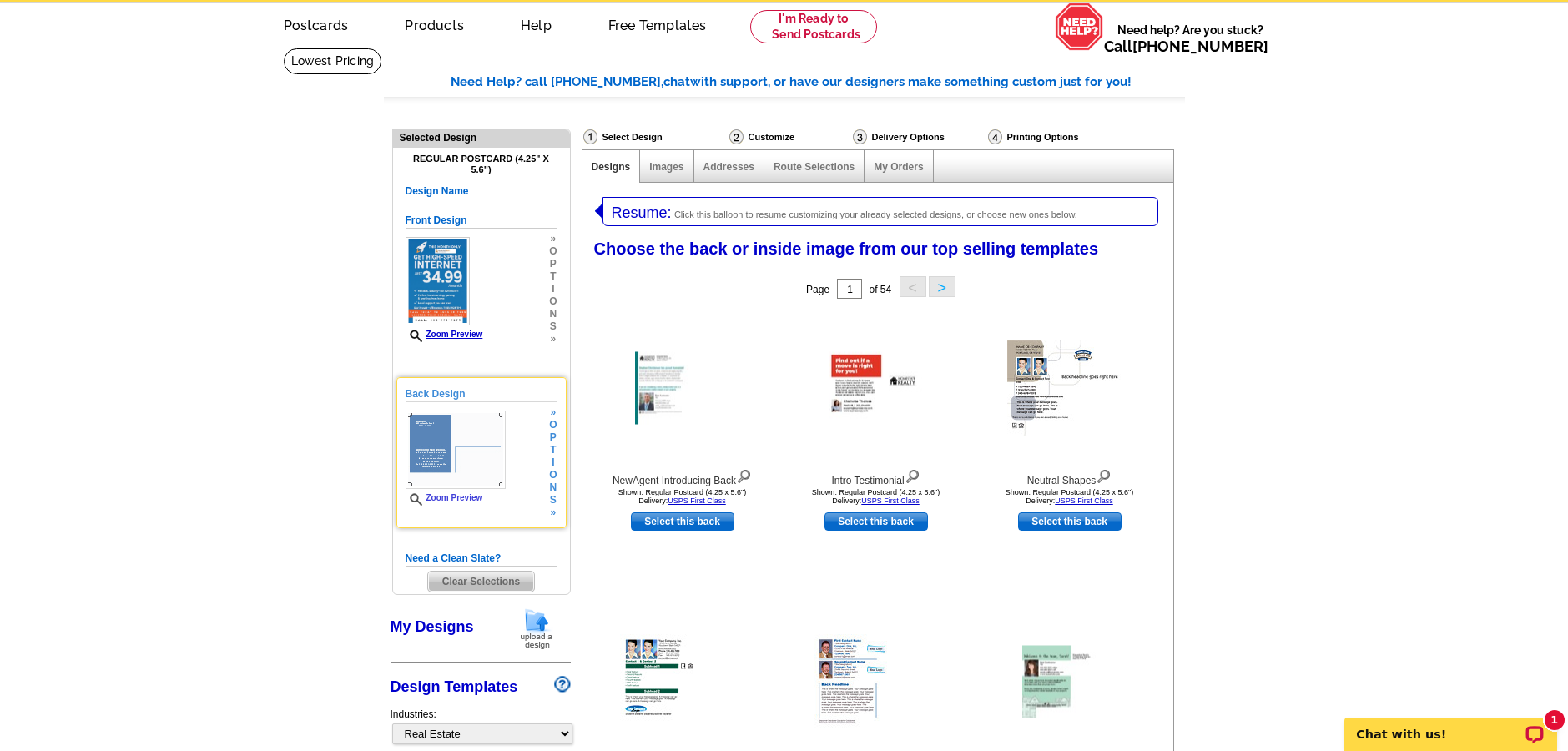
click at [437, 493] on link "Zoom Preview" at bounding box center [444, 498] width 78 height 9
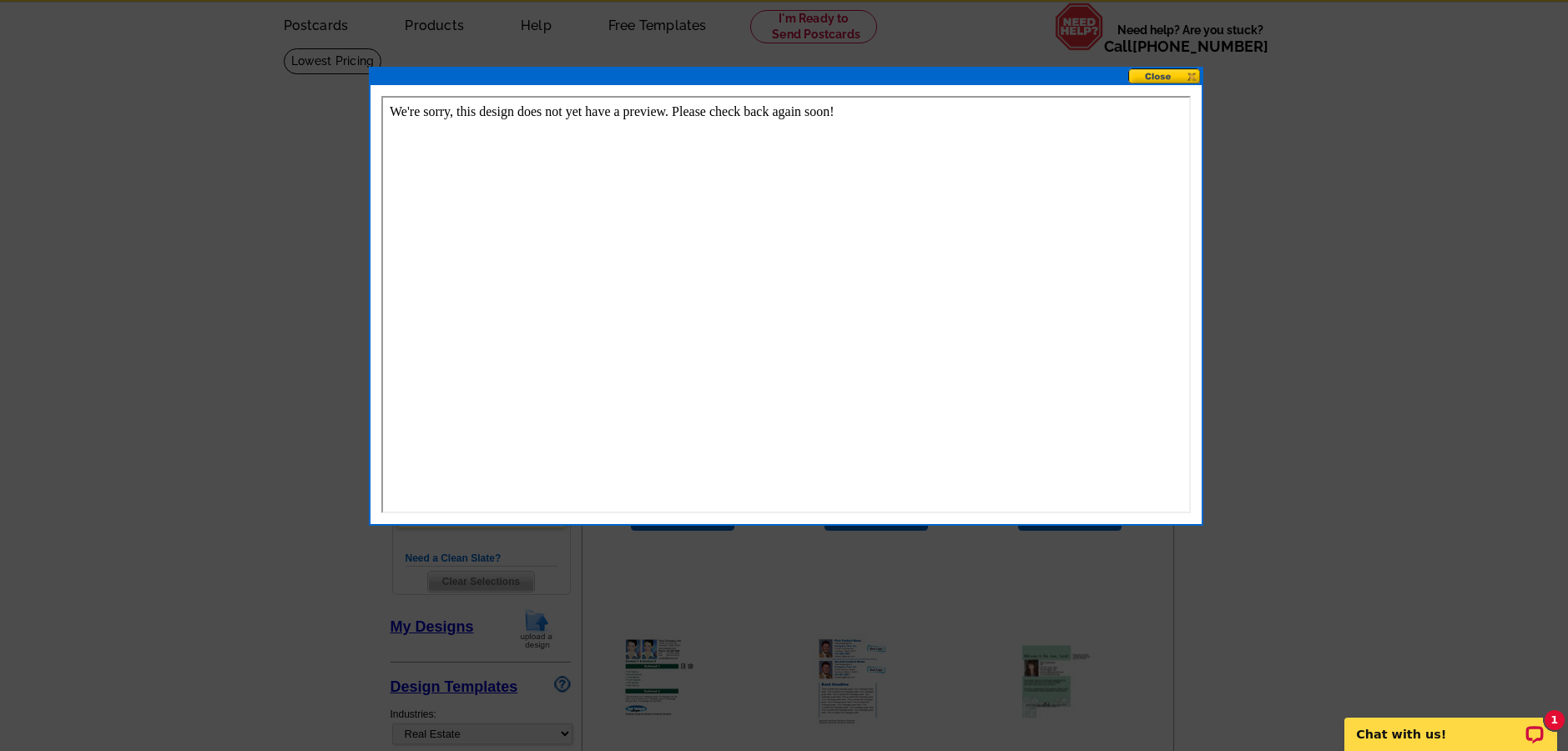
scroll to position [0, 0]
click at [1157, 77] on button at bounding box center [1165, 77] width 73 height 16
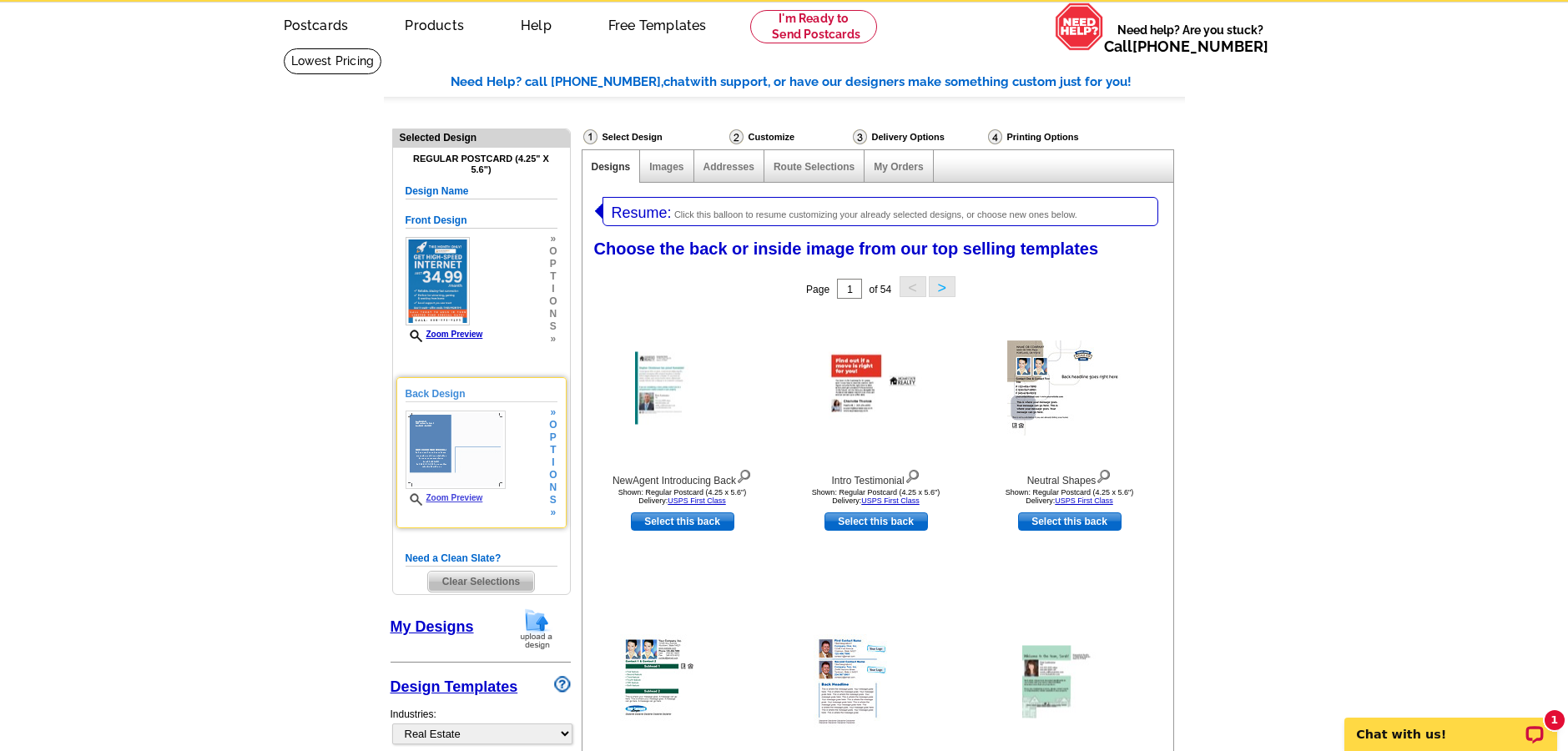
click at [557, 462] on div "Back Design Zoom Preview » o p t i o n s » Change Your Design Edit Design Copy …" at bounding box center [481, 452] width 170 height 151
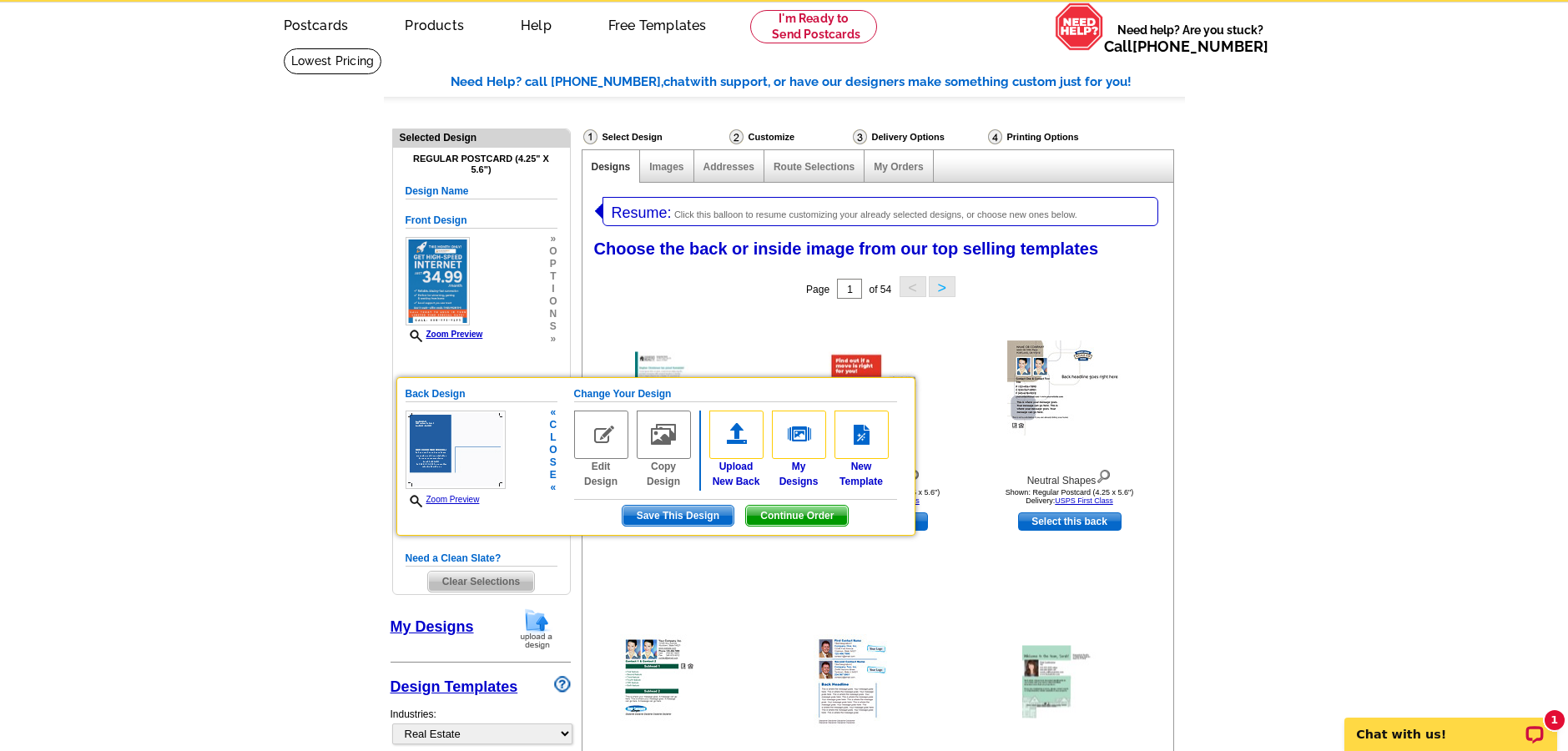
click at [637, 508] on span "Save This Design" at bounding box center [678, 515] width 111 height 20
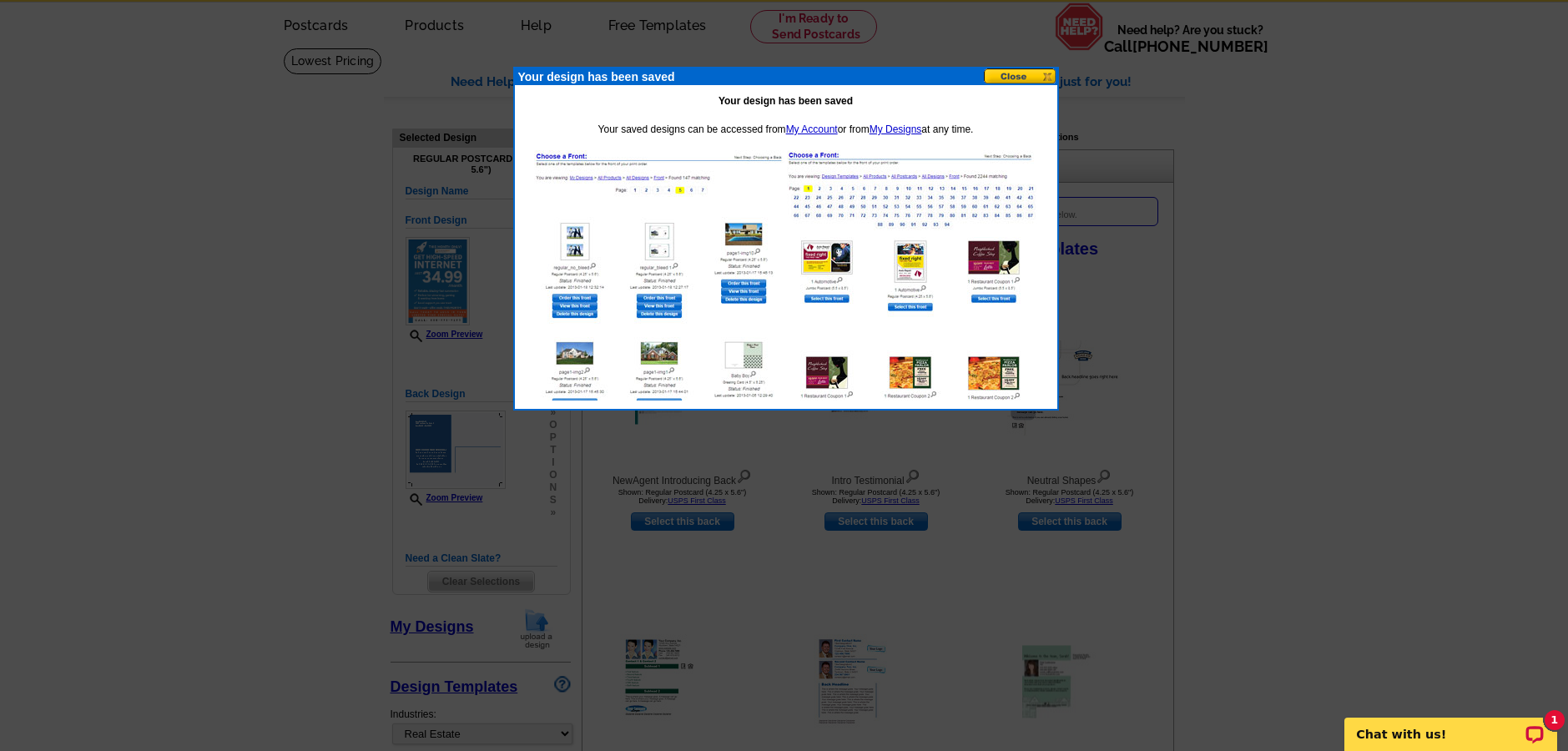
click at [1030, 73] on button at bounding box center [1020, 77] width 73 height 16
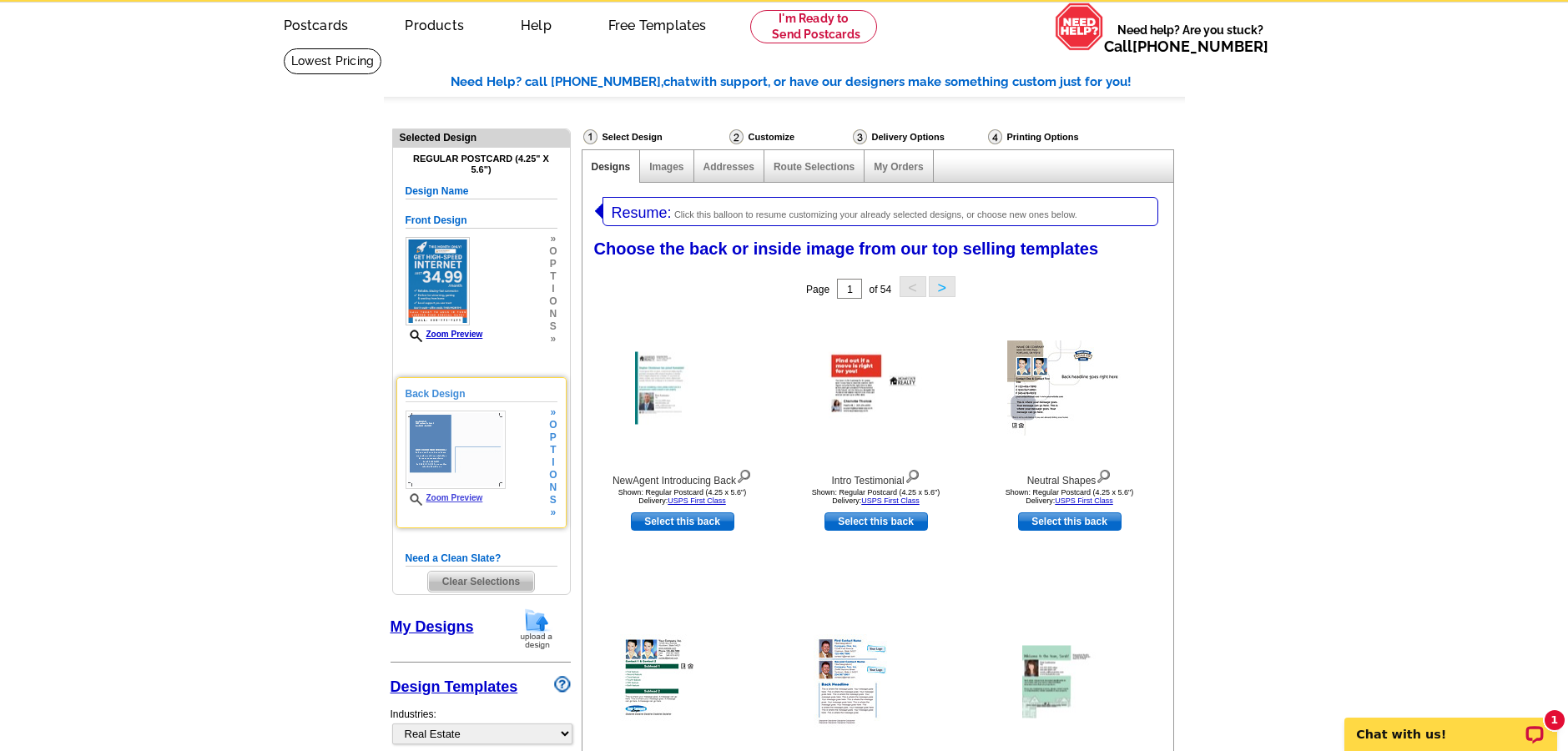
click at [433, 502] on span "Zoom Preview" at bounding box center [455, 499] width 100 height 12
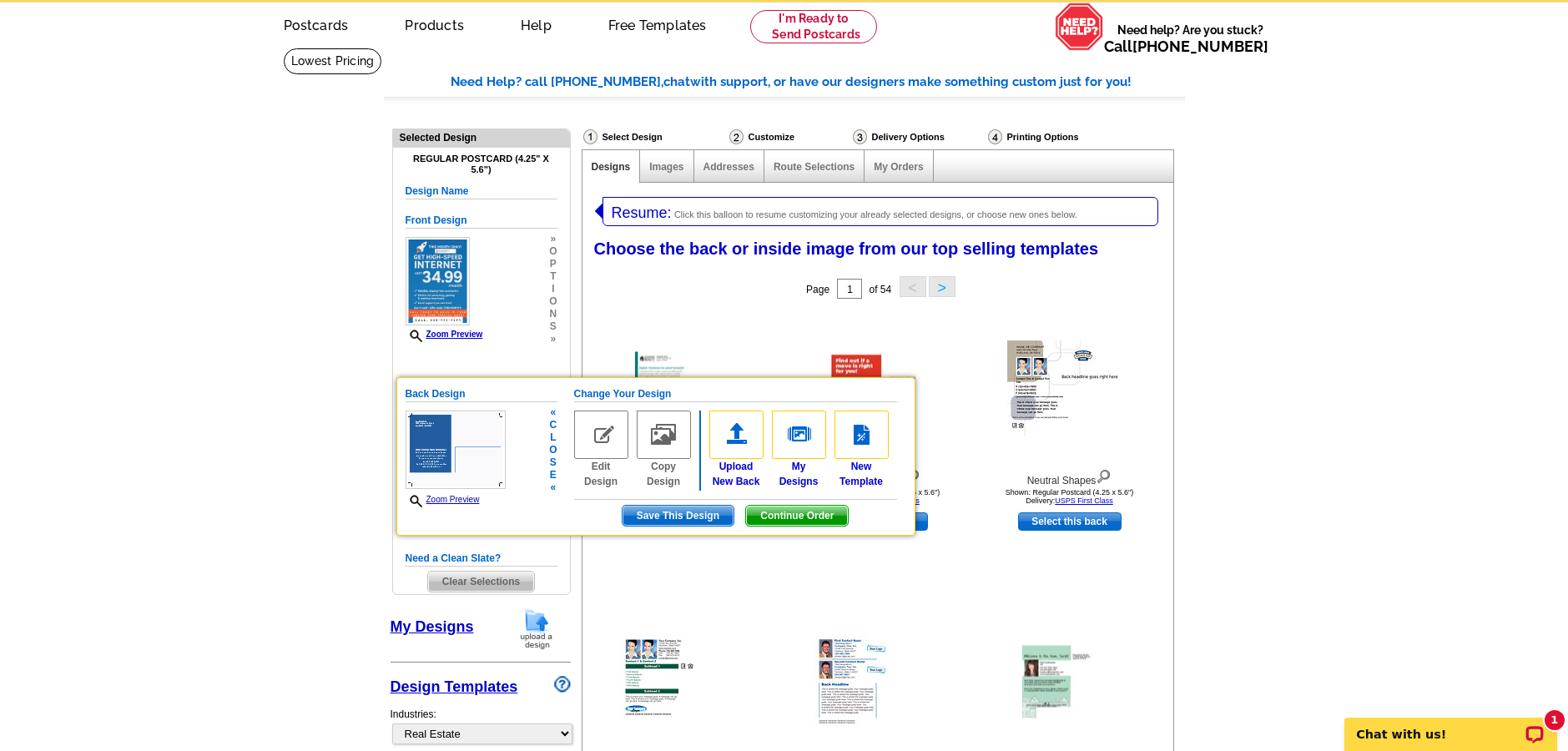
click at [450, 499] on link "Zoom Preview" at bounding box center [442, 499] width 74 height 9
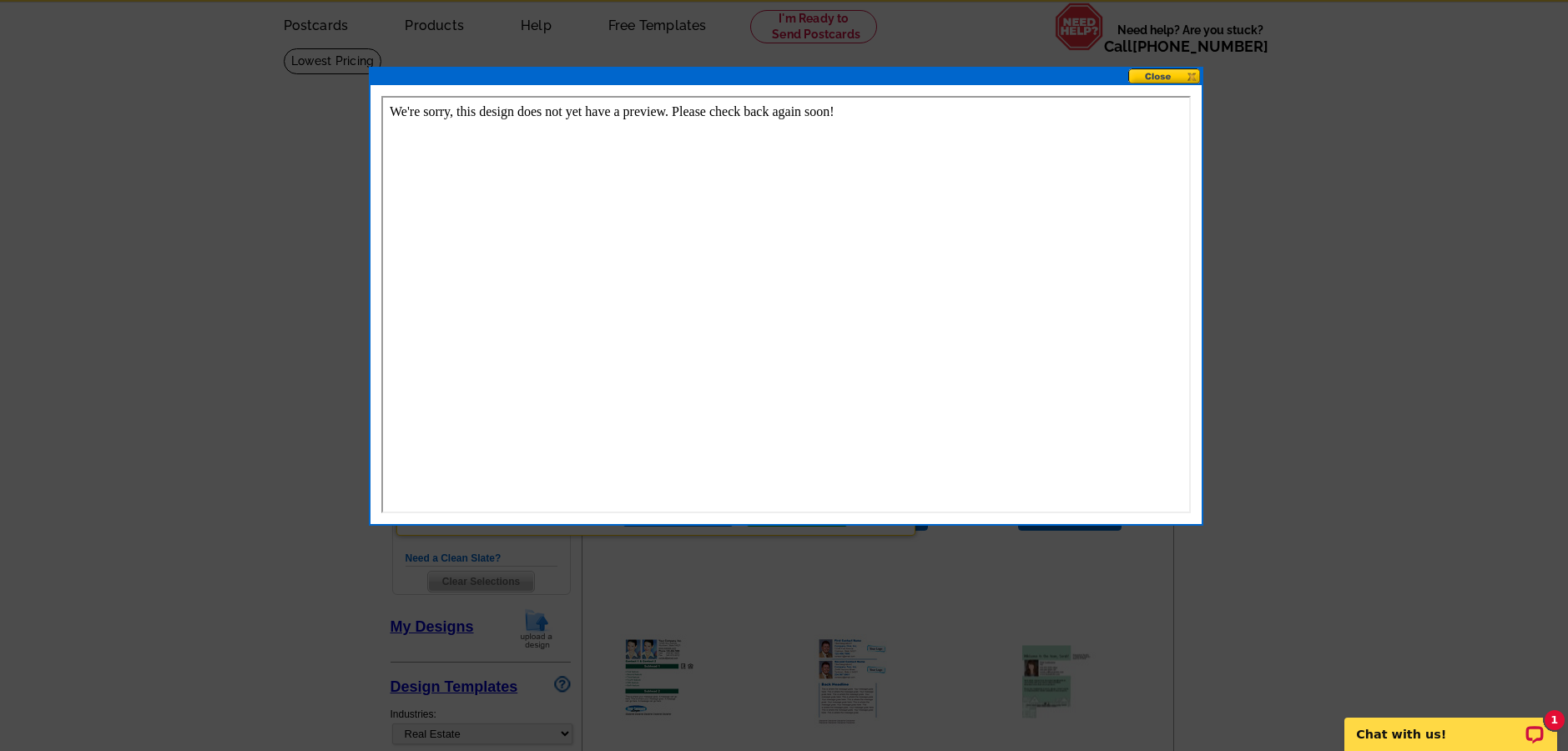
click at [1167, 76] on button at bounding box center [1165, 77] width 73 height 16
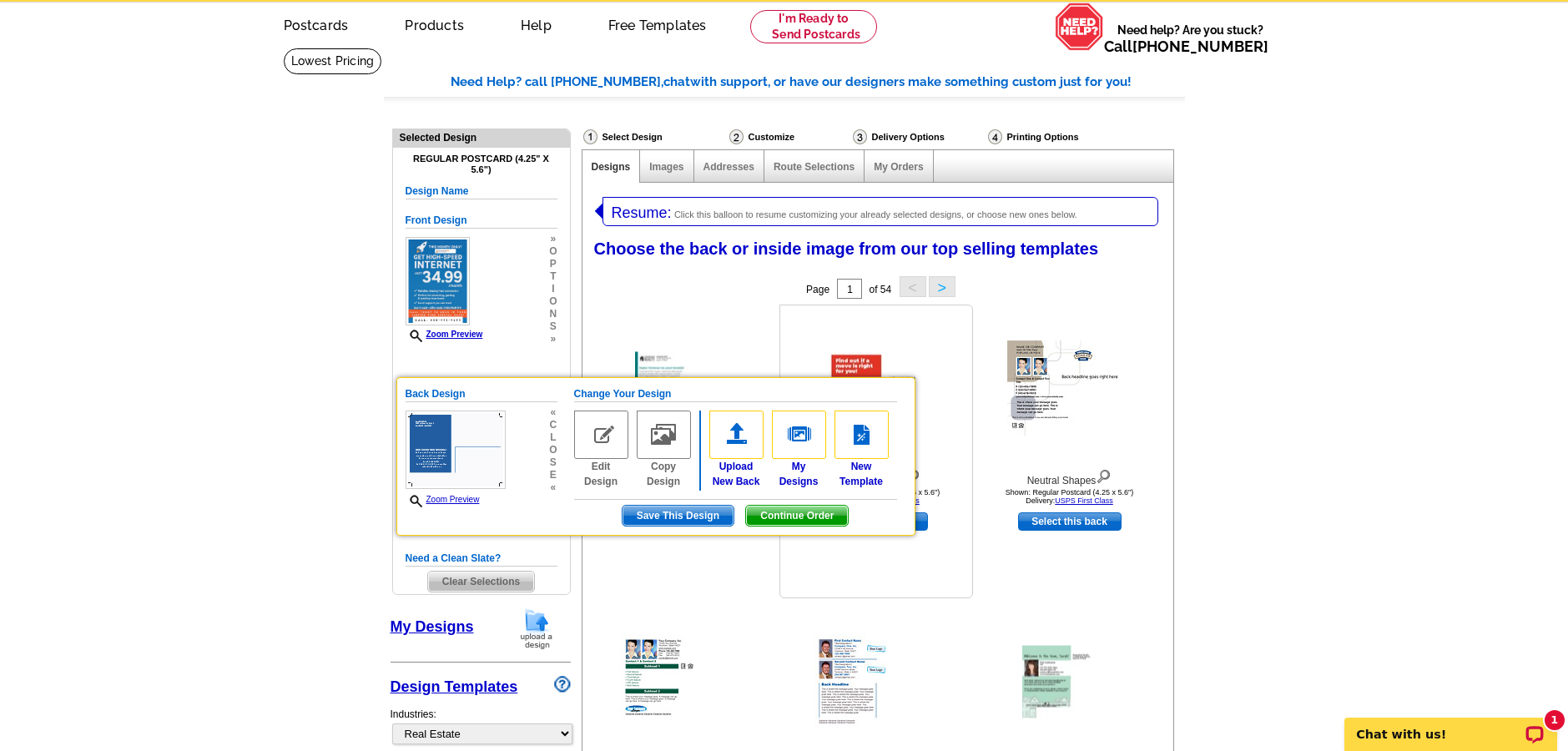
click at [779, 514] on span "Continue Order" at bounding box center [796, 515] width 102 height 20
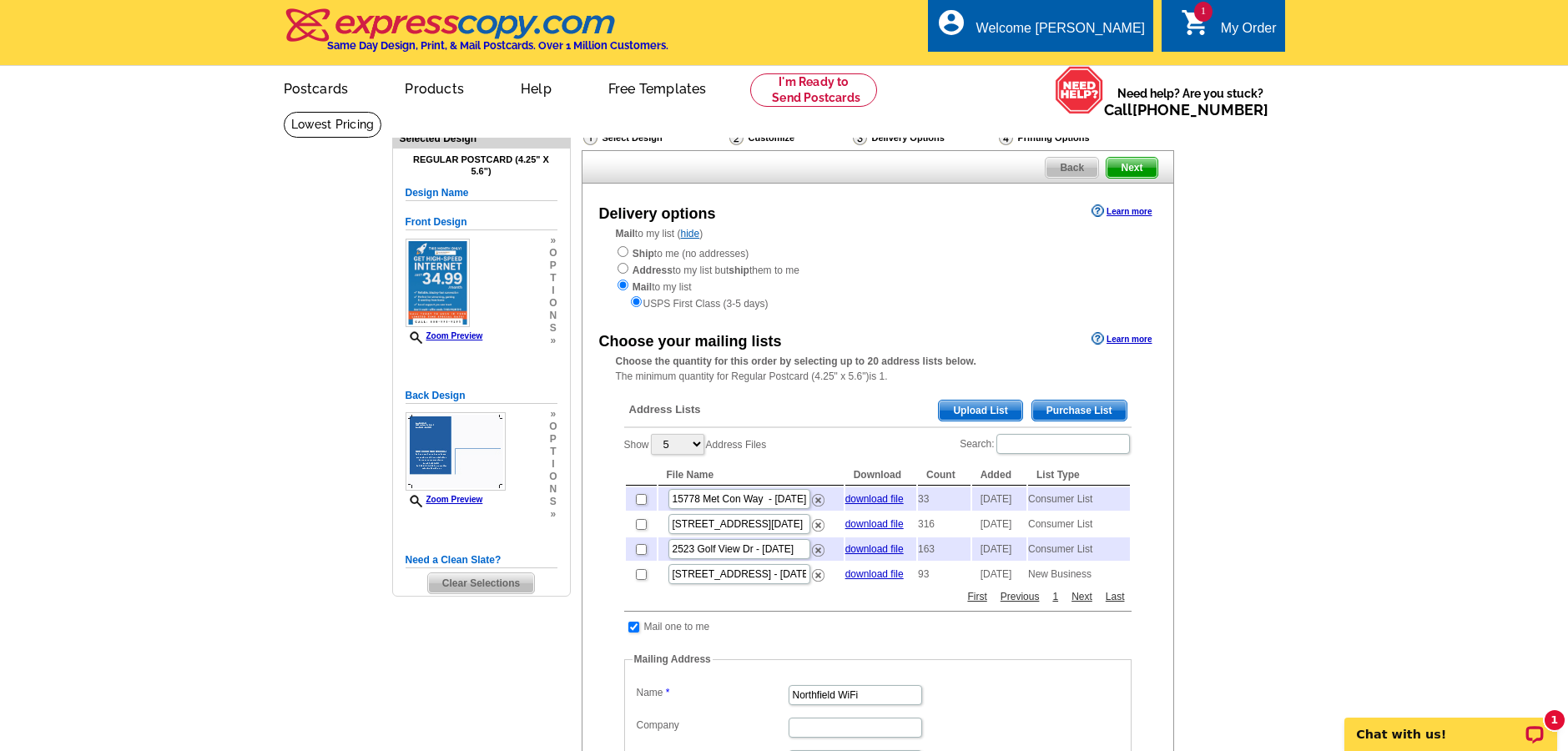
click at [1089, 405] on span "Purchase List" at bounding box center [1079, 410] width 94 height 20
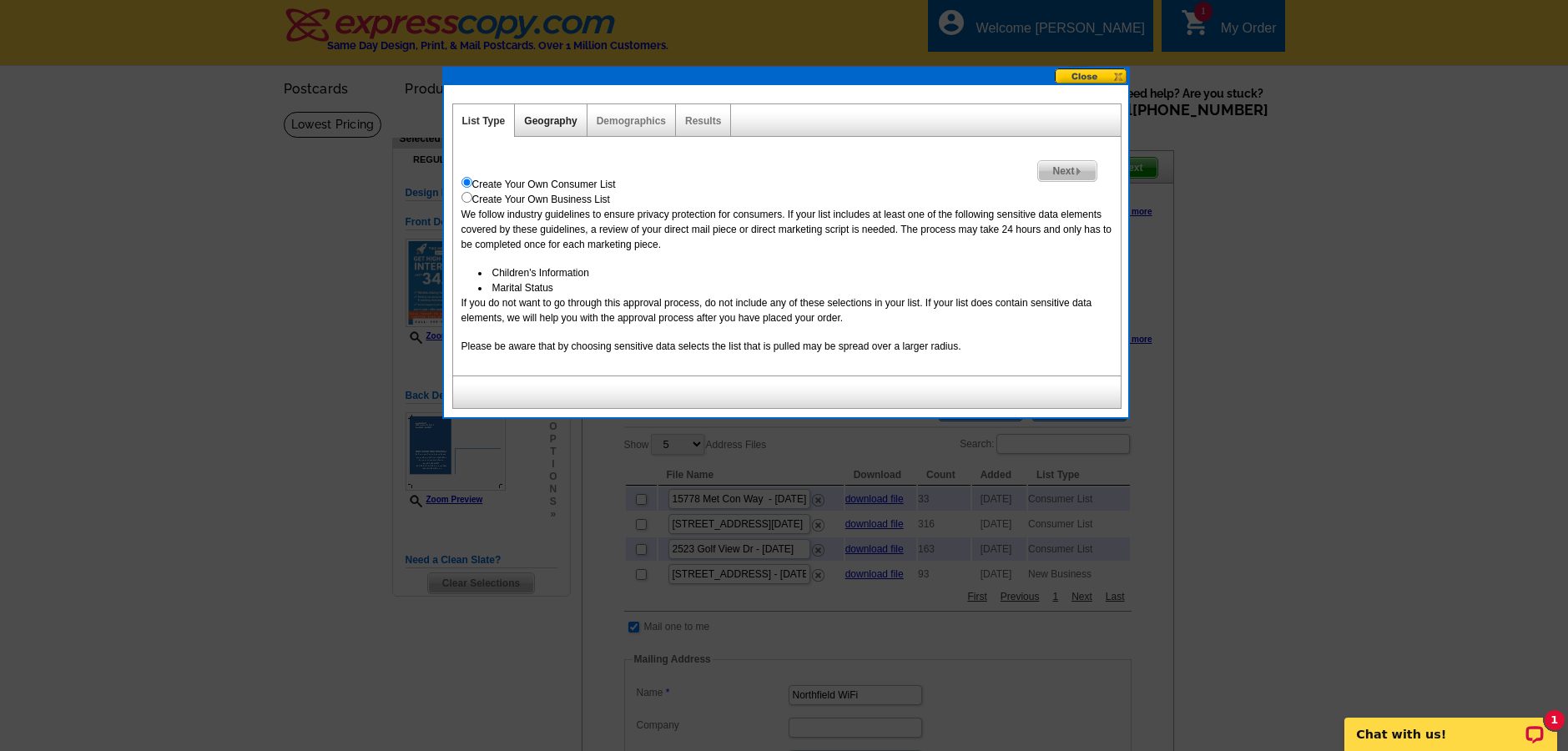
click at [548, 120] on link "Geography" at bounding box center [551, 120] width 53 height 11
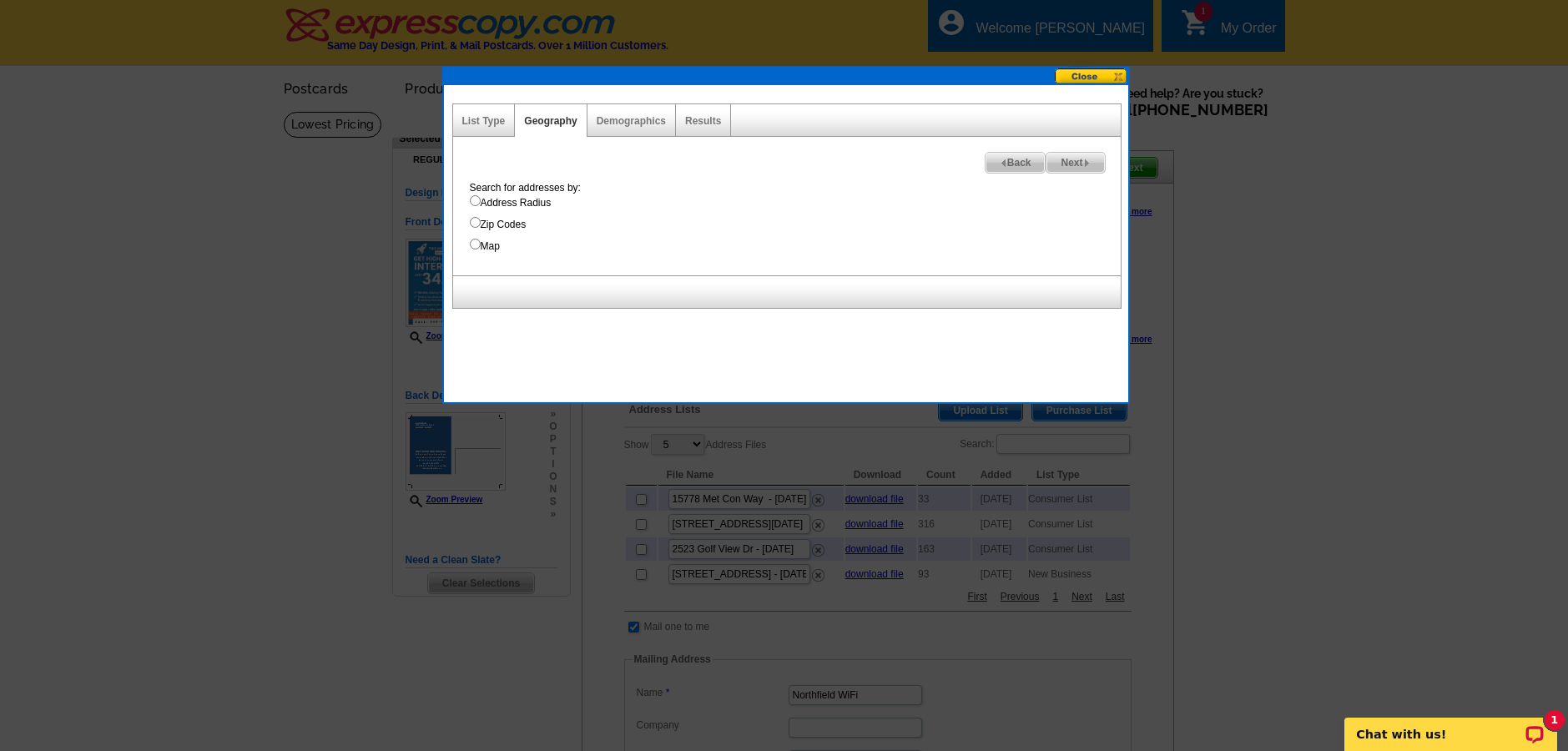
click at [476, 204] on input "Address Radius" at bounding box center [475, 200] width 11 height 11
radio input "true"
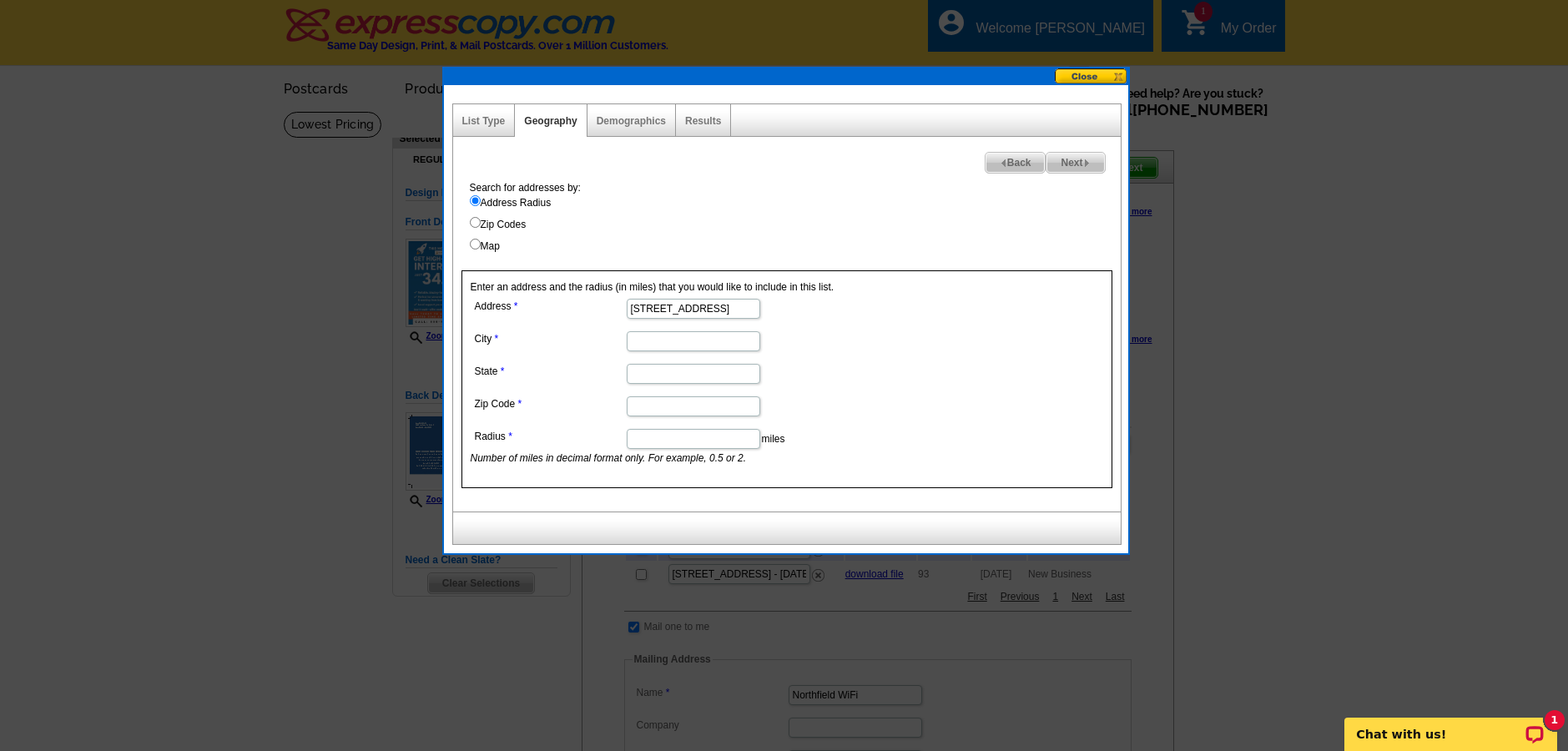
type input "15778 Met Con Way"
type input "Faribault"
type input "Mn"
type input "55021"
click at [646, 440] on input "Radius" at bounding box center [693, 439] width 133 height 20
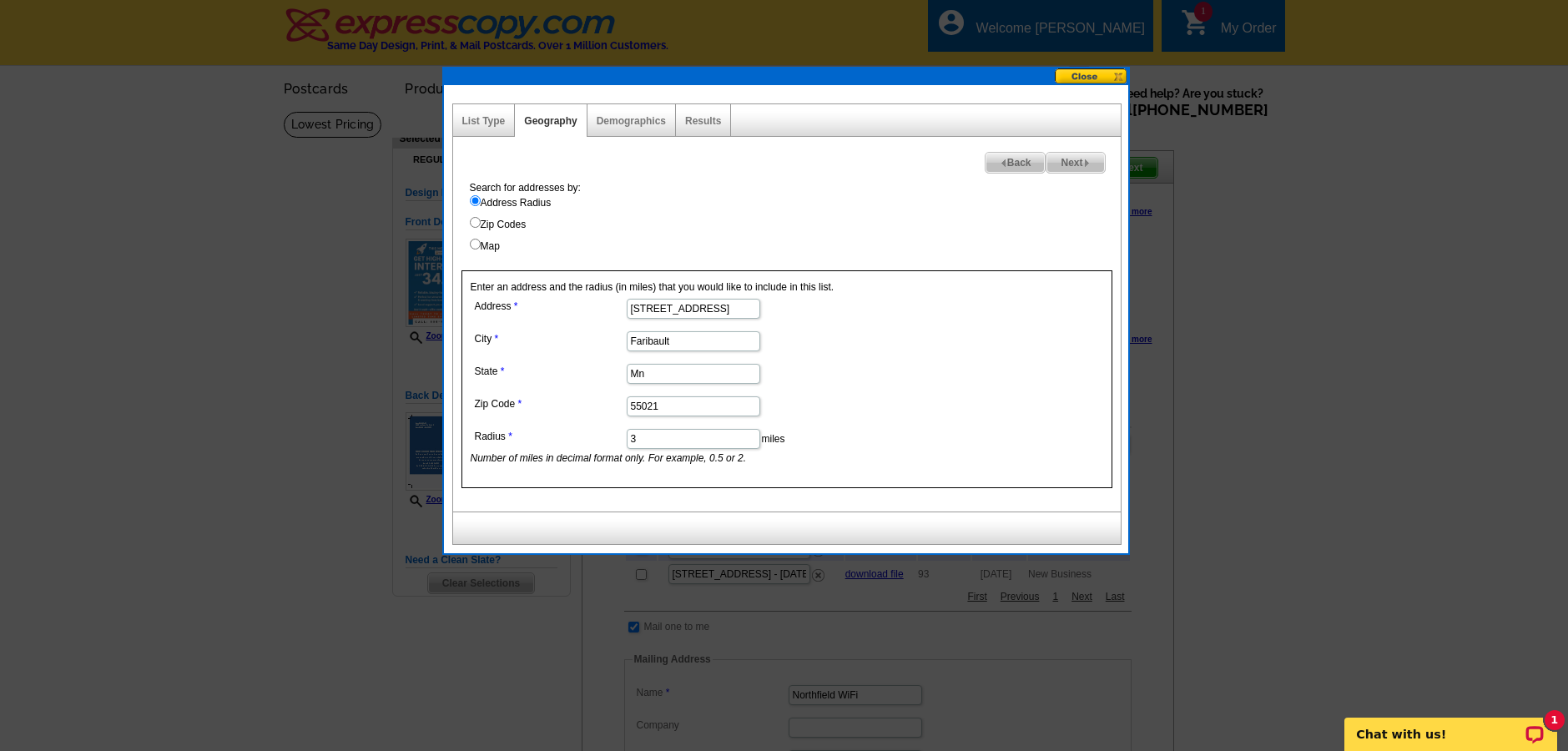
type input "3"
click at [1069, 160] on span "Next" at bounding box center [1074, 162] width 57 height 20
select select
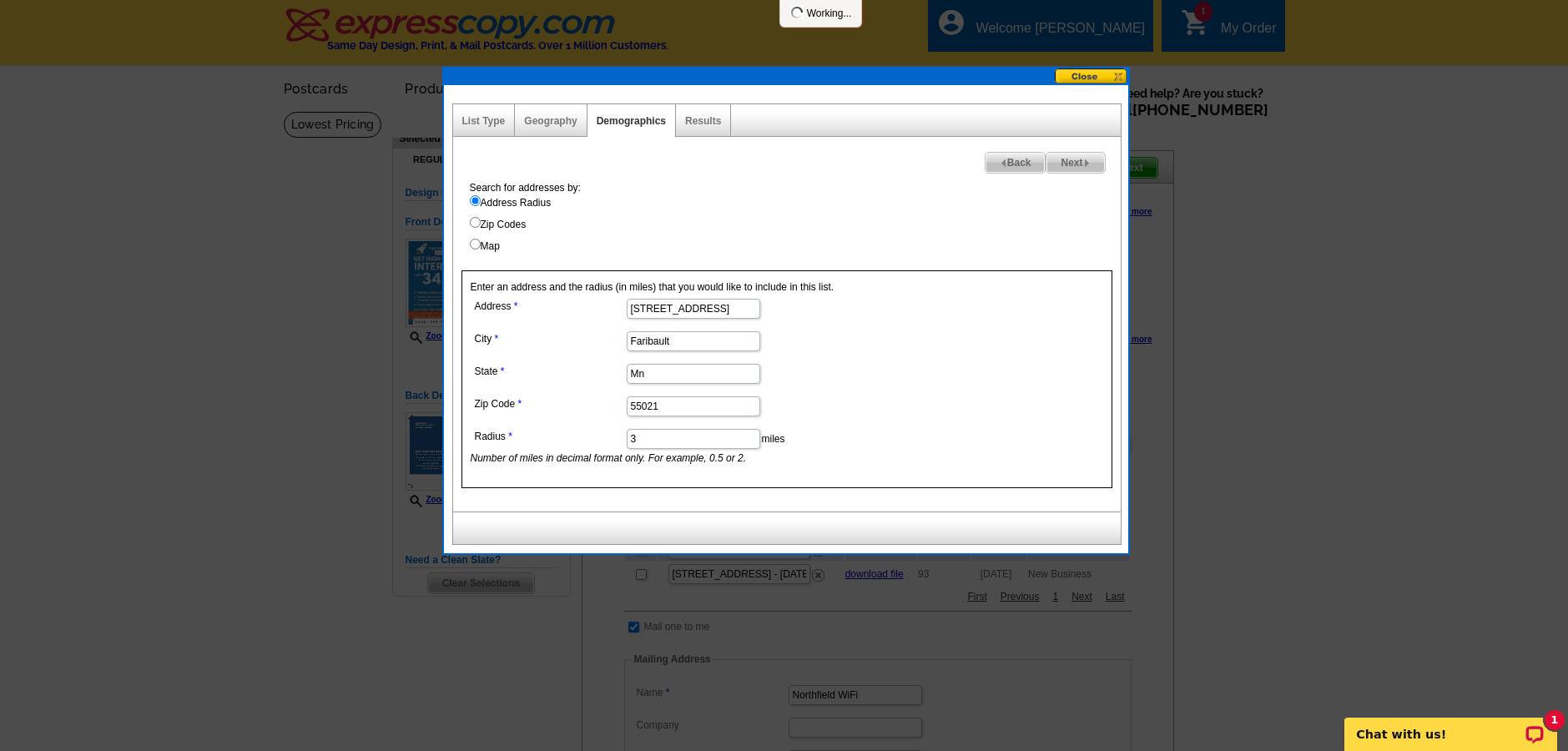
select select
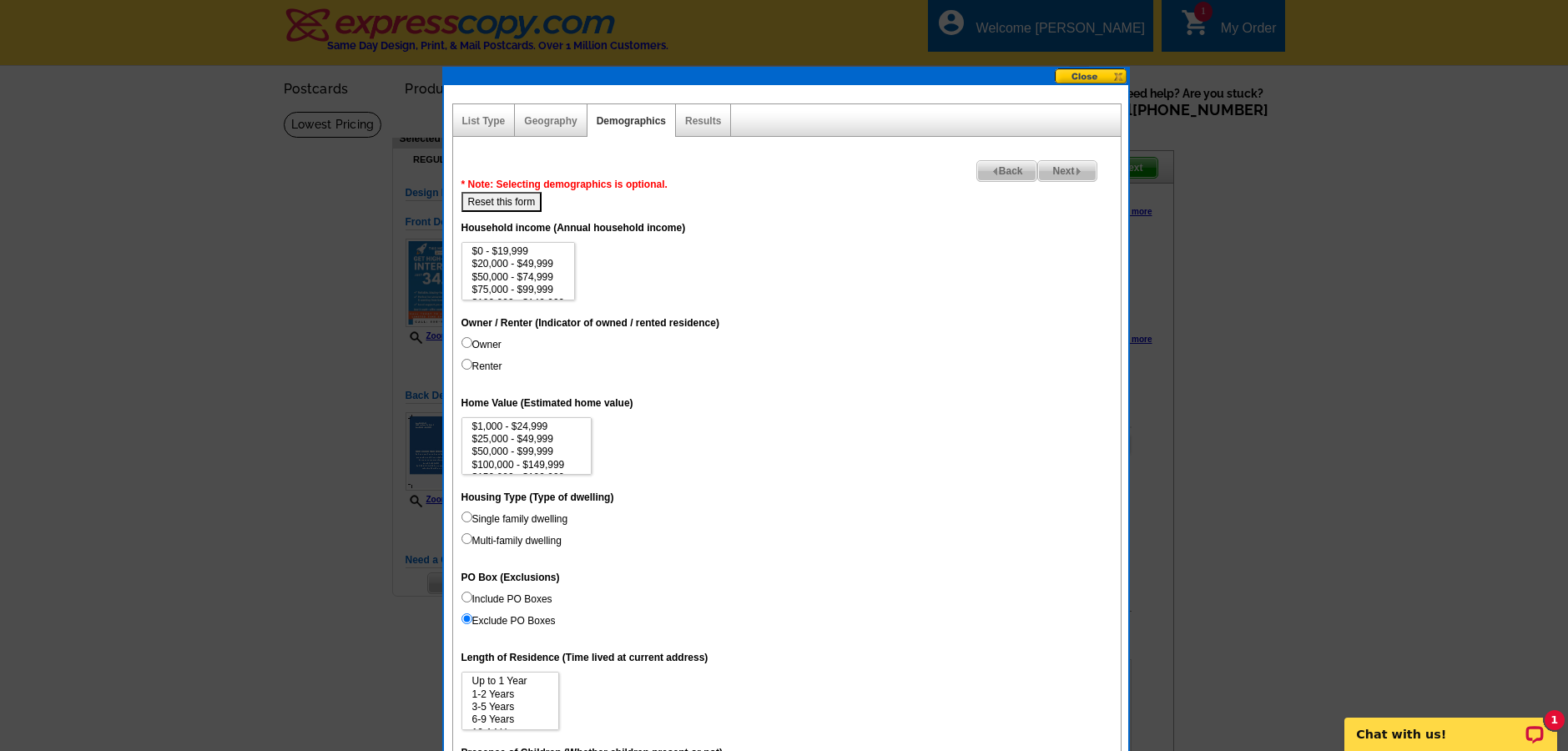
click at [1056, 168] on span "Next" at bounding box center [1067, 170] width 57 height 20
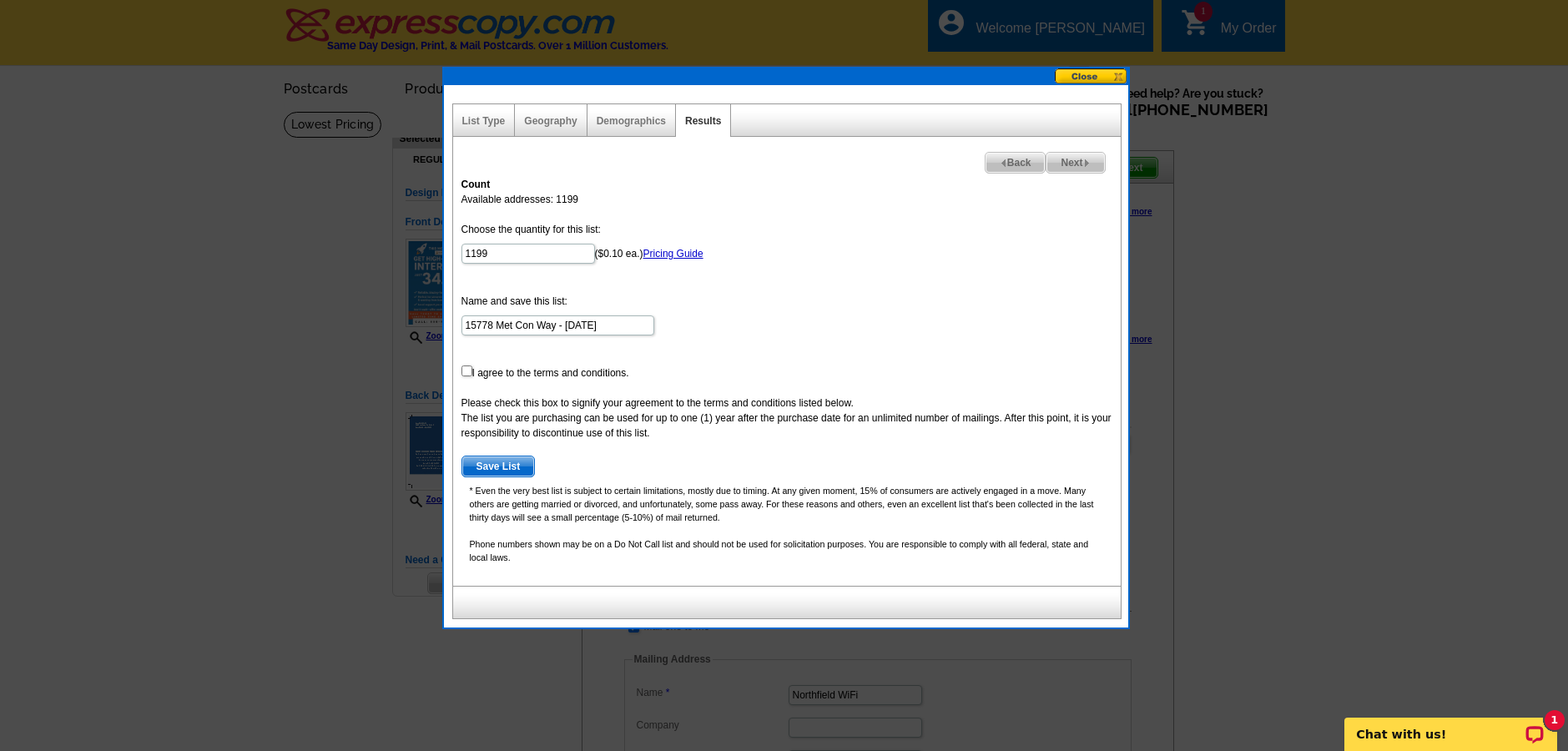
click at [1057, 162] on span "Next" at bounding box center [1074, 162] width 57 height 20
click at [468, 373] on input "checkbox" at bounding box center [467, 371] width 11 height 11
checkbox input "true"
click at [1067, 161] on span "Next" at bounding box center [1074, 162] width 57 height 20
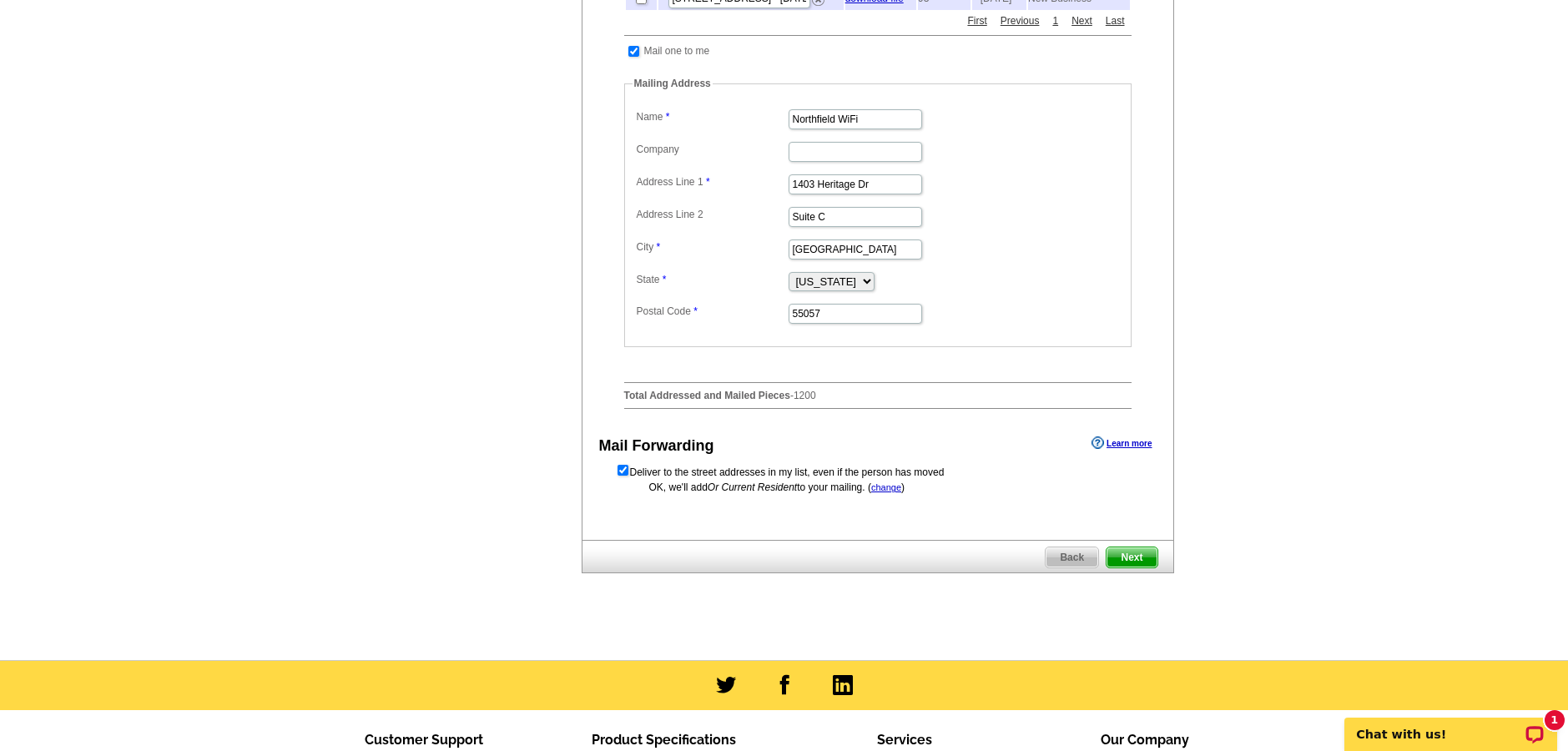
scroll to position [713, 0]
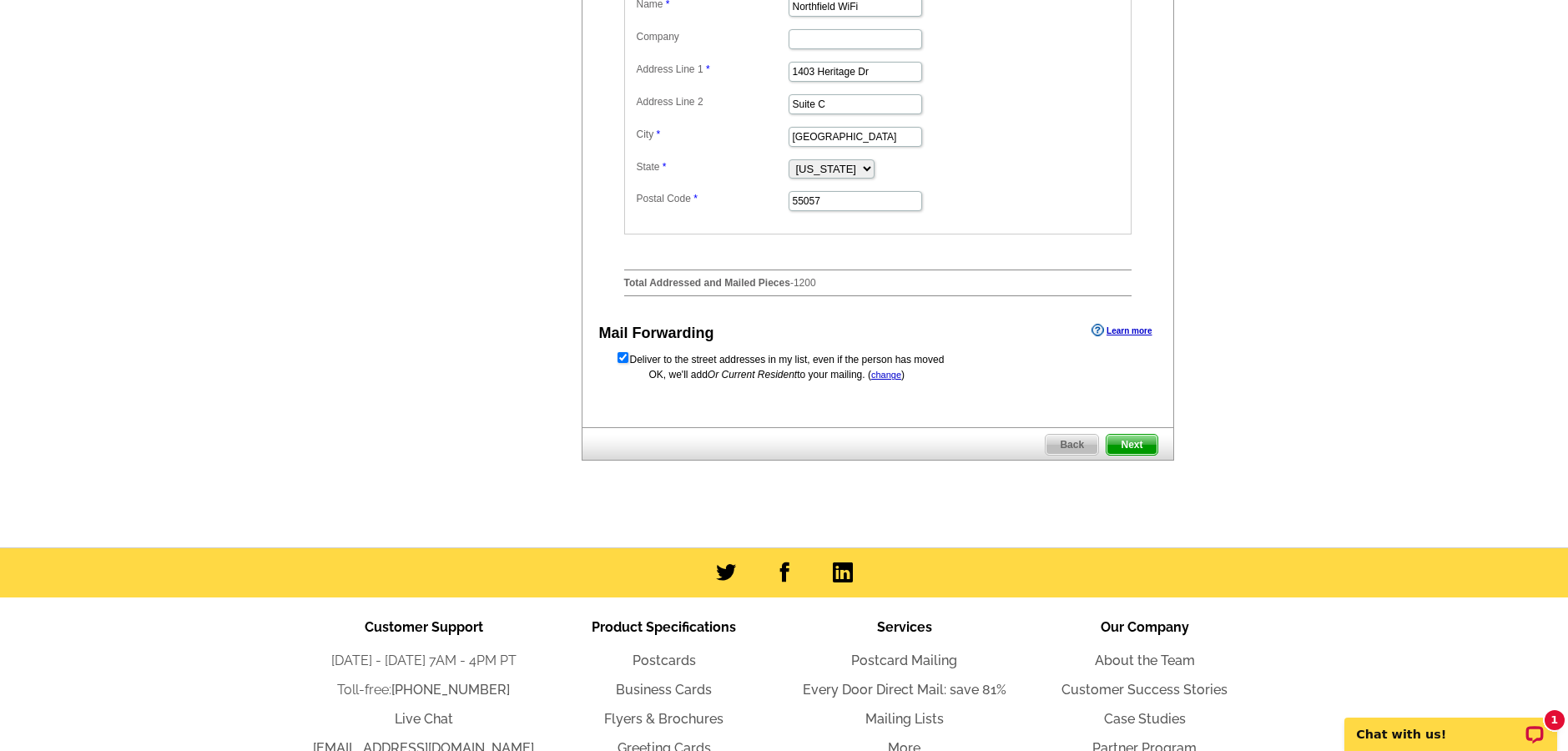
click at [1119, 454] on span "Next" at bounding box center [1131, 444] width 50 height 20
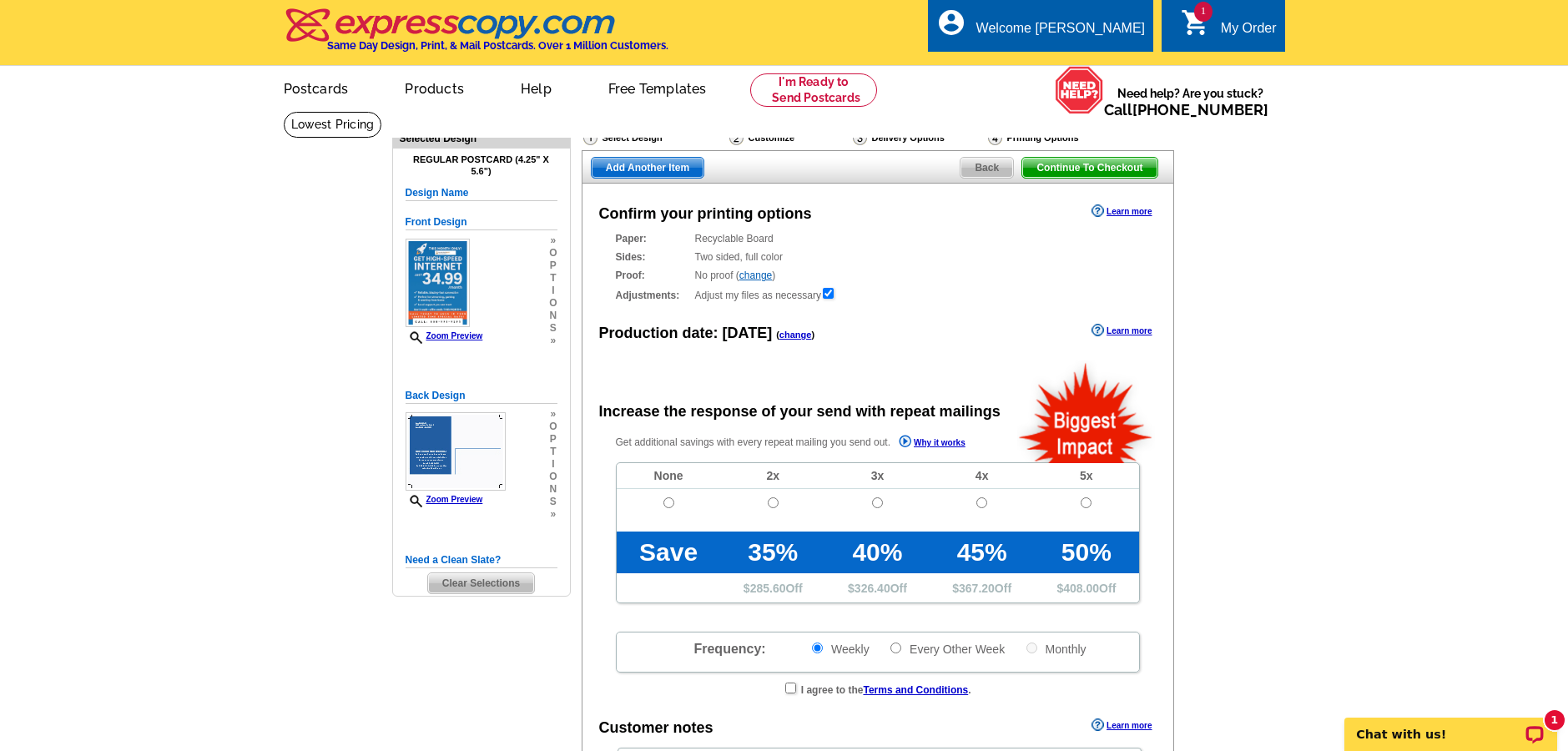
radio input "false"
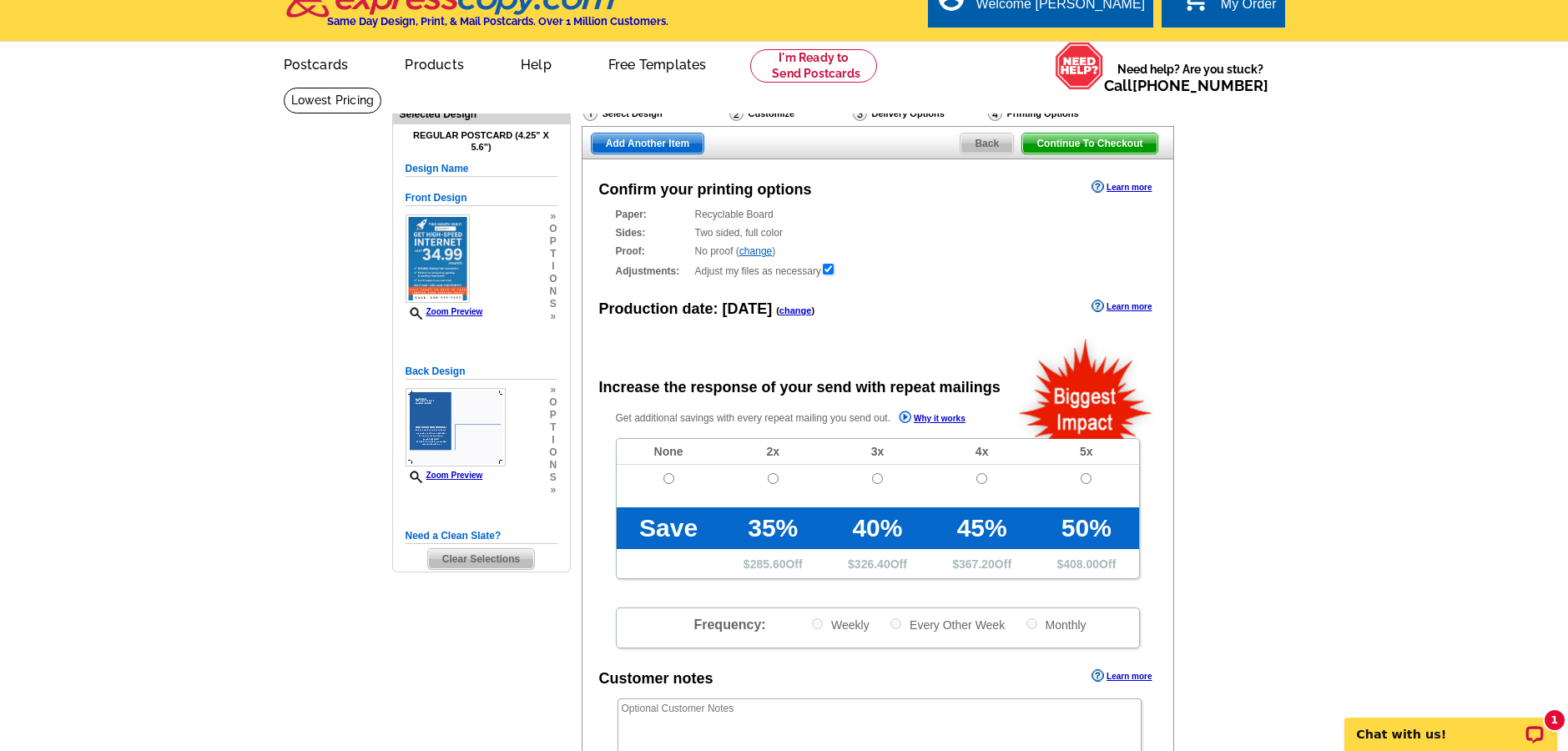
click at [668, 476] on input "radio" at bounding box center [668, 478] width 11 height 11
radio input "true"
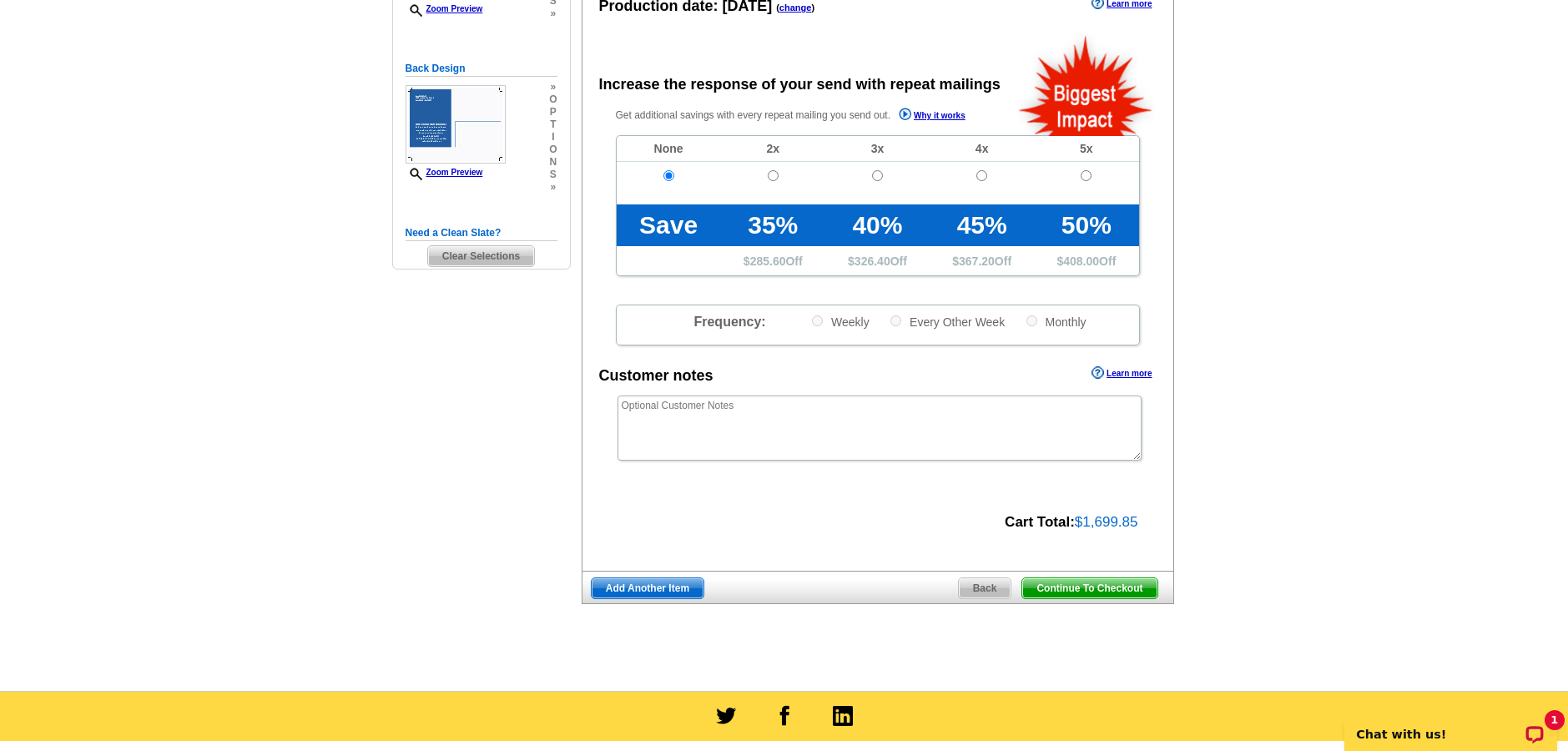
click at [1047, 585] on span "Continue To Checkout" at bounding box center [1089, 588] width 134 height 20
